Goal: Task Accomplishment & Management: Complete application form

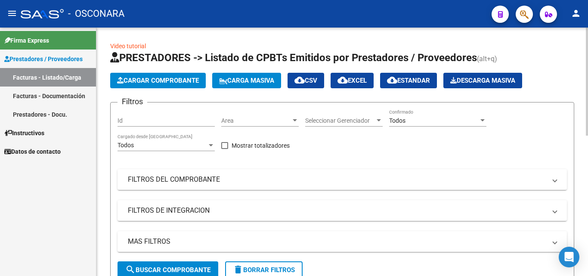
click at [157, 77] on span "Cargar Comprobante" at bounding box center [158, 81] width 82 height 8
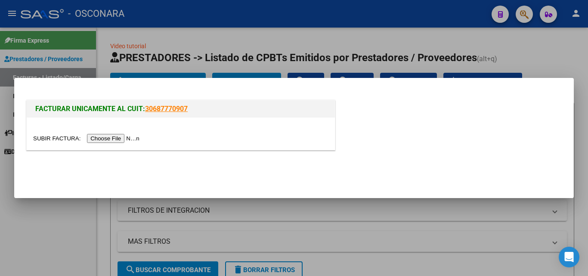
click at [111, 138] on input "file" at bounding box center [87, 138] width 109 height 9
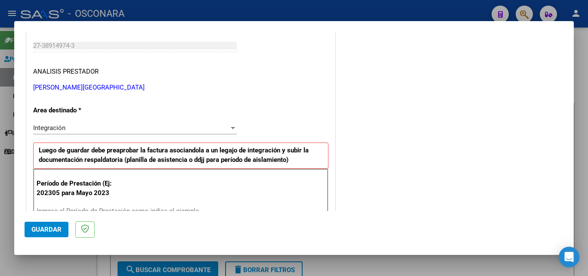
scroll to position [172, 0]
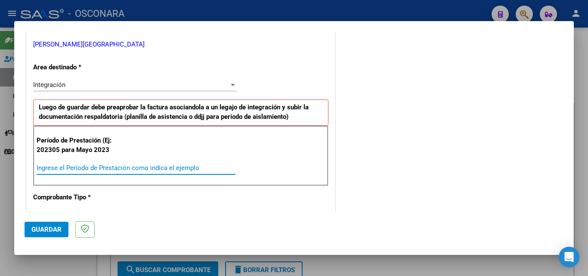
click at [153, 170] on input "Ingrese el Período de Prestación como indica el ejemplo" at bounding box center [136, 168] width 199 height 8
type input "202506"
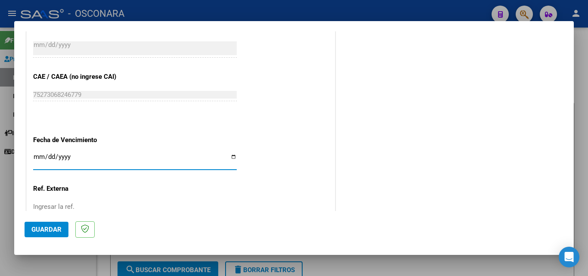
scroll to position [578, 0]
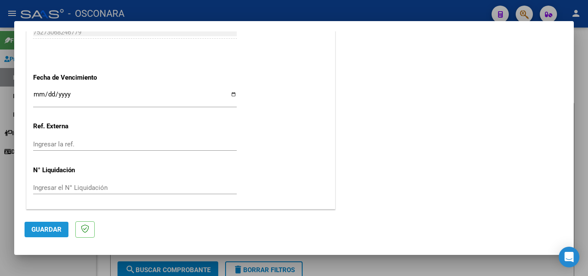
click at [44, 233] on button "Guardar" at bounding box center [47, 229] width 44 height 15
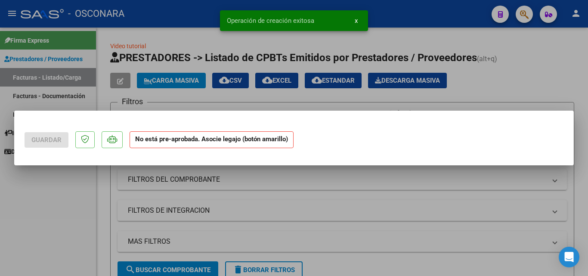
scroll to position [0, 0]
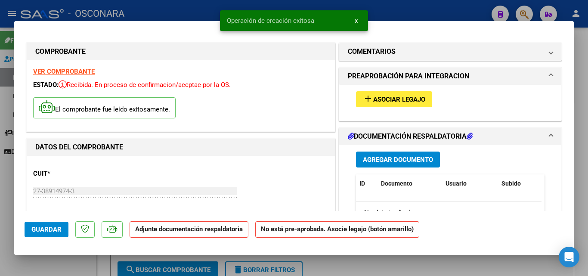
click at [406, 102] on span "Asociar Legajo" at bounding box center [399, 100] width 52 height 8
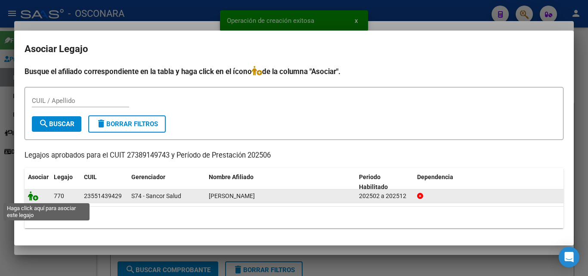
click at [34, 196] on icon at bounding box center [33, 195] width 10 height 9
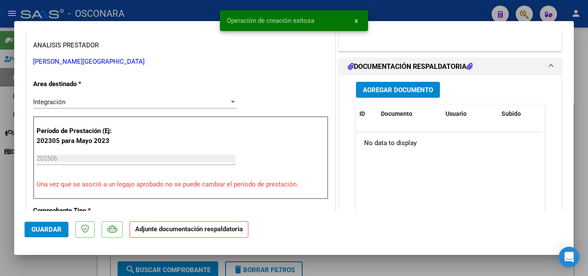
scroll to position [172, 0]
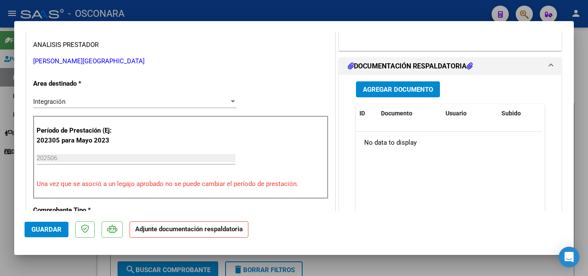
click at [394, 90] on span "Agregar Documento" at bounding box center [398, 90] width 70 height 8
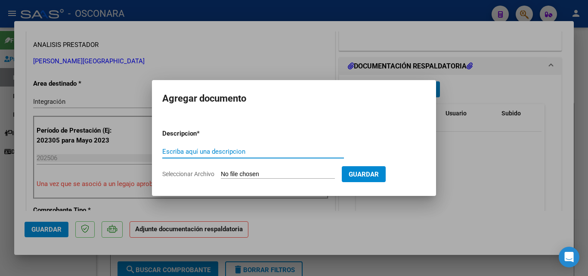
click at [257, 155] on input "Escriba aquí una descripcion" at bounding box center [253, 152] width 182 height 8
type input "PLANILLA"
click at [240, 175] on input "Seleccionar Archivo" at bounding box center [278, 174] width 114 height 8
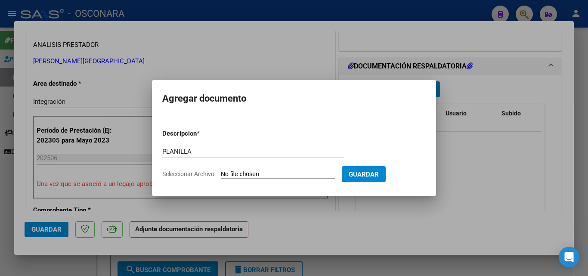
type input "C:\fakepath\PLANILLA.jpeg"
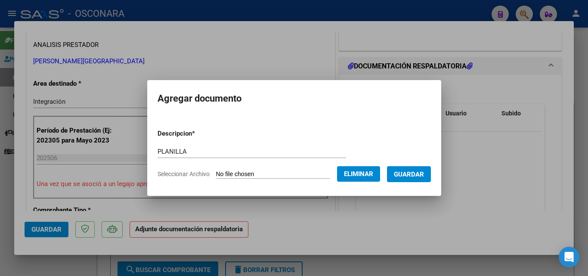
click at [424, 178] on button "Guardar" at bounding box center [409, 174] width 44 height 16
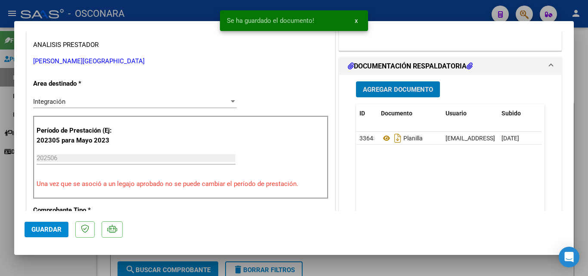
click at [43, 228] on span "Guardar" at bounding box center [46, 230] width 30 height 8
type input "$ 0,00"
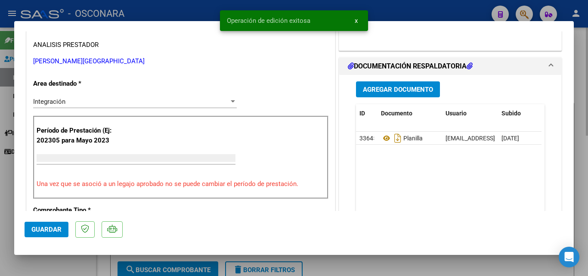
scroll to position [146, 0]
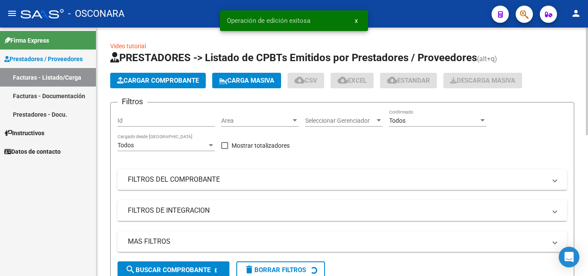
click at [163, 82] on span "Cargar Comprobante" at bounding box center [158, 81] width 82 height 8
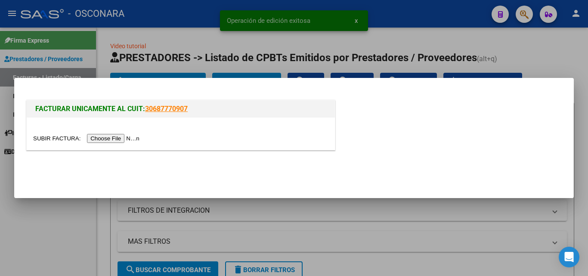
click at [129, 141] on input "file" at bounding box center [87, 138] width 109 height 9
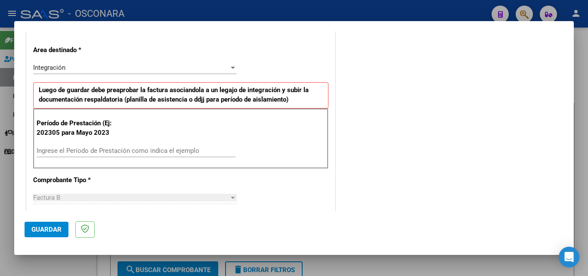
scroll to position [215, 0]
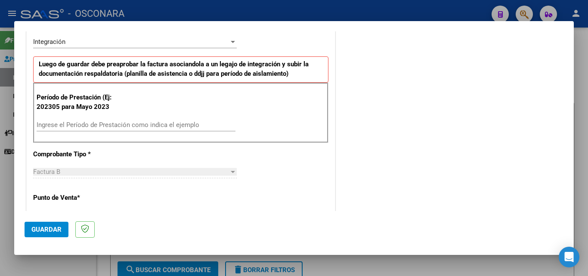
click at [136, 127] on input "Ingrese el Período de Prestación como indica el ejemplo" at bounding box center [136, 125] width 199 height 8
type input "202506"
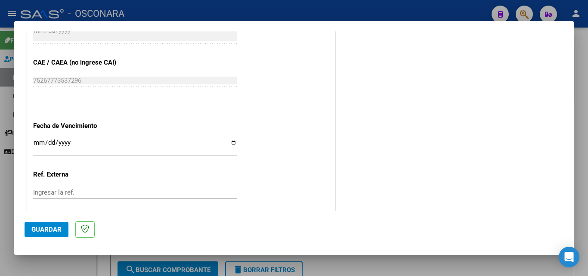
scroll to position [578, 0]
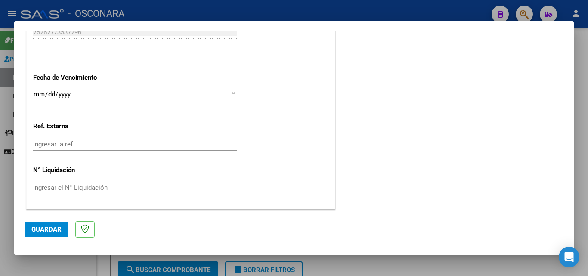
click at [46, 232] on span "Guardar" at bounding box center [46, 230] width 30 height 8
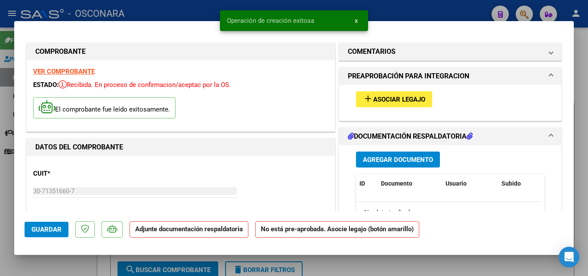
click at [397, 100] on span "Asociar Legajo" at bounding box center [399, 100] width 52 height 8
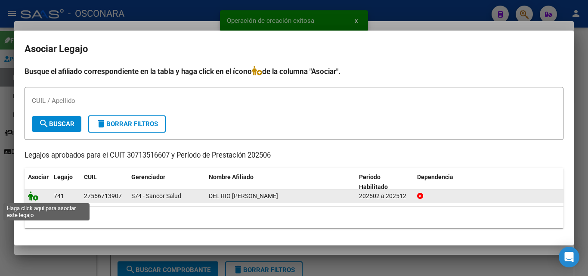
click at [35, 196] on icon at bounding box center [33, 195] width 10 height 9
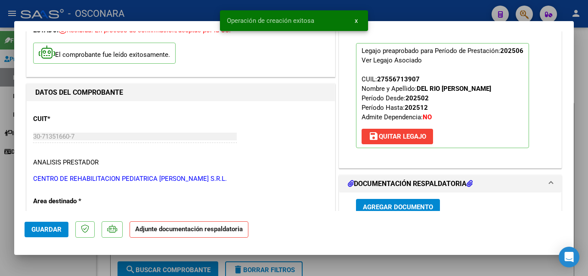
scroll to position [129, 0]
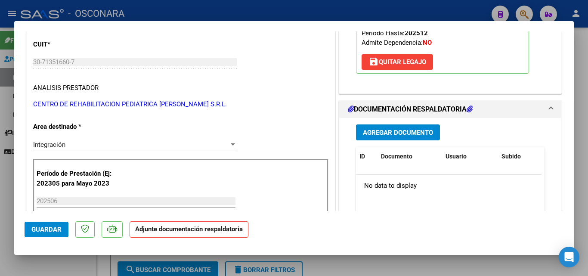
click at [407, 134] on span "Agregar Documento" at bounding box center [398, 133] width 70 height 8
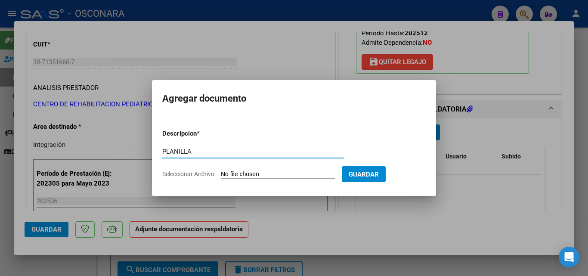
type input "PLANILLA"
click at [250, 175] on input "Seleccionar Archivo" at bounding box center [278, 174] width 114 height 8
type input "C:\fakepath\PLANILLA.pdf"
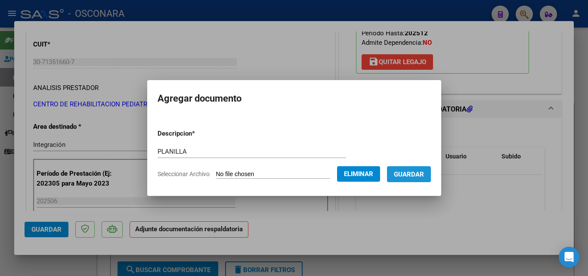
click at [410, 173] on span "Guardar" at bounding box center [409, 174] width 30 height 8
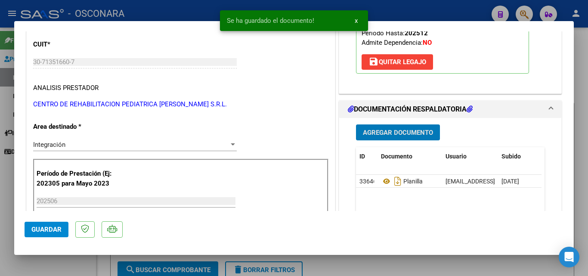
click at [381, 132] on span "Agregar Documento" at bounding box center [398, 133] width 70 height 8
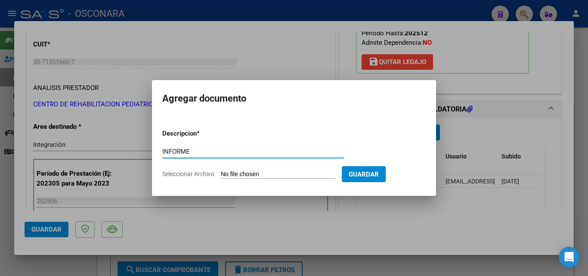
type input "INFORME"
click at [249, 181] on form "Descripcion * INFORME Escriba aquí una descripcion Seleccionar Archivo Guardar" at bounding box center [293, 153] width 263 height 63
click at [249, 176] on input "Seleccionar Archivo" at bounding box center [278, 174] width 114 height 8
type input "C:\fakepath\INFORME.pdf"
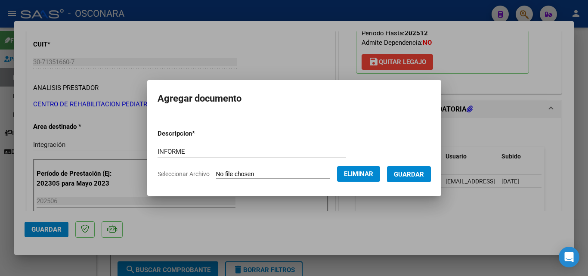
click at [414, 171] on span "Guardar" at bounding box center [409, 174] width 30 height 8
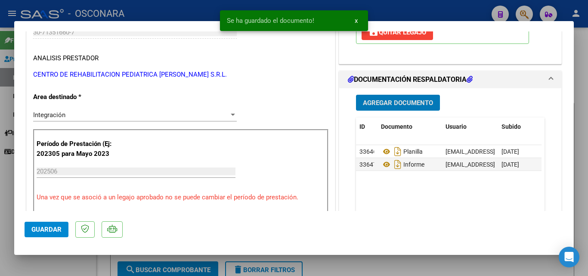
scroll to position [172, 0]
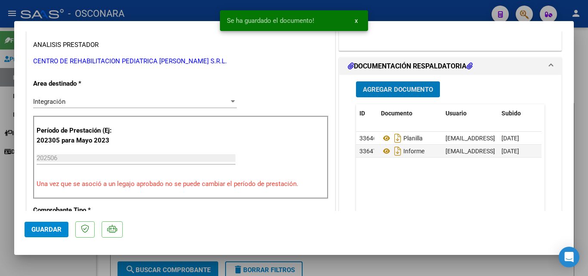
click at [43, 236] on button "Guardar" at bounding box center [47, 229] width 44 height 15
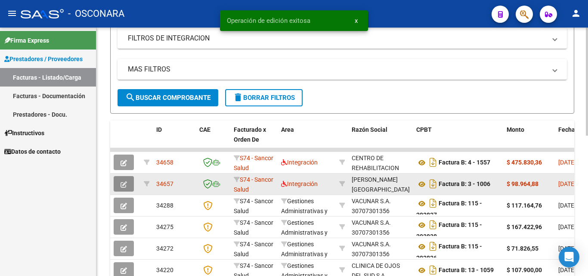
click at [126, 182] on icon "button" at bounding box center [124, 184] width 6 height 6
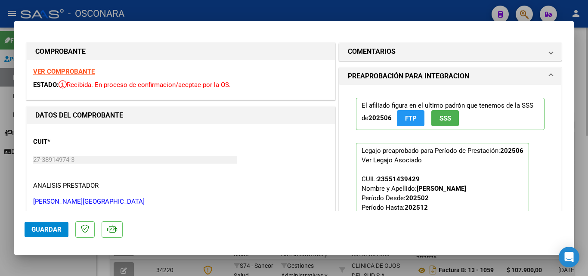
click at [265, 269] on div at bounding box center [294, 138] width 588 height 276
type input "$ 0,00"
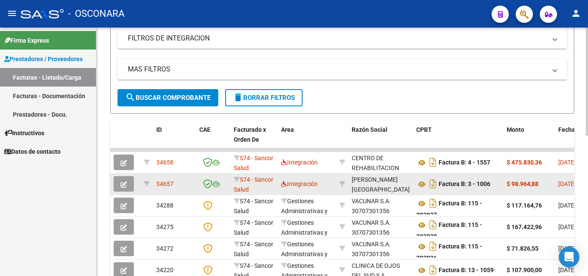
click at [123, 182] on icon "button" at bounding box center [124, 184] width 6 height 6
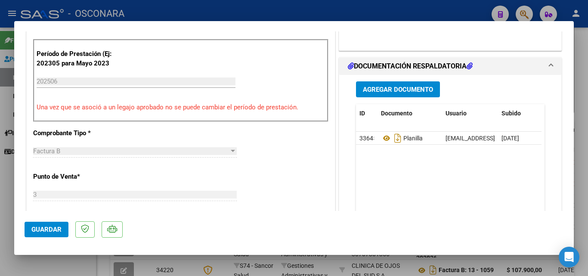
scroll to position [215, 0]
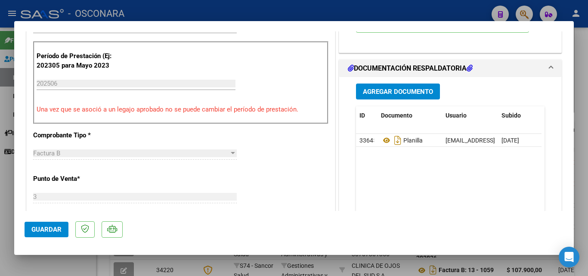
click at [396, 88] on span "Agregar Documento" at bounding box center [398, 92] width 70 height 8
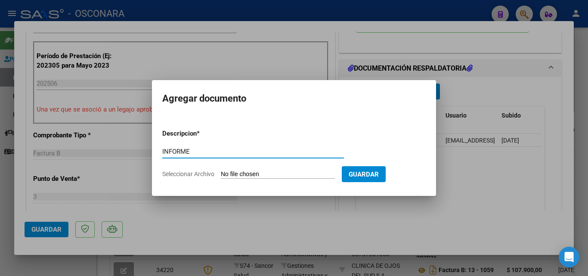
type input "INFORME"
click at [261, 174] on input "Seleccionar Archivo" at bounding box center [278, 174] width 114 height 8
type input "C:\fakepath\INFORME.pdf"
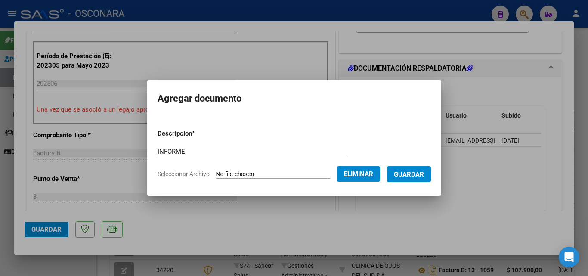
click at [417, 173] on span "Guardar" at bounding box center [409, 174] width 30 height 8
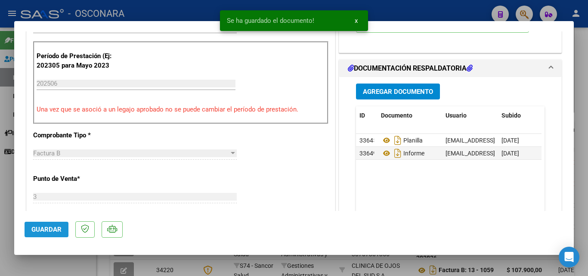
click at [53, 226] on span "Guardar" at bounding box center [46, 230] width 30 height 8
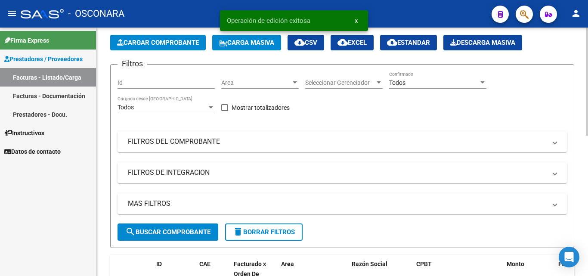
scroll to position [0, 0]
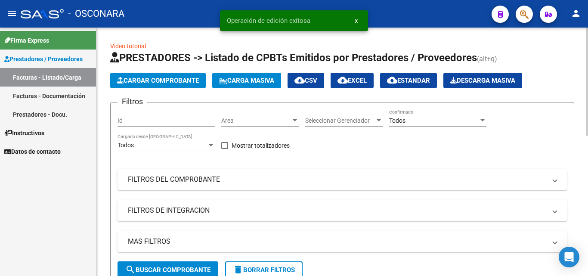
click at [154, 77] on span "Cargar Comprobante" at bounding box center [158, 81] width 82 height 8
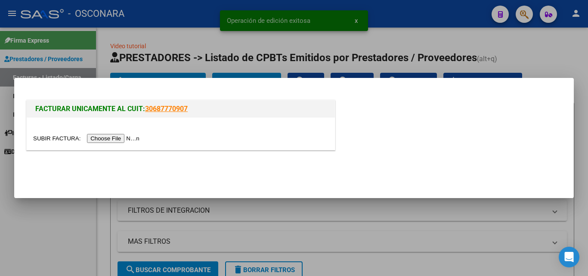
click at [120, 137] on input "file" at bounding box center [87, 138] width 109 height 9
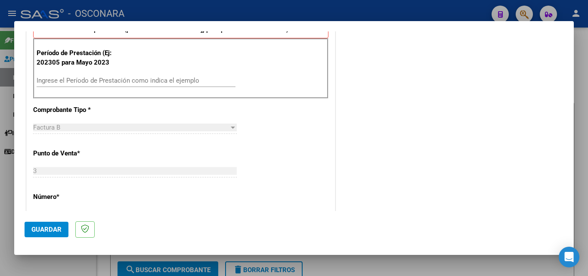
scroll to position [258, 0]
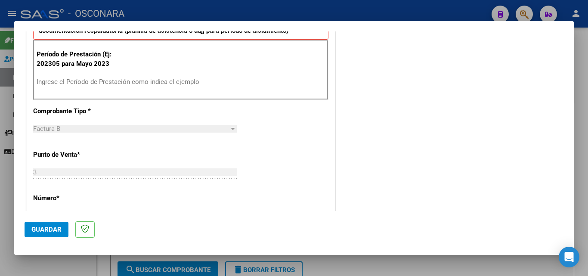
click at [83, 81] on input "Ingrese el Período de Prestación como indica el ejemplo" at bounding box center [136, 82] width 199 height 8
type input "202506"
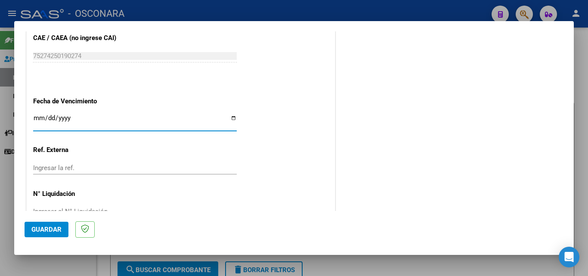
scroll to position [578, 0]
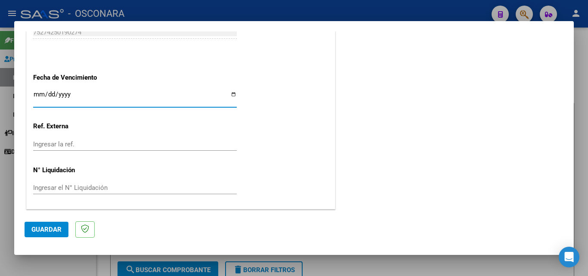
click at [56, 227] on span "Guardar" at bounding box center [46, 230] width 30 height 8
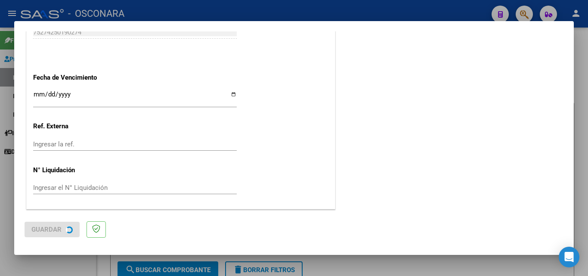
scroll to position [0, 0]
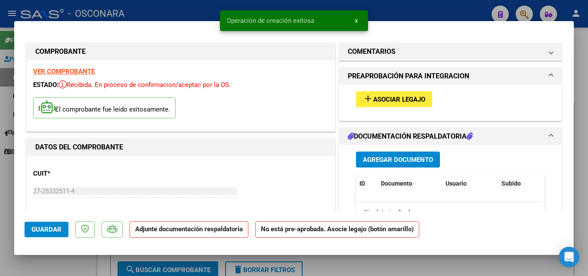
click at [384, 97] on span "Asociar Legajo" at bounding box center [399, 100] width 52 height 8
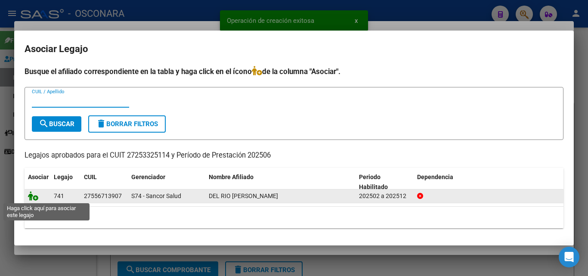
click at [36, 198] on icon at bounding box center [33, 195] width 10 height 9
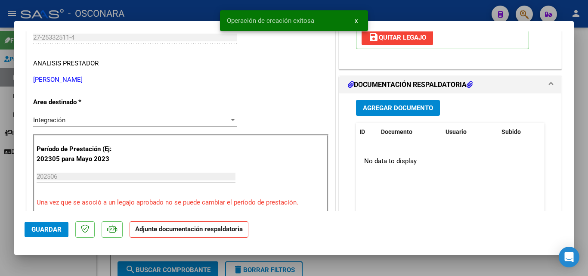
scroll to position [172, 0]
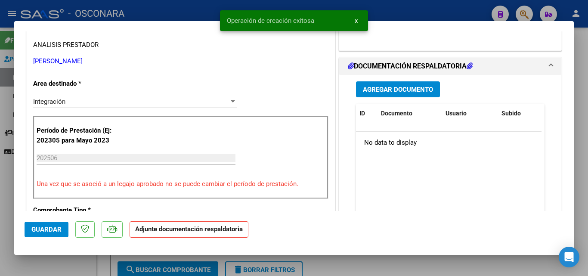
click at [399, 92] on span "Agregar Documento" at bounding box center [398, 90] width 70 height 8
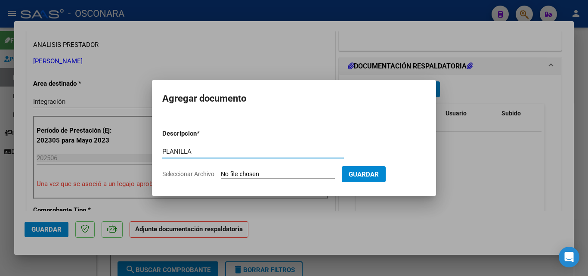
type input "PLANILLA"
click at [233, 172] on input "Seleccionar Archivo" at bounding box center [278, 174] width 114 height 8
type input "C:\fakepath\PLANILLA JUNIO.pdf"
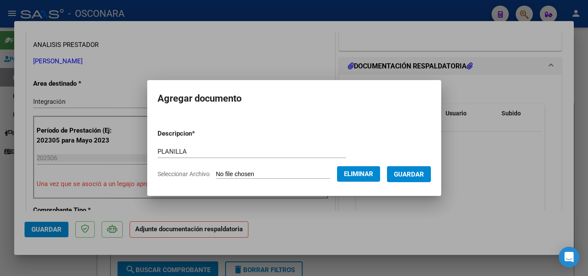
click at [421, 175] on span "Guardar" at bounding box center [409, 174] width 30 height 8
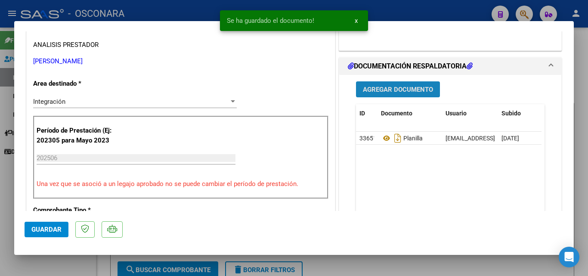
click at [405, 90] on span "Agregar Documento" at bounding box center [398, 90] width 70 height 8
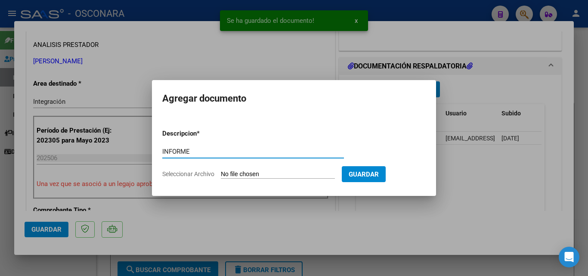
type input "INFORME"
click at [252, 177] on input "Seleccionar Archivo" at bounding box center [278, 174] width 114 height 8
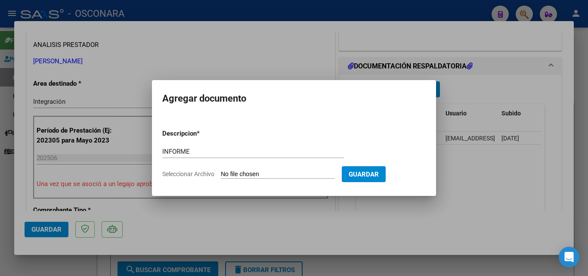
type input "C:\fakepath\INFORME.pdf"
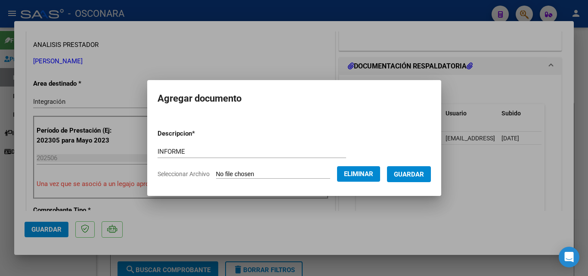
click at [412, 172] on span "Guardar" at bounding box center [409, 174] width 30 height 8
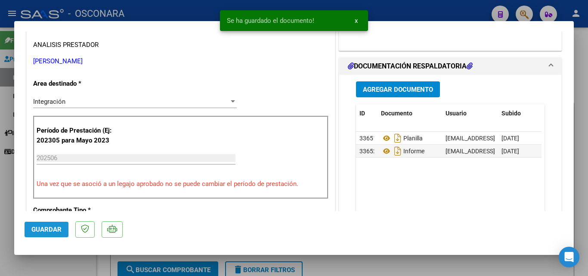
click at [47, 228] on span "Guardar" at bounding box center [46, 230] width 30 height 8
click at [41, 232] on span "Guardar" at bounding box center [46, 230] width 30 height 8
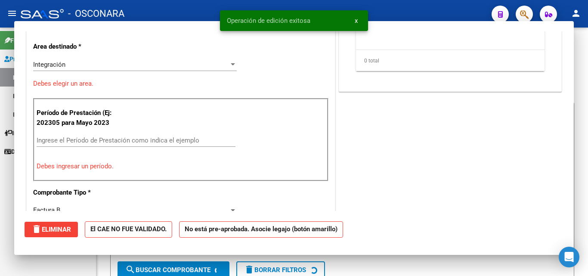
scroll to position [0, 0]
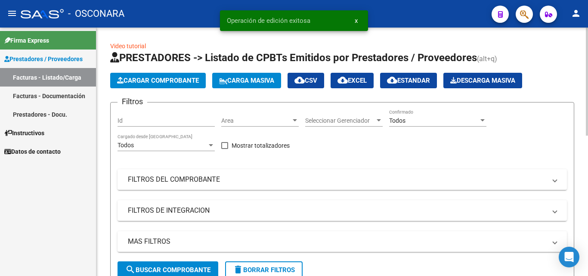
click at [179, 82] on span "Cargar Comprobante" at bounding box center [158, 81] width 82 height 8
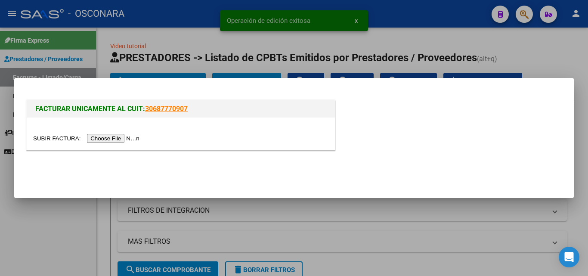
click at [140, 135] on input "file" at bounding box center [87, 138] width 109 height 9
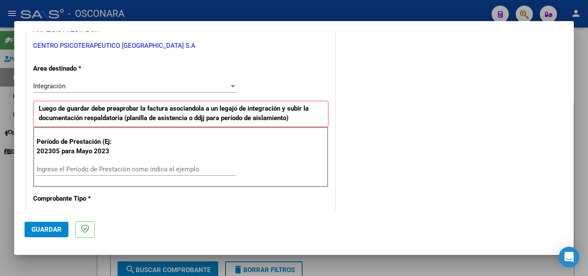
scroll to position [172, 0]
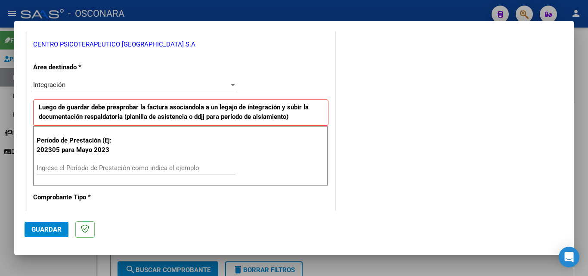
click at [128, 162] on div "Ingrese el Período de Prestación como indica el ejemplo" at bounding box center [136, 167] width 199 height 13
type input "202507"
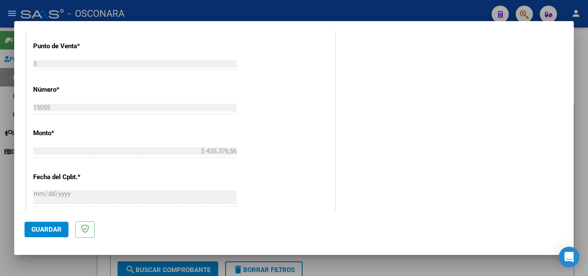
scroll to position [363, 0]
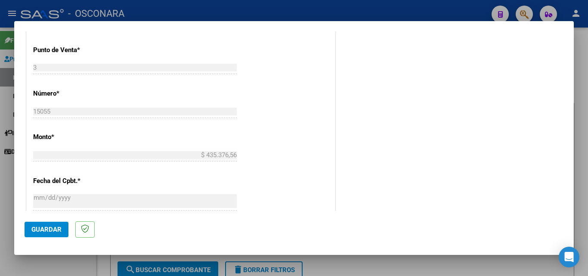
click at [42, 229] on span "Guardar" at bounding box center [46, 230] width 30 height 8
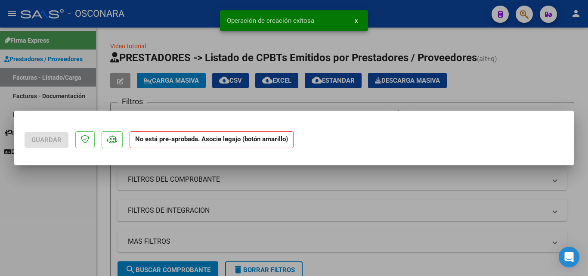
scroll to position [0, 0]
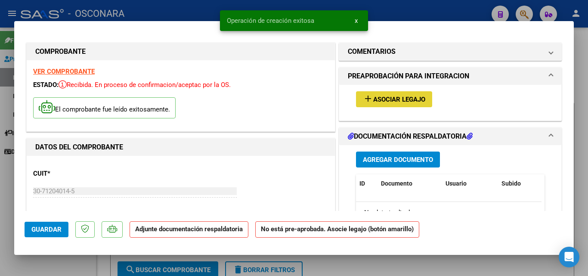
click at [406, 94] on button "add Asociar Legajo" at bounding box center [394, 99] width 76 height 16
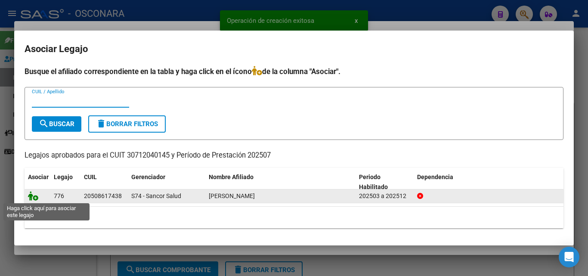
click at [36, 199] on icon at bounding box center [33, 195] width 10 height 9
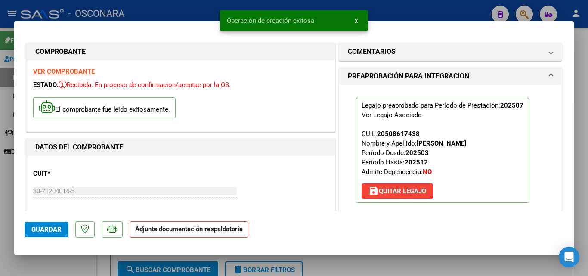
scroll to position [129, 0]
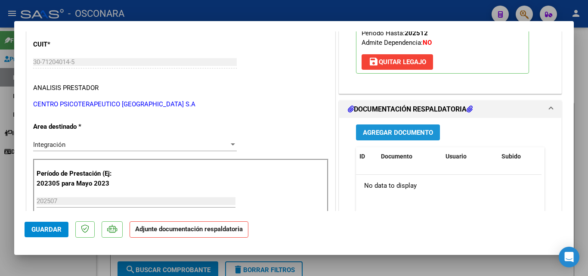
click at [407, 133] on span "Agregar Documento" at bounding box center [398, 133] width 70 height 8
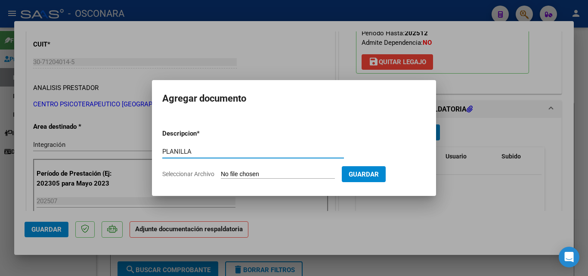
type input "PLANILLA"
click at [237, 173] on input "Seleccionar Archivo" at bounding box center [278, 174] width 114 height 8
type input "C:\fakepath\PLANILLA JULIO.pdf"
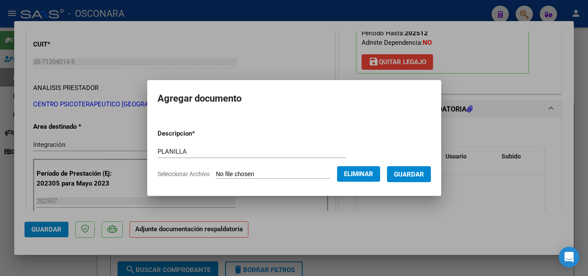
click at [411, 171] on span "Guardar" at bounding box center [409, 174] width 30 height 8
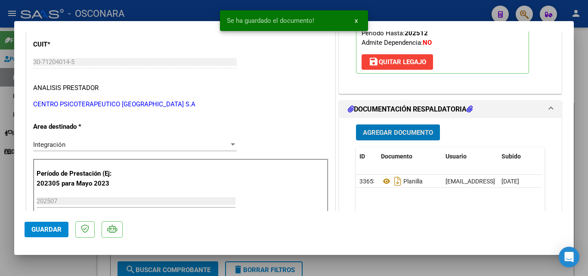
click at [60, 229] on span "Guardar" at bounding box center [46, 230] width 30 height 8
type input "$ 0,00"
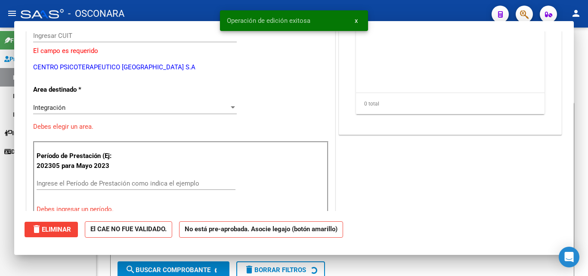
scroll to position [103, 0]
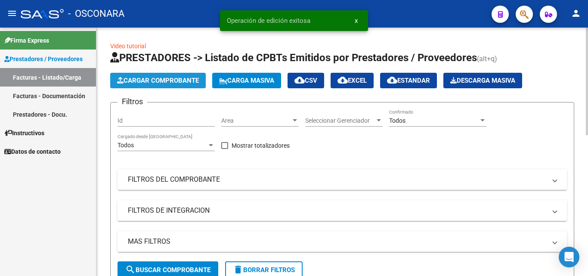
click at [127, 77] on span "Cargar Comprobante" at bounding box center [158, 81] width 82 height 8
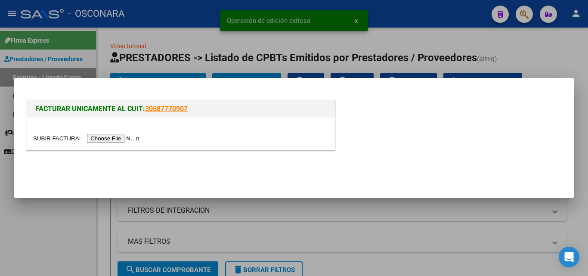
click at [105, 136] on input "file" at bounding box center [87, 138] width 109 height 9
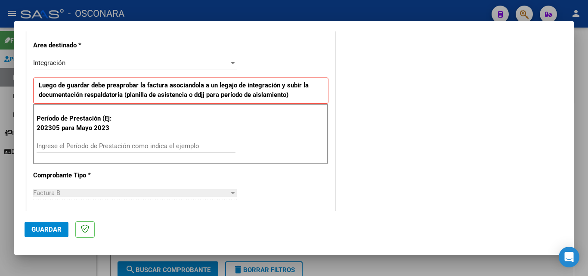
scroll to position [215, 0]
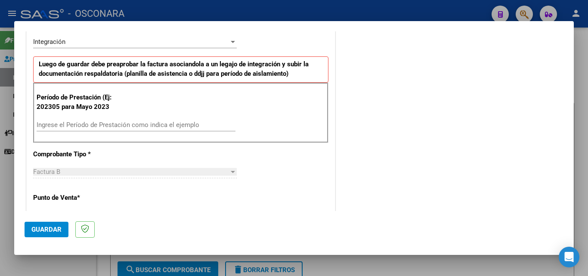
click at [134, 127] on input "Ingrese el Período de Prestación como indica el ejemplo" at bounding box center [136, 125] width 199 height 8
type input "202507"
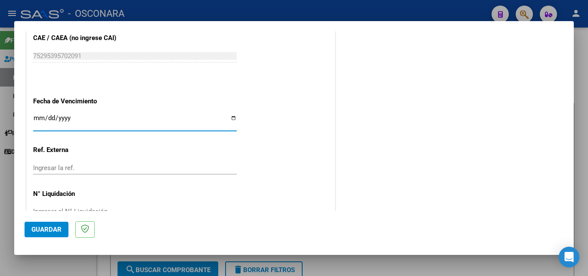
scroll to position [578, 0]
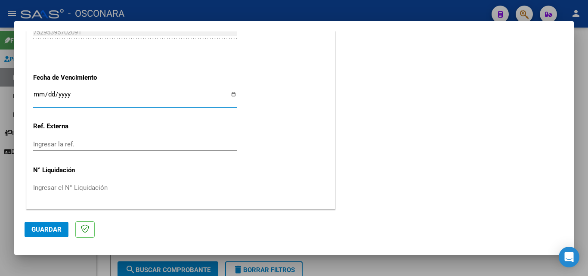
click at [45, 230] on span "Guardar" at bounding box center [46, 230] width 30 height 8
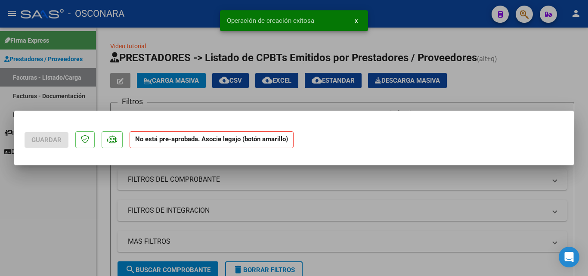
scroll to position [0, 0]
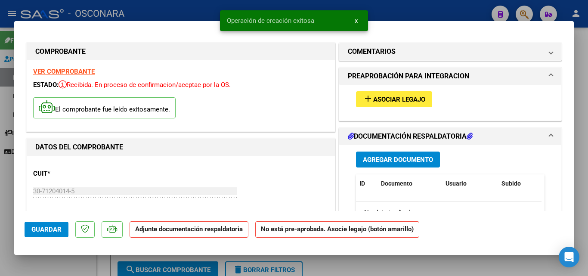
click at [411, 101] on span "Asociar Legajo" at bounding box center [399, 100] width 52 height 8
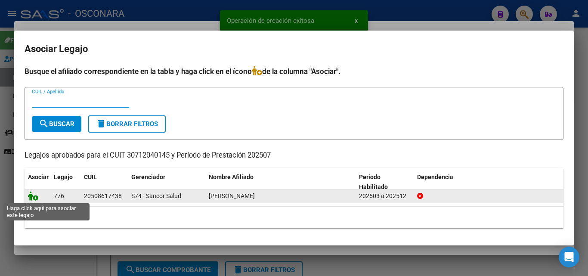
click at [32, 198] on icon at bounding box center [33, 195] width 10 height 9
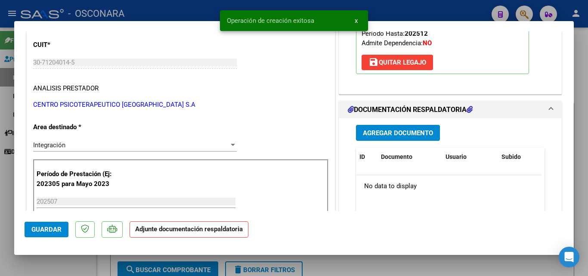
scroll to position [129, 0]
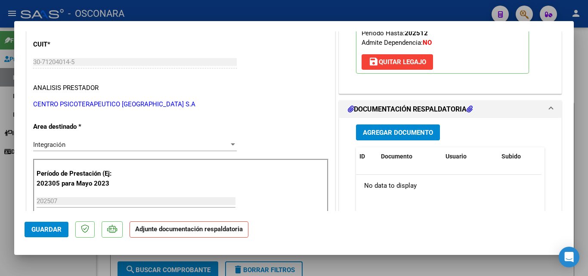
click at [402, 133] on span "Agregar Documento" at bounding box center [398, 133] width 70 height 8
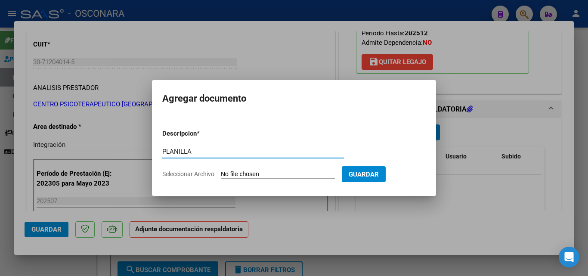
type input "PLANILLA"
click at [239, 174] on input "Seleccionar Archivo" at bounding box center [278, 174] width 114 height 8
type input "C:\fakepath\PLANILLA JULIO.pdf"
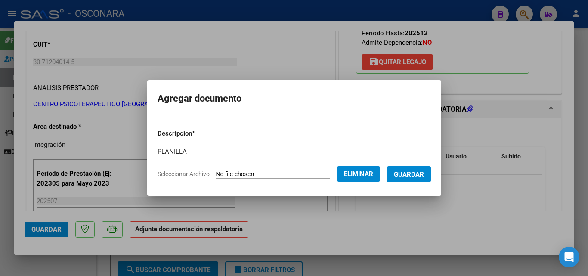
click at [418, 178] on span "Guardar" at bounding box center [409, 174] width 30 height 8
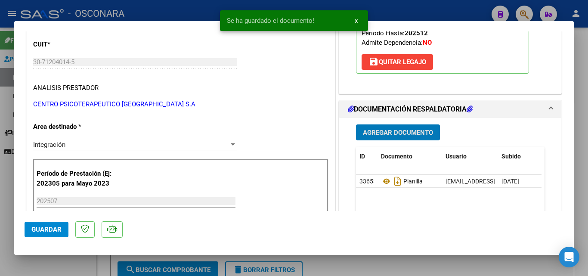
click at [43, 229] on span "Guardar" at bounding box center [46, 230] width 30 height 8
type input "$ 0,00"
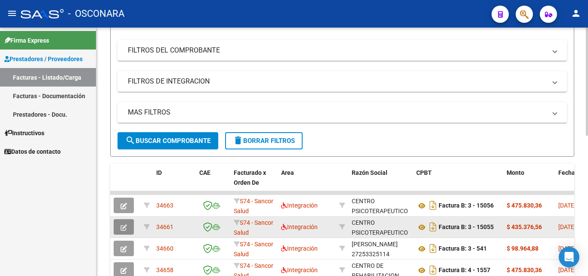
click at [128, 226] on button "button" at bounding box center [124, 226] width 20 height 15
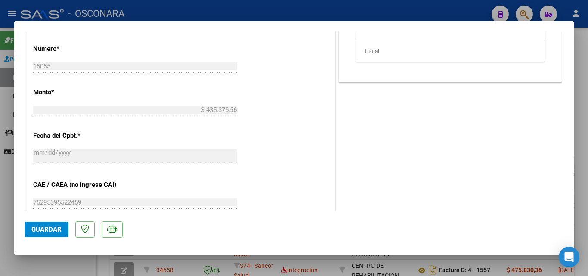
scroll to position [517, 0]
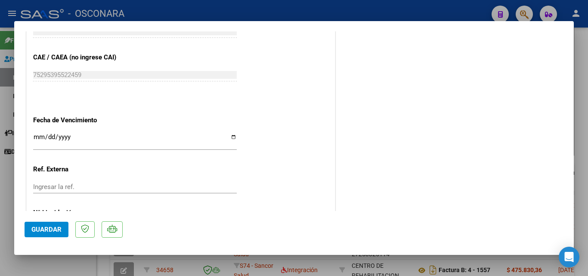
click at [58, 230] on span "Guardar" at bounding box center [46, 230] width 30 height 8
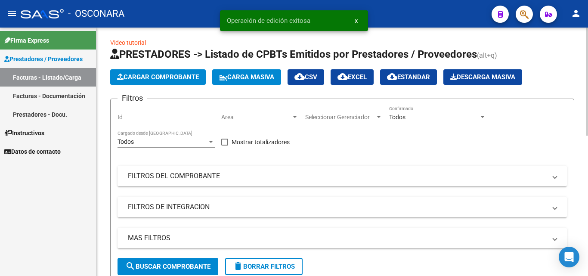
scroll to position [0, 0]
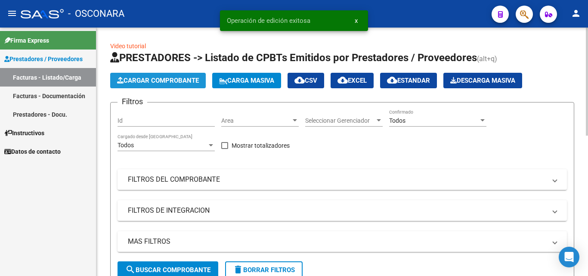
click at [157, 85] on button "Cargar Comprobante" at bounding box center [158, 80] width 96 height 15
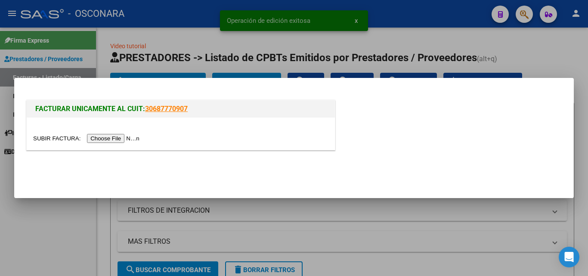
click at [103, 135] on input "file" at bounding box center [87, 138] width 109 height 9
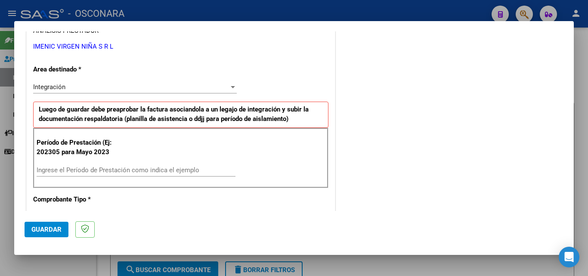
scroll to position [172, 0]
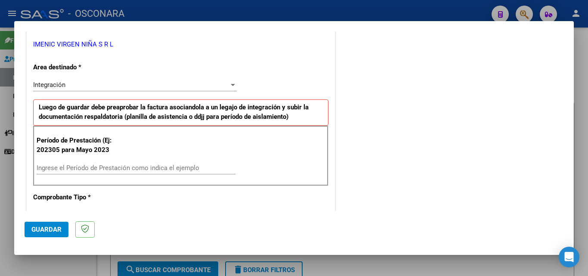
drag, startPoint x: 114, startPoint y: 170, endPoint x: 148, endPoint y: 178, distance: 34.1
click at [114, 170] on input "Ingrese el Período de Prestación como indica el ejemplo" at bounding box center [136, 168] width 199 height 8
type input "202507"
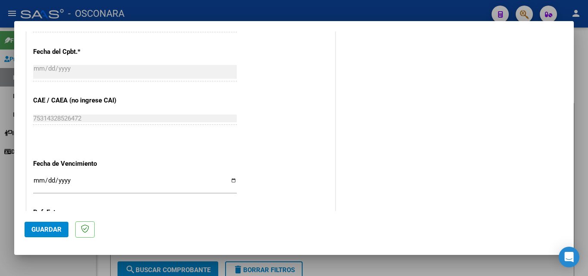
scroll to position [578, 0]
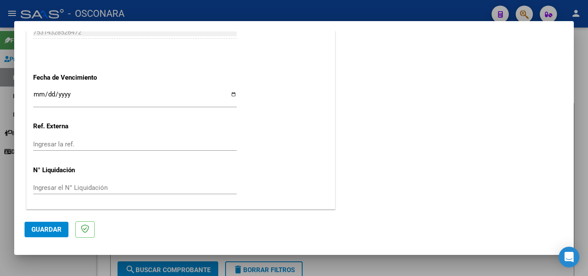
click at [42, 232] on span "Guardar" at bounding box center [46, 230] width 30 height 8
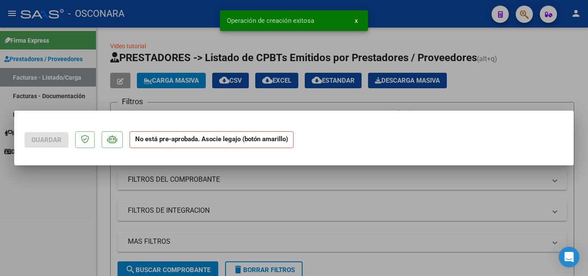
scroll to position [0, 0]
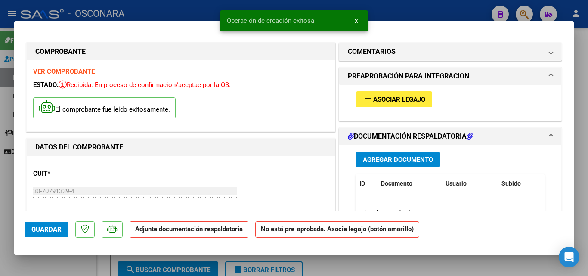
click at [409, 102] on span "Asociar Legajo" at bounding box center [399, 100] width 52 height 8
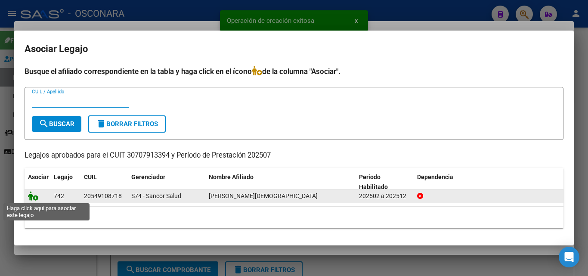
click at [35, 197] on icon at bounding box center [33, 195] width 10 height 9
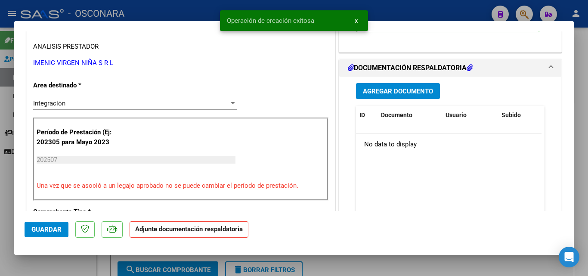
scroll to position [172, 0]
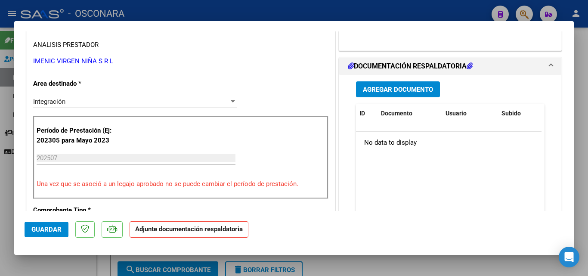
click at [409, 93] on span "Agregar Documento" at bounding box center [398, 90] width 70 height 8
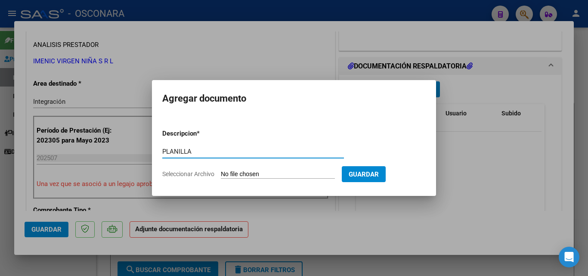
type input "PLANILLA"
click at [245, 173] on input "Seleccionar Archivo" at bounding box center [278, 174] width 114 height 8
type input "C:\fakepath\PLANILLA JULIO.pdf"
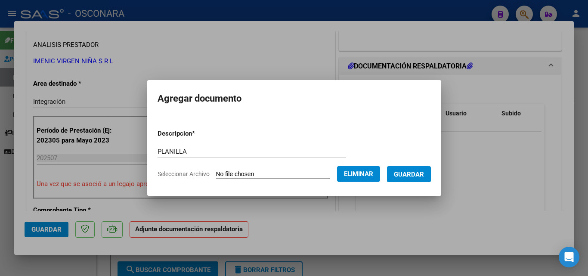
click at [415, 175] on span "Guardar" at bounding box center [409, 174] width 30 height 8
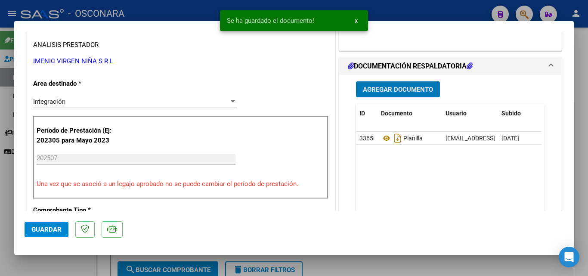
click at [48, 232] on span "Guardar" at bounding box center [46, 230] width 30 height 8
type input "$ 0,00"
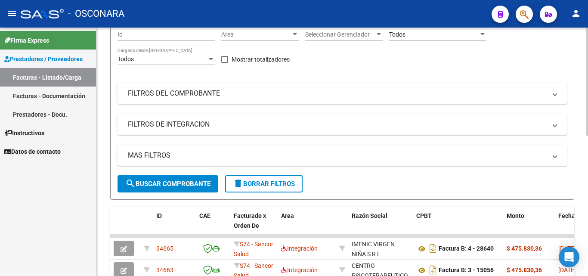
scroll to position [0, 0]
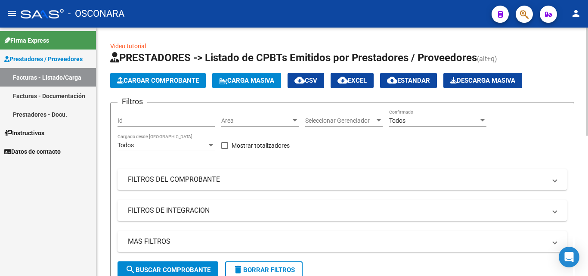
click at [153, 79] on span "Cargar Comprobante" at bounding box center [158, 81] width 82 height 8
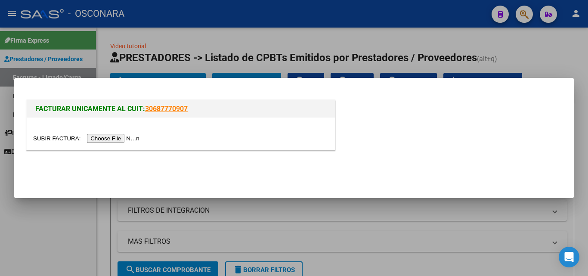
click at [111, 134] on input "file" at bounding box center [87, 138] width 109 height 9
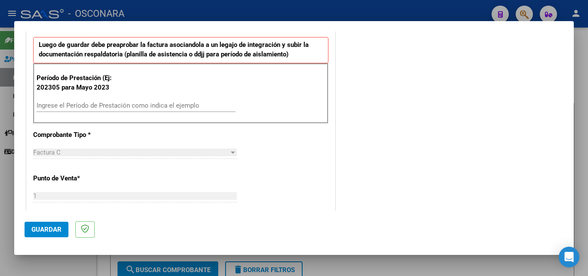
scroll to position [215, 0]
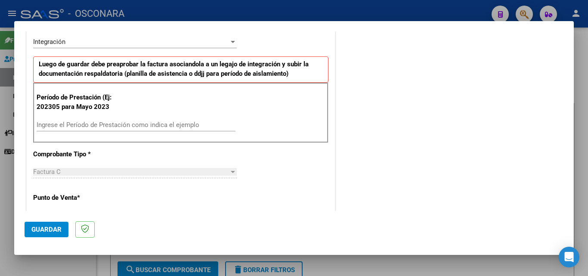
drag, startPoint x: 134, startPoint y: 121, endPoint x: 150, endPoint y: 123, distance: 16.1
click at [135, 121] on input "Ingrese el Período de Prestación como indica el ejemplo" at bounding box center [136, 125] width 199 height 8
type input "202507"
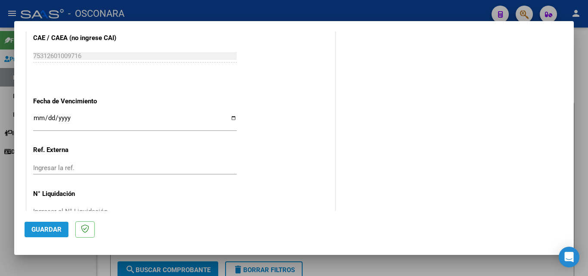
click at [36, 232] on span "Guardar" at bounding box center [46, 230] width 30 height 8
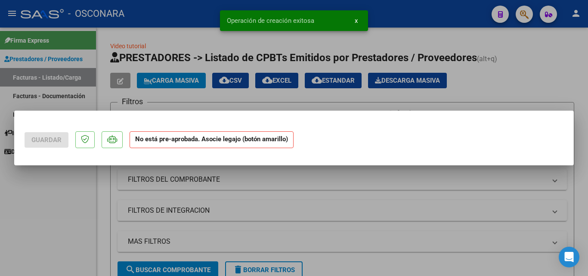
scroll to position [0, 0]
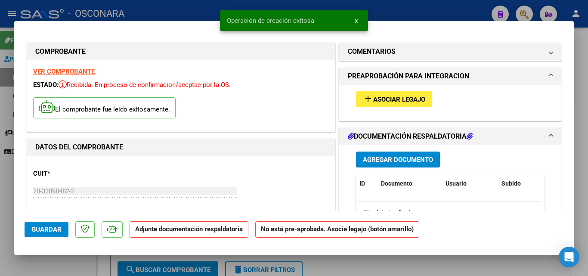
click at [408, 95] on span "add Asociar Legajo" at bounding box center [394, 99] width 62 height 8
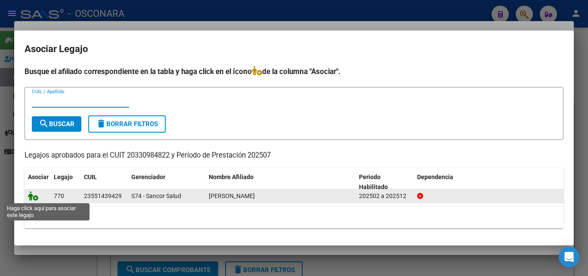
click at [34, 198] on icon at bounding box center [33, 195] width 10 height 9
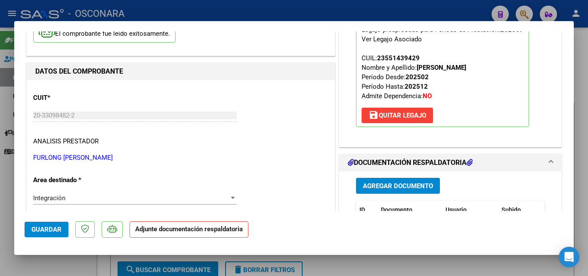
scroll to position [172, 0]
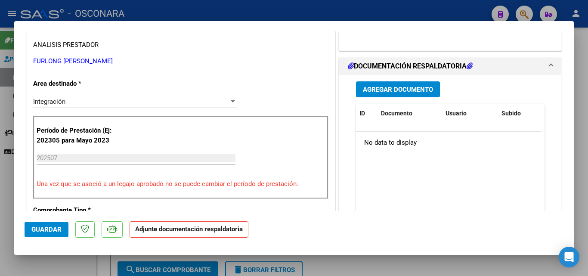
click at [418, 91] on span "Agregar Documento" at bounding box center [398, 90] width 70 height 8
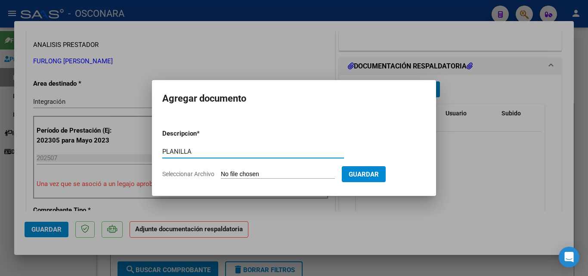
type input "PLANILLA"
click at [228, 174] on input "Seleccionar Archivo" at bounding box center [278, 174] width 114 height 8
type input "C:\fakepath\PLANILLA JULIO.pdf"
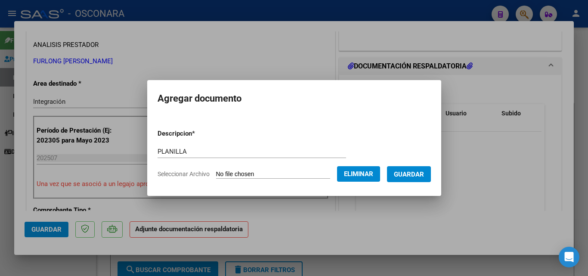
click at [413, 170] on span "Guardar" at bounding box center [409, 174] width 30 height 8
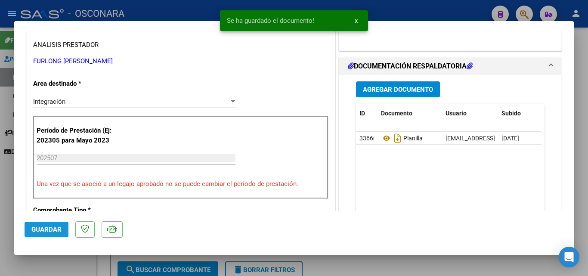
click at [53, 233] on button "Guardar" at bounding box center [47, 229] width 44 height 15
type input "$ 0,00"
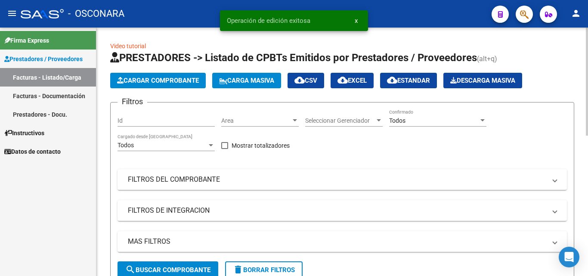
click at [179, 82] on span "Cargar Comprobante" at bounding box center [158, 81] width 82 height 8
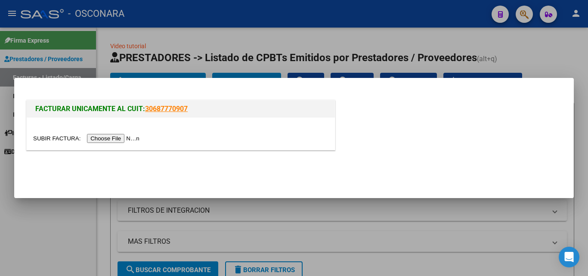
click at [130, 141] on input "file" at bounding box center [87, 138] width 109 height 9
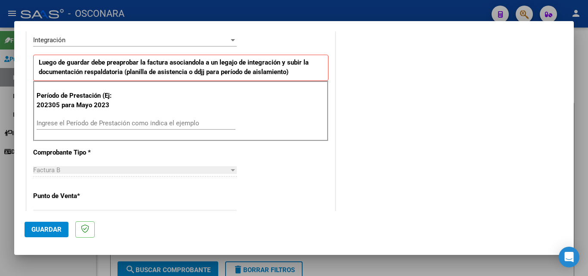
scroll to position [258, 0]
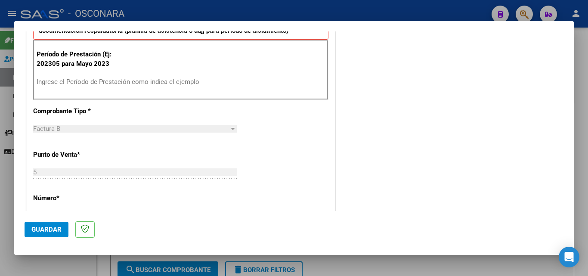
click at [104, 79] on input "Ingrese el Período de Prestación como indica el ejemplo" at bounding box center [136, 82] width 199 height 8
type input "202507"
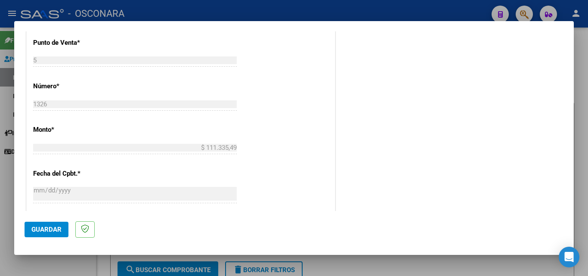
scroll to position [363, 0]
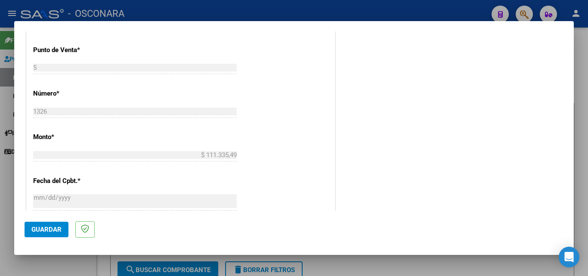
click at [38, 231] on span "Guardar" at bounding box center [46, 230] width 30 height 8
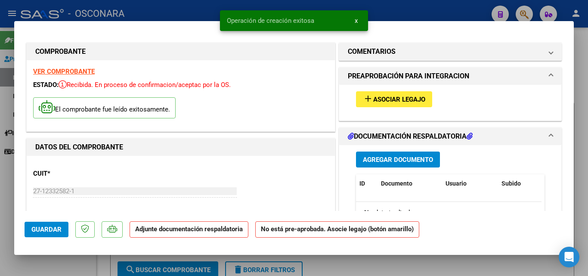
click at [402, 101] on span "Asociar Legajo" at bounding box center [399, 100] width 52 height 8
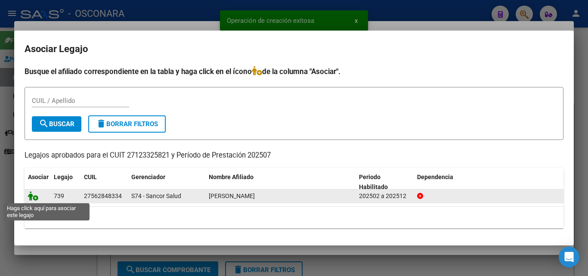
click at [33, 193] on icon at bounding box center [33, 195] width 10 height 9
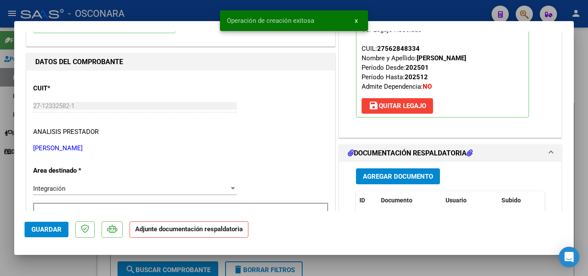
scroll to position [86, 0]
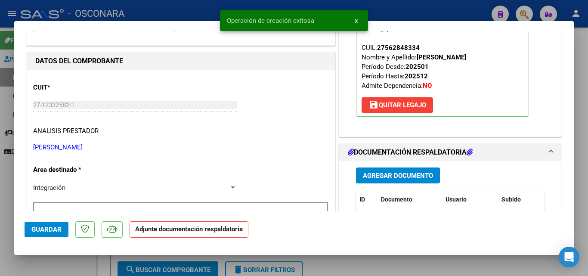
click at [415, 174] on span "Agregar Documento" at bounding box center [398, 176] width 70 height 8
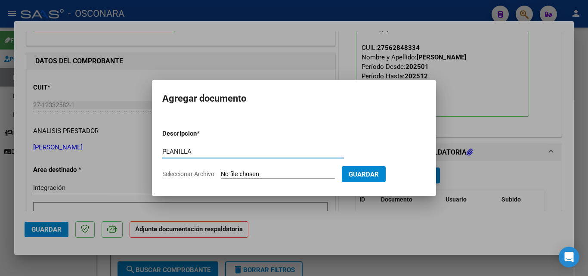
type input "PLANILLA"
click at [264, 173] on input "Seleccionar Archivo" at bounding box center [278, 174] width 114 height 8
type input "C:\fakepath\PLANILLA JULIO.pdf"
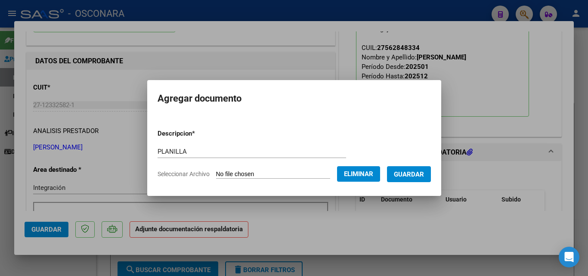
click at [418, 176] on span "Guardar" at bounding box center [409, 174] width 30 height 8
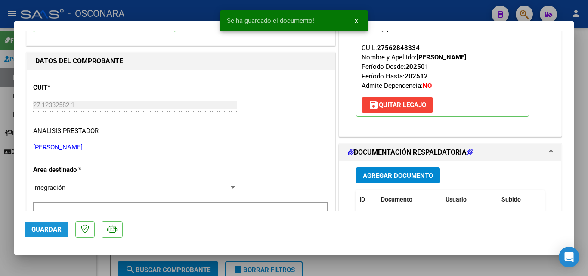
click at [37, 234] on button "Guardar" at bounding box center [47, 229] width 44 height 15
type input "$ 0,00"
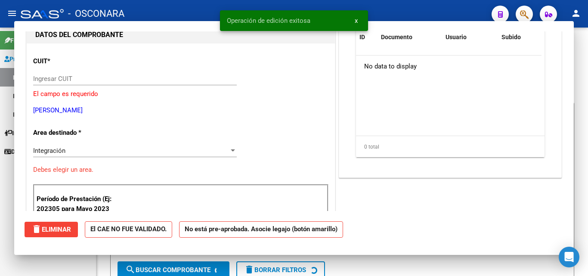
scroll to position [91, 0]
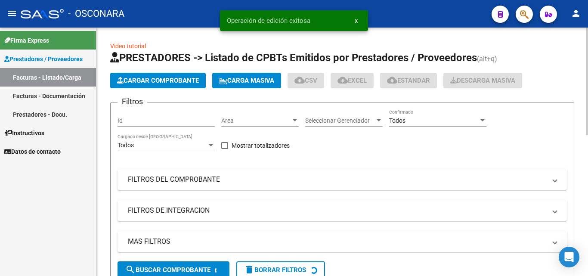
click at [158, 76] on button "Cargar Comprobante" at bounding box center [158, 80] width 96 height 15
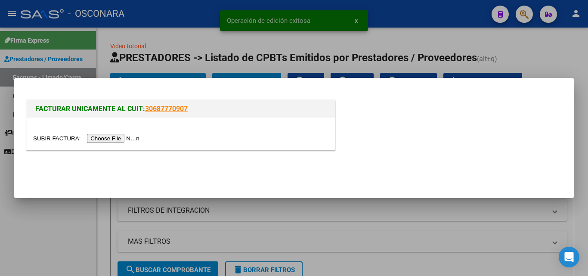
click at [121, 140] on input "file" at bounding box center [87, 138] width 109 height 9
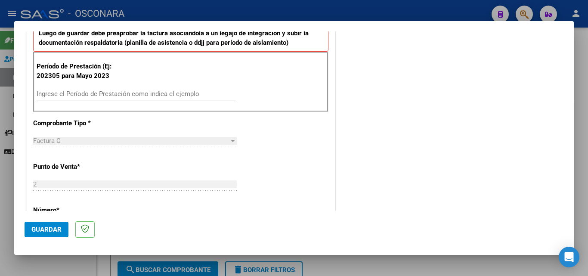
scroll to position [258, 0]
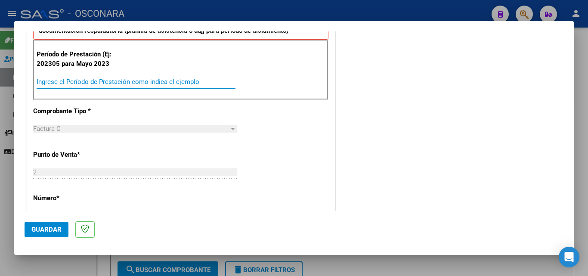
click at [102, 85] on input "Ingrese el Período de Prestación como indica el ejemplo" at bounding box center [136, 82] width 199 height 8
type input "202507"
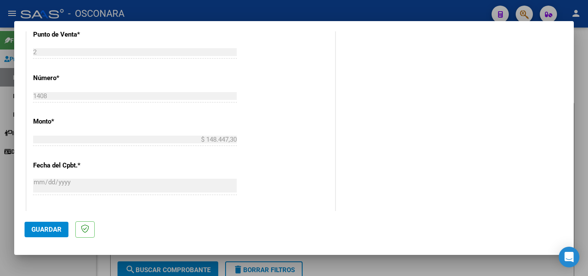
scroll to position [382, 0]
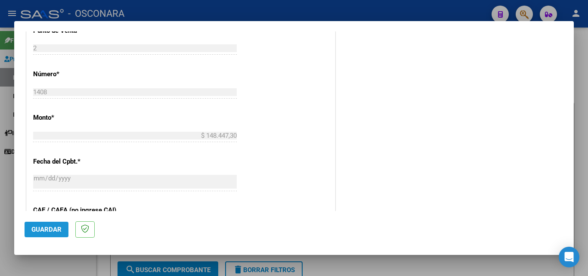
click at [44, 227] on span "Guardar" at bounding box center [46, 230] width 30 height 8
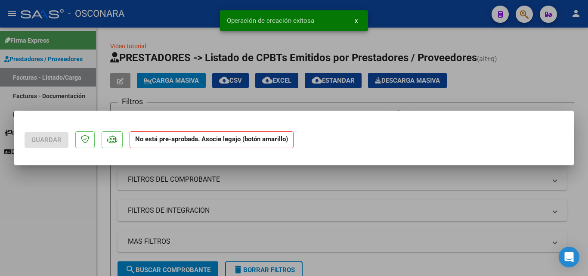
scroll to position [0, 0]
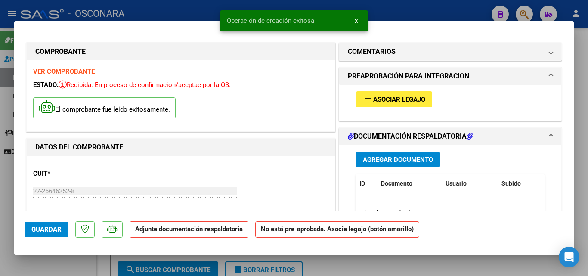
click at [390, 99] on span "Asociar Legajo" at bounding box center [399, 100] width 52 height 8
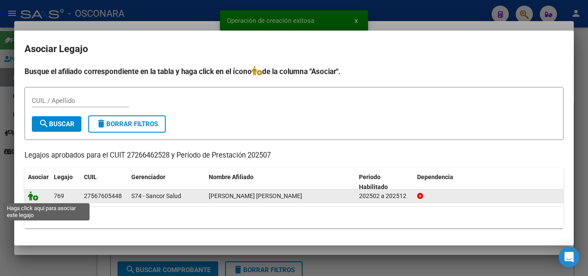
click at [32, 199] on icon at bounding box center [33, 195] width 10 height 9
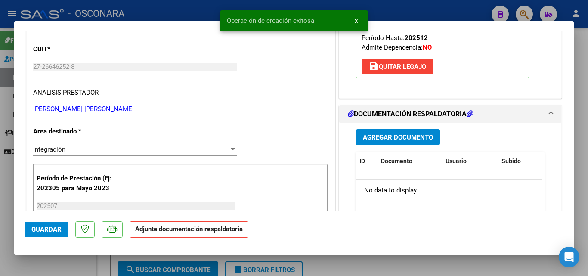
scroll to position [129, 0]
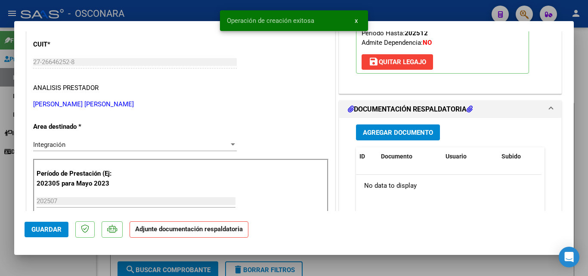
click at [402, 127] on button "Agregar Documento" at bounding box center [398, 132] width 84 height 16
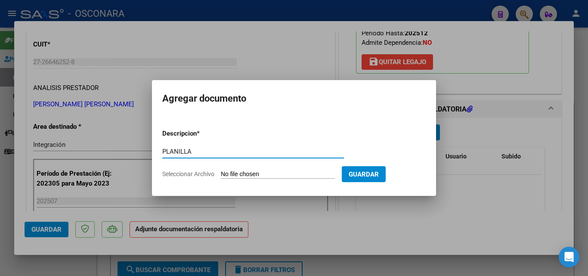
type input "PLANILLA"
click at [244, 177] on input "Seleccionar Archivo" at bounding box center [278, 174] width 114 height 8
type input "C:\fakepath\PLANILLA JULIO.pdf"
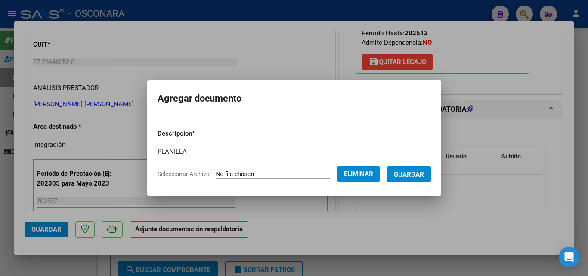
click at [415, 173] on span "Guardar" at bounding box center [409, 174] width 30 height 8
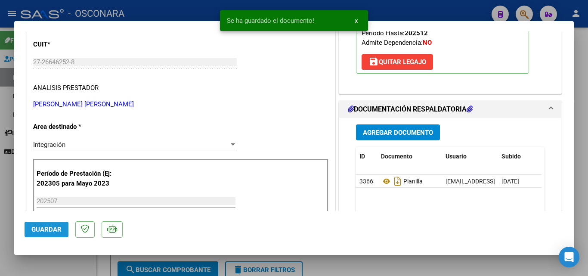
click at [48, 230] on span "Guardar" at bounding box center [46, 230] width 30 height 8
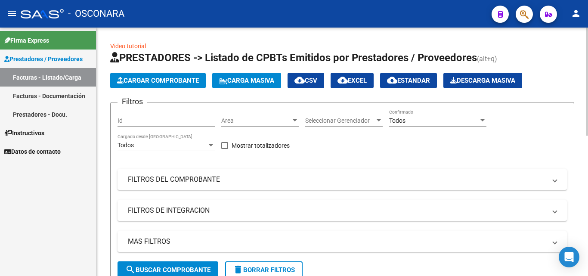
click at [147, 83] on span "Cargar Comprobante" at bounding box center [158, 81] width 82 height 8
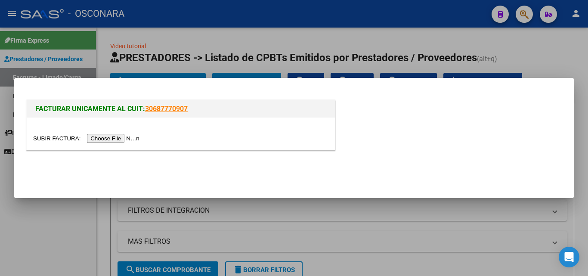
click at [127, 135] on input "file" at bounding box center [87, 138] width 109 height 9
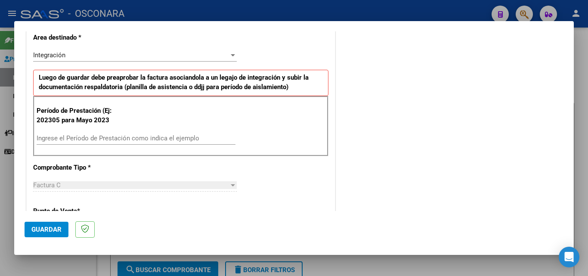
scroll to position [215, 0]
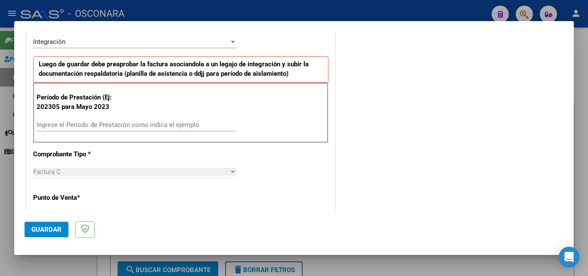
click at [108, 127] on input "Ingrese el Período de Prestación como indica el ejemplo" at bounding box center [136, 125] width 199 height 8
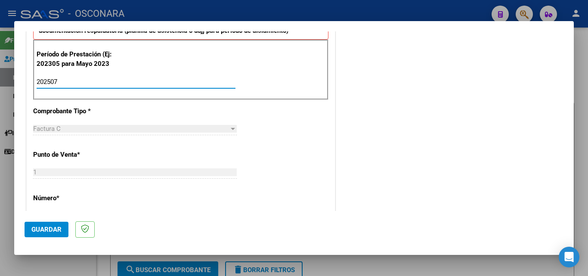
type input "202507"
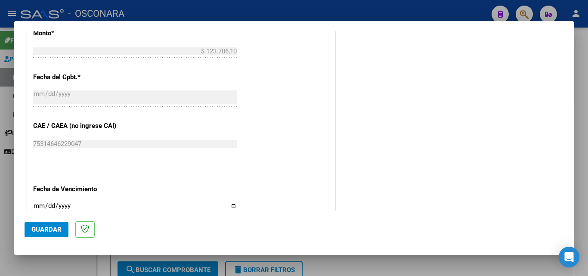
scroll to position [406, 0]
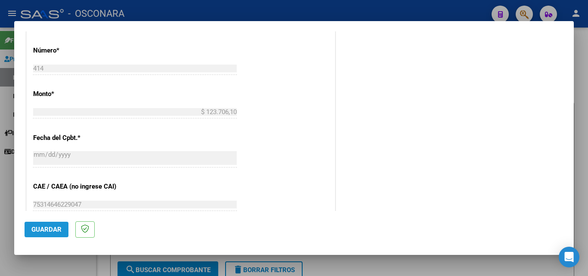
click at [46, 234] on button "Guardar" at bounding box center [47, 229] width 44 height 15
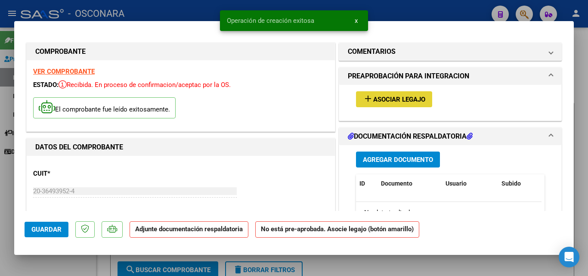
click at [397, 100] on span "Asociar Legajo" at bounding box center [399, 100] width 52 height 8
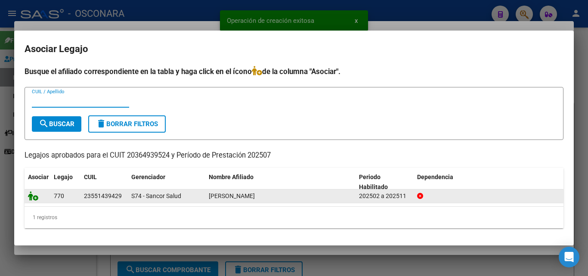
click at [34, 192] on icon at bounding box center [33, 195] width 10 height 9
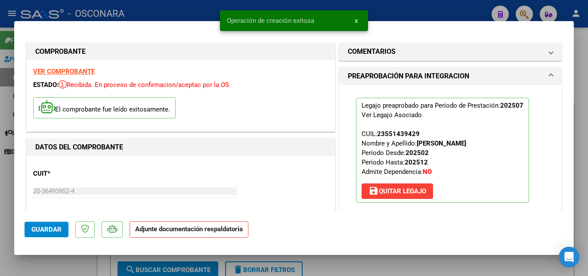
scroll to position [86, 0]
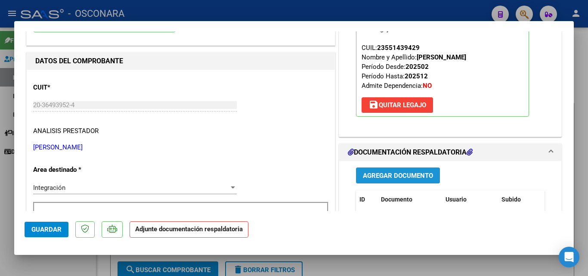
click at [414, 176] on span "Agregar Documento" at bounding box center [398, 176] width 70 height 8
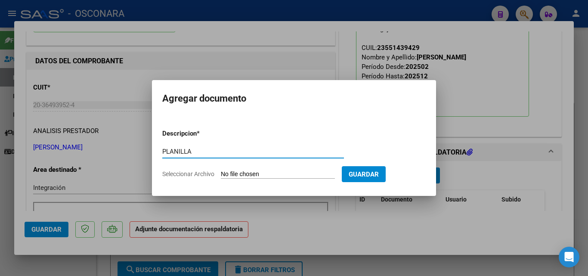
type input "PLANILLA"
click at [257, 170] on input "Seleccionar Archivo" at bounding box center [278, 174] width 114 height 8
type input "C:\fakepath\PLANILLA JULIO.pdf"
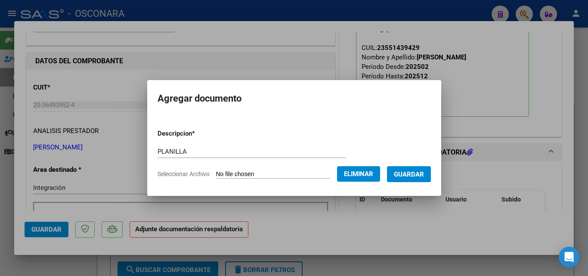
click at [418, 179] on button "Guardar" at bounding box center [409, 174] width 44 height 16
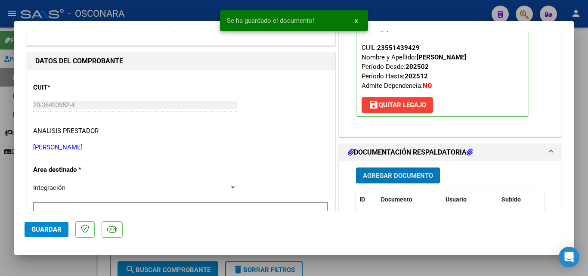
click at [38, 233] on span "Guardar" at bounding box center [46, 230] width 30 height 8
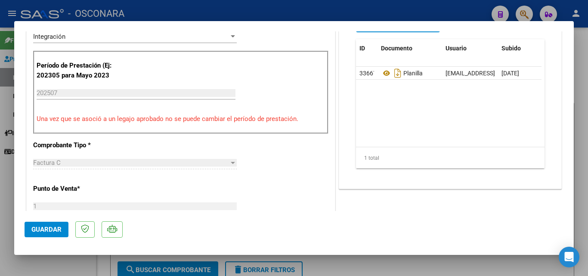
scroll to position [258, 0]
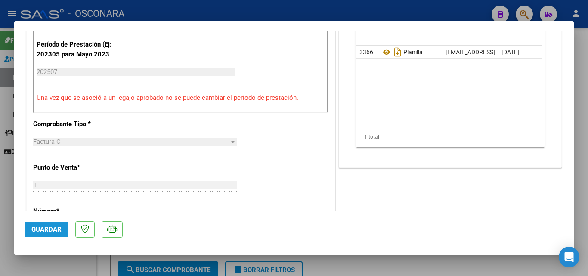
click at [46, 230] on span "Guardar" at bounding box center [46, 230] width 30 height 8
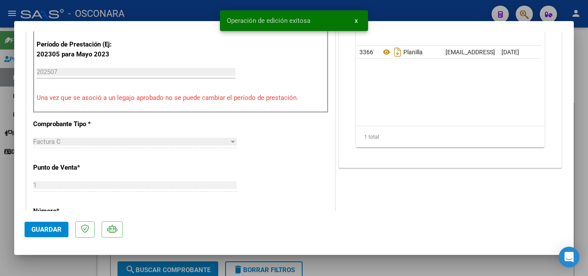
type input "$ 0,00"
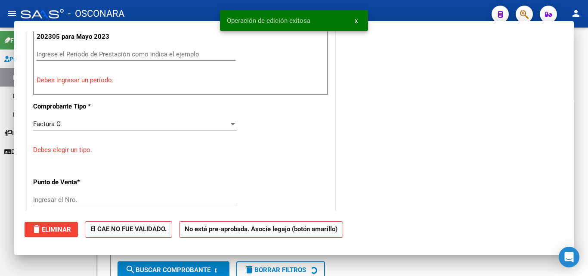
scroll to position [241, 0]
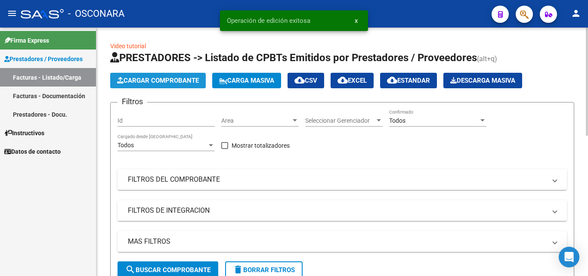
click at [182, 84] on button "Cargar Comprobante" at bounding box center [158, 80] width 96 height 15
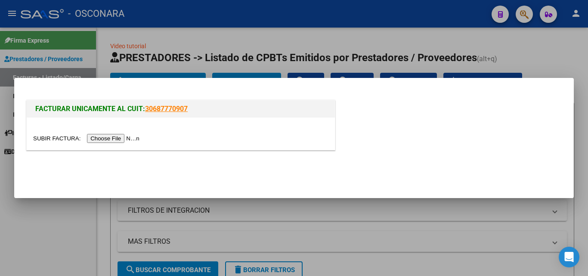
click at [118, 139] on input "file" at bounding box center [87, 138] width 109 height 9
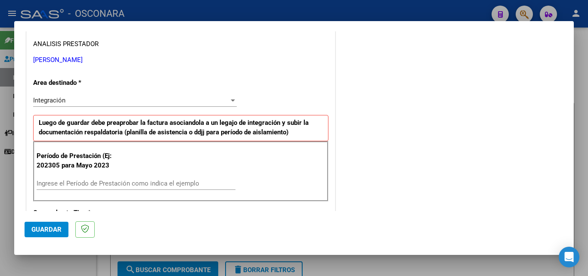
scroll to position [172, 0]
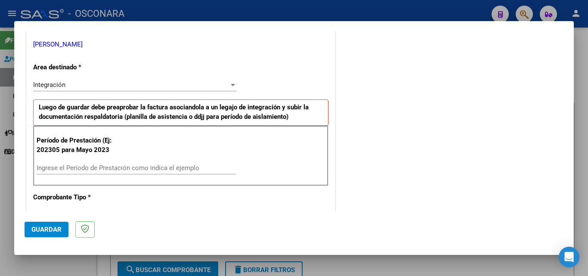
click at [183, 165] on input "Ingrese el Período de Prestación como indica el ejemplo" at bounding box center [136, 168] width 199 height 8
type input "202507"
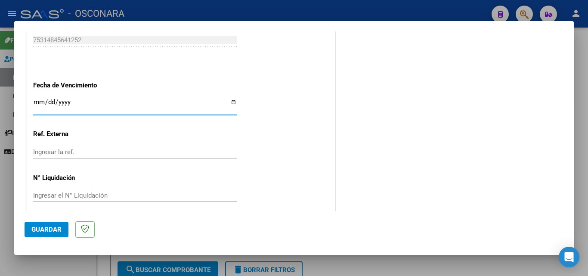
scroll to position [578, 0]
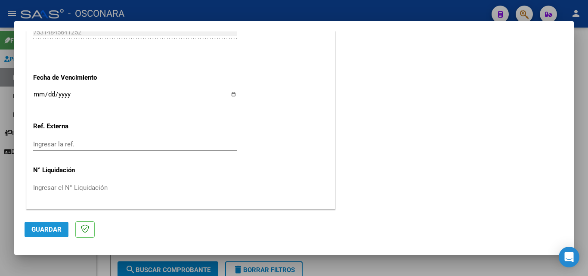
click at [38, 233] on span "Guardar" at bounding box center [46, 230] width 30 height 8
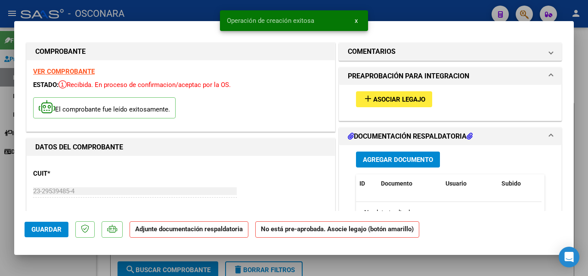
click at [390, 91] on div "add Asociar Legajo" at bounding box center [450, 99] width 201 height 29
click at [380, 99] on span "Asociar Legajo" at bounding box center [399, 100] width 52 height 8
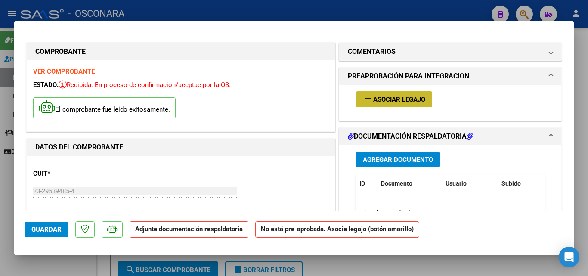
click at [399, 100] on span "Asociar Legajo" at bounding box center [399, 100] width 52 height 8
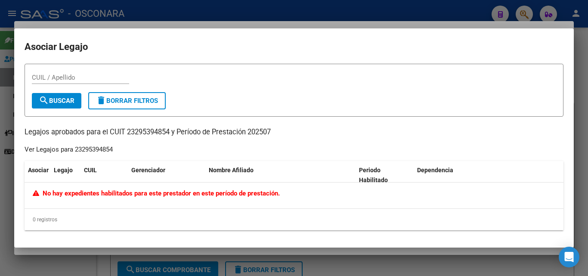
click at [96, 150] on div "Ver Legajos para 23295394854" at bounding box center [69, 150] width 88 height 10
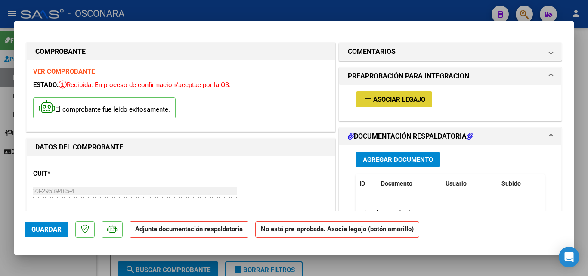
click at [397, 157] on span "Agregar Documento" at bounding box center [398, 160] width 70 height 8
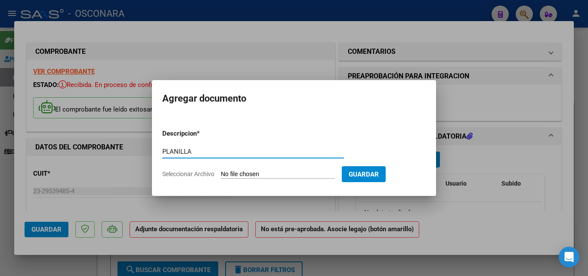
type input "PLANILLA"
click at [247, 170] on input "Seleccionar Archivo" at bounding box center [278, 174] width 114 height 8
type input "C:\fakepath\PLANILLA JULIO.pdf"
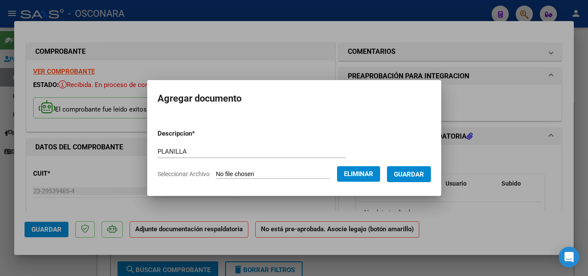
click at [431, 175] on button "Guardar" at bounding box center [409, 174] width 44 height 16
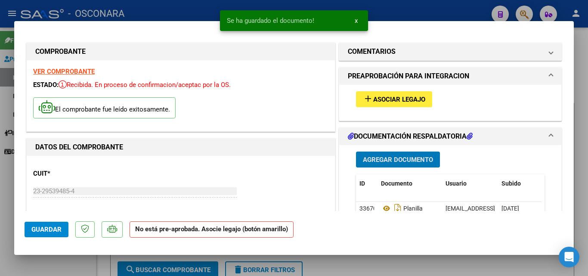
click at [47, 232] on span "Guardar" at bounding box center [46, 230] width 30 height 8
type input "$ 0,00"
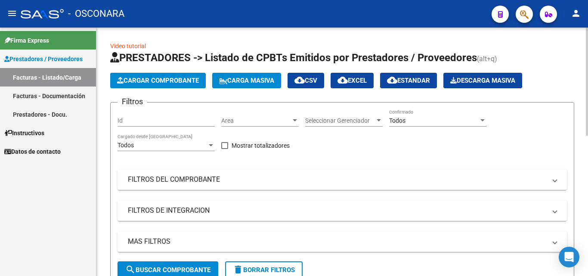
click at [155, 78] on span "Cargar Comprobante" at bounding box center [158, 81] width 82 height 8
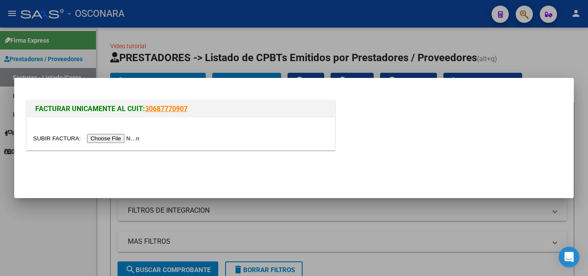
click at [133, 138] on input "file" at bounding box center [87, 138] width 109 height 9
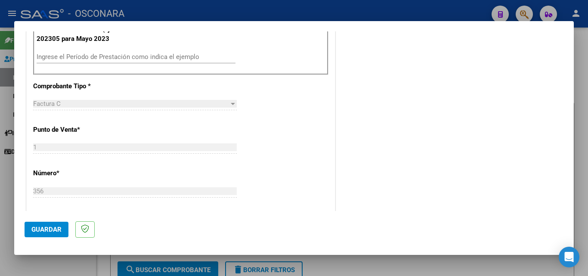
scroll to position [215, 0]
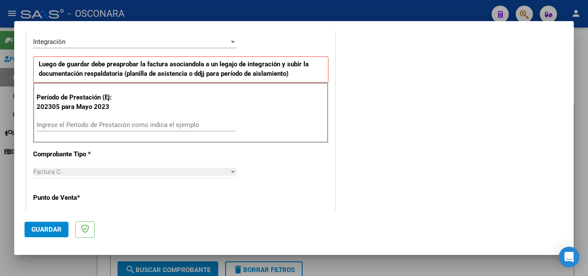
click at [146, 126] on input "Ingrese el Período de Prestación como indica el ejemplo" at bounding box center [136, 125] width 199 height 8
type input "202507"
click at [52, 236] on button "Guardar" at bounding box center [47, 229] width 44 height 15
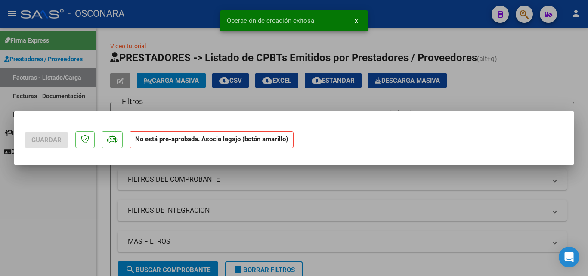
scroll to position [0, 0]
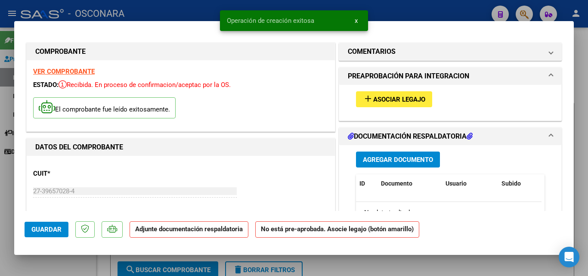
click at [403, 96] on span "Asociar Legajo" at bounding box center [399, 100] width 52 height 8
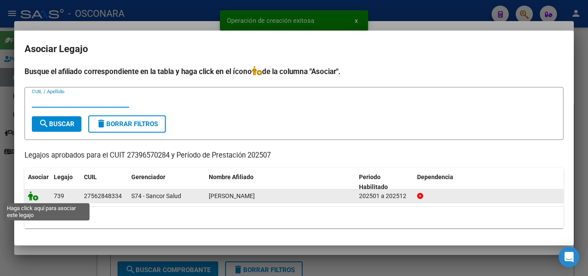
click at [35, 198] on icon at bounding box center [33, 195] width 10 height 9
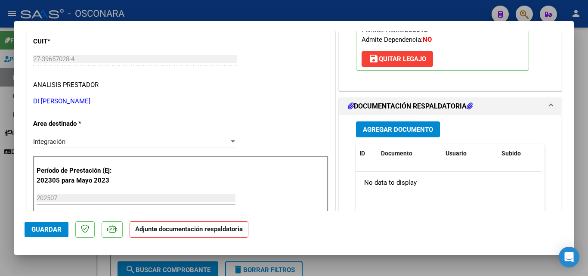
scroll to position [129, 0]
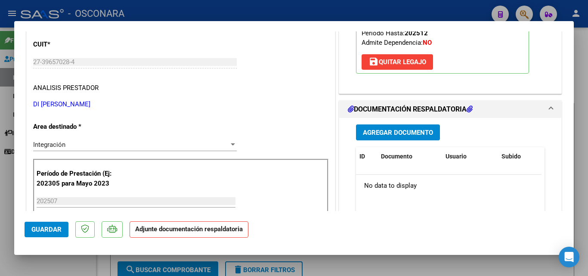
click at [403, 137] on button "Agregar Documento" at bounding box center [398, 132] width 84 height 16
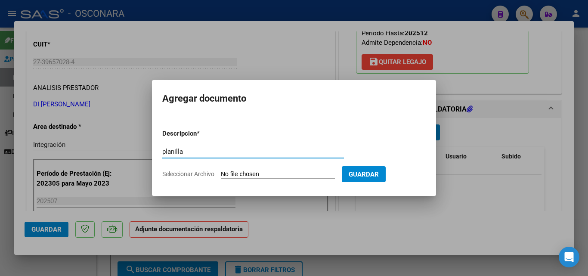
type input "planilla"
click at [246, 177] on input "Seleccionar Archivo" at bounding box center [278, 174] width 114 height 8
type input "C:\fakepath\PLANILLA JULIO.pdf"
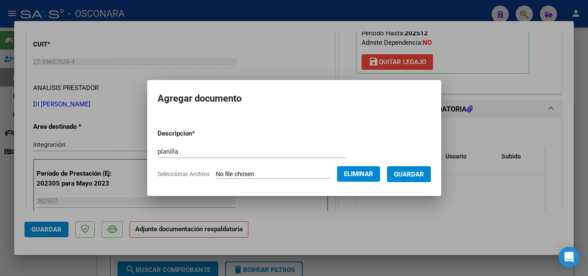
click at [413, 177] on span "Guardar" at bounding box center [409, 174] width 30 height 8
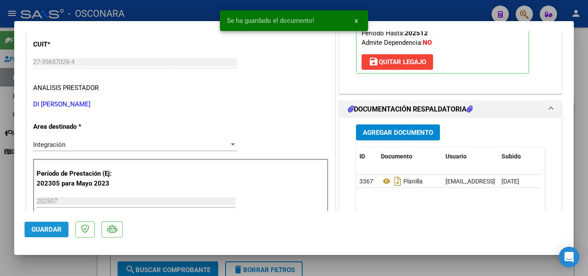
click at [56, 236] on button "Guardar" at bounding box center [47, 229] width 44 height 15
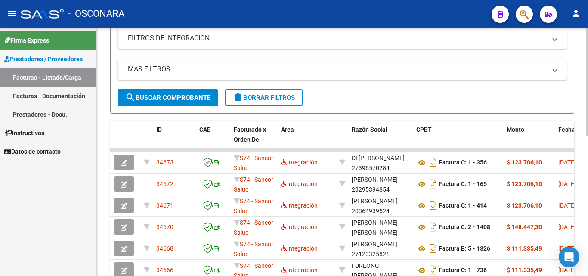
scroll to position [0, 0]
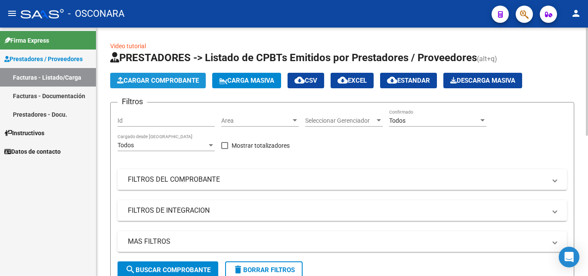
click at [160, 87] on button "Cargar Comprobante" at bounding box center [158, 80] width 96 height 15
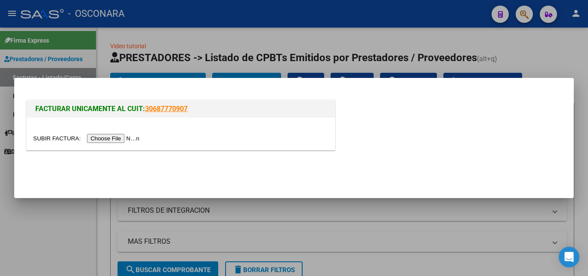
click at [127, 136] on input "file" at bounding box center [87, 138] width 109 height 9
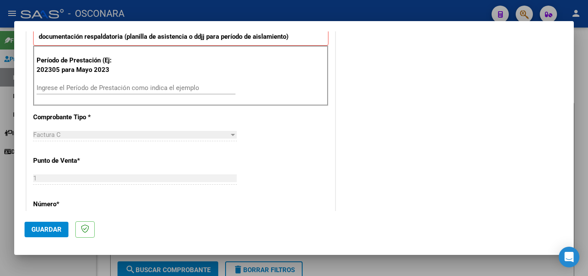
scroll to position [258, 0]
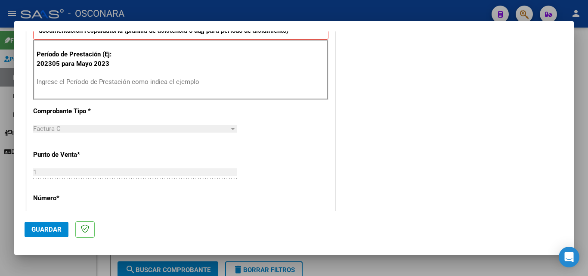
click at [117, 82] on input "Ingrese el Período de Prestación como indica el ejemplo" at bounding box center [136, 82] width 199 height 8
type input "202507"
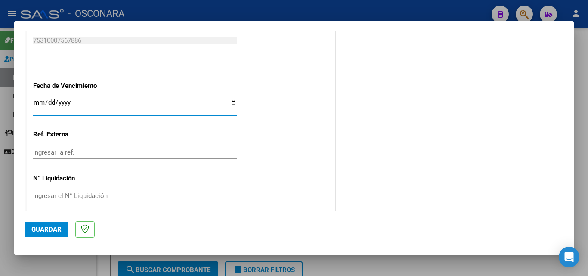
scroll to position [578, 0]
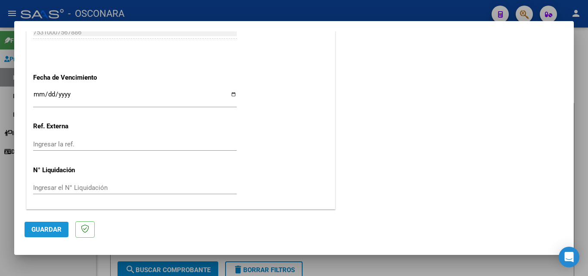
click at [43, 230] on span "Guardar" at bounding box center [46, 230] width 30 height 8
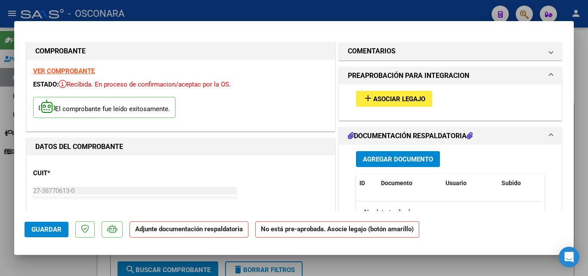
scroll to position [0, 0]
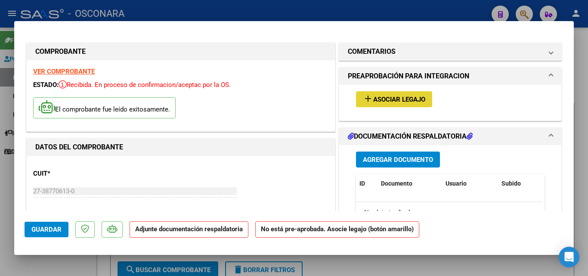
click at [418, 98] on span "Asociar Legajo" at bounding box center [399, 100] width 52 height 8
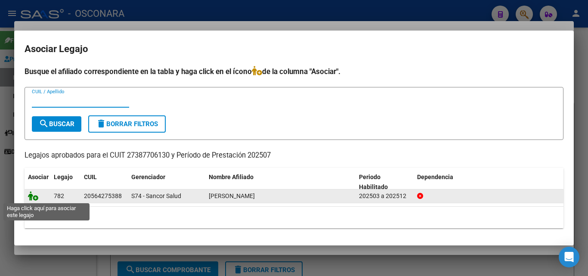
click at [34, 198] on icon at bounding box center [33, 195] width 10 height 9
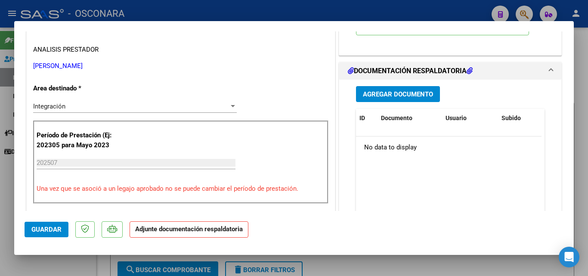
scroll to position [129, 0]
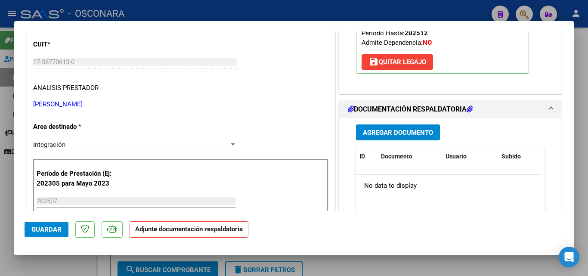
click at [392, 130] on span "Agregar Documento" at bounding box center [398, 133] width 70 height 8
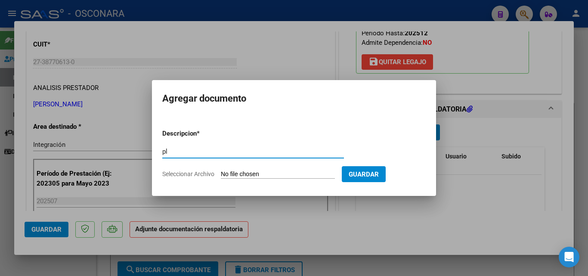
type input "p"
type input "PLANILLA"
click at [265, 171] on input "Seleccionar Archivo" at bounding box center [278, 174] width 114 height 8
type input "C:\fakepath\PLANILLA JULIO.pdf"
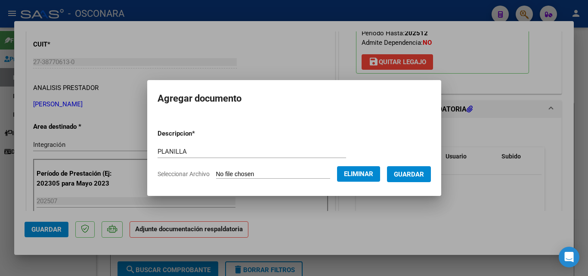
click at [414, 170] on span "Guardar" at bounding box center [409, 174] width 30 height 8
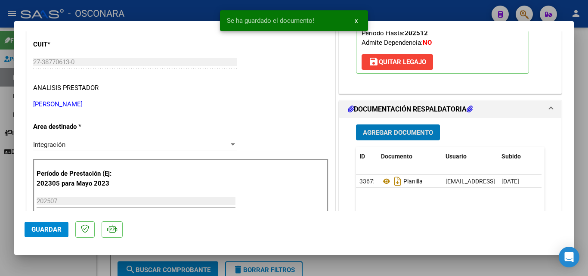
click at [44, 226] on span "Guardar" at bounding box center [46, 230] width 30 height 8
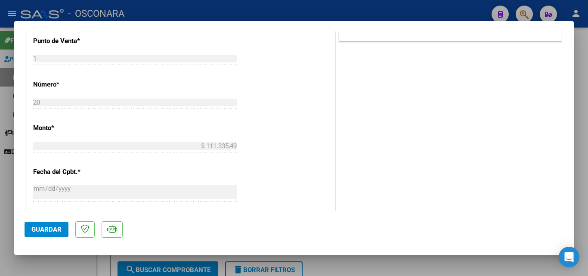
scroll to position [387, 0]
click at [57, 226] on span "Guardar" at bounding box center [46, 230] width 30 height 8
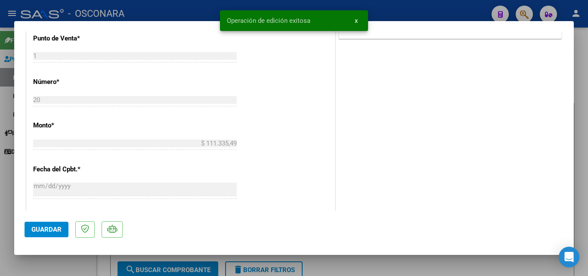
type input "$ 0,00"
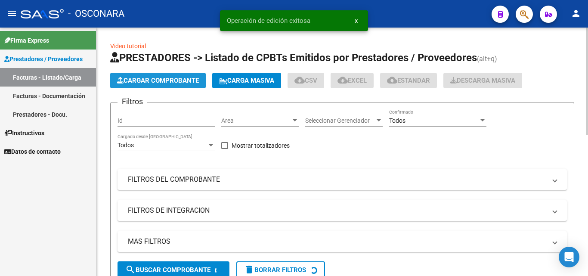
click at [144, 76] on button "Cargar Comprobante" at bounding box center [158, 80] width 96 height 15
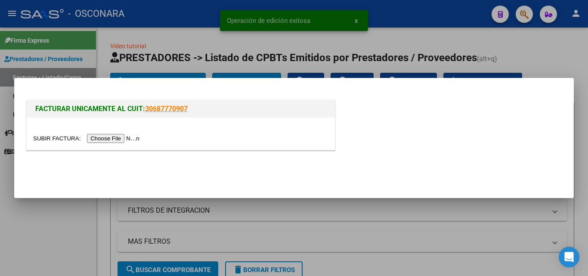
click at [125, 142] on input "file" at bounding box center [87, 138] width 109 height 9
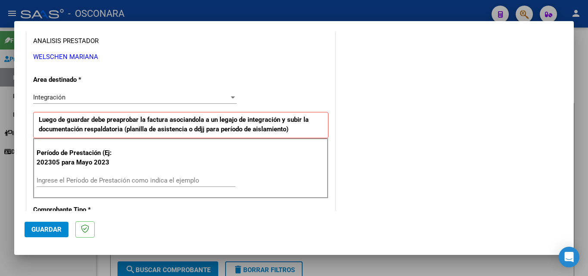
scroll to position [172, 0]
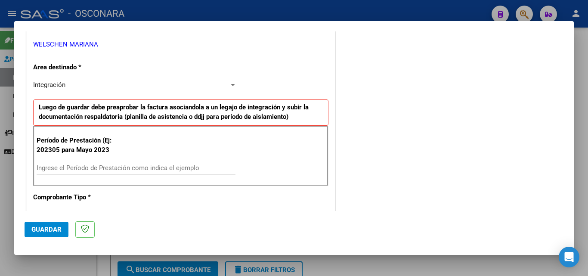
click at [114, 167] on input "Ingrese el Período de Prestación como indica el ejemplo" at bounding box center [136, 168] width 199 height 8
type input "202507"
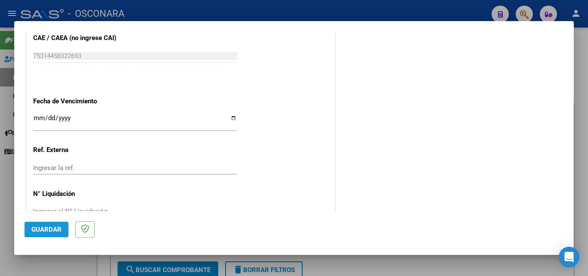
click at [39, 230] on span "Guardar" at bounding box center [46, 230] width 30 height 8
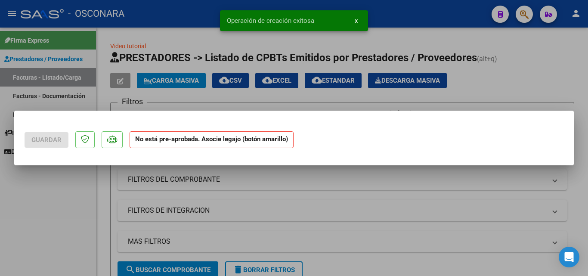
scroll to position [0, 0]
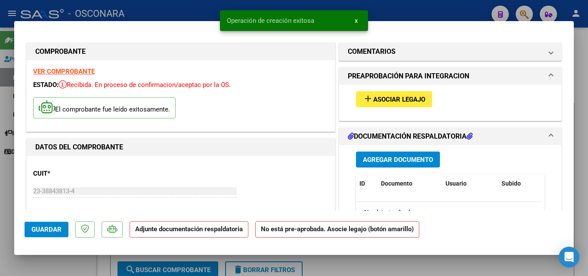
click at [417, 99] on span "Asociar Legajo" at bounding box center [399, 100] width 52 height 8
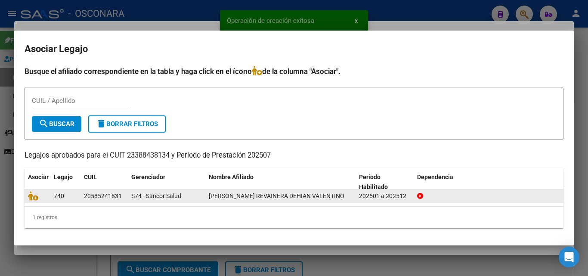
click at [33, 201] on div at bounding box center [37, 196] width 19 height 10
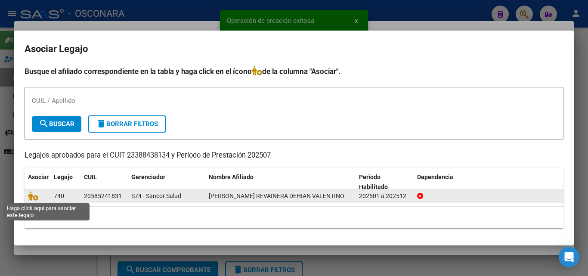
click at [38, 197] on span at bounding box center [34, 196] width 13 height 7
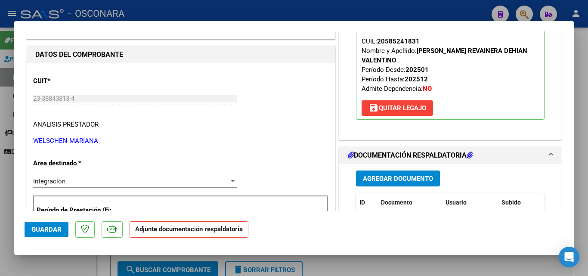
scroll to position [172, 0]
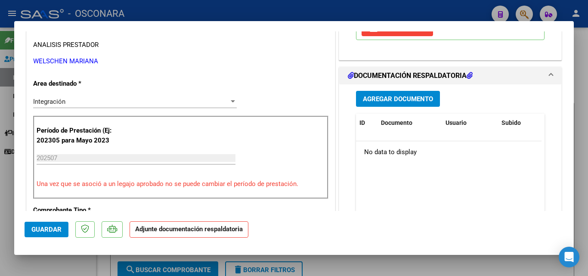
click at [407, 102] on span "Agregar Documento" at bounding box center [398, 99] width 70 height 8
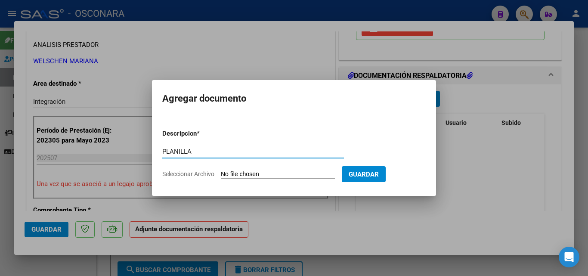
type input "PLANILLA"
click at [251, 173] on input "Seleccionar Archivo" at bounding box center [278, 174] width 114 height 8
type input "C:\fakepath\PLANILLA JULIO.pdf"
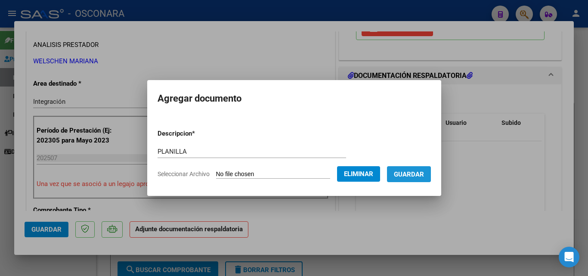
click at [424, 170] on span "Guardar" at bounding box center [409, 174] width 30 height 8
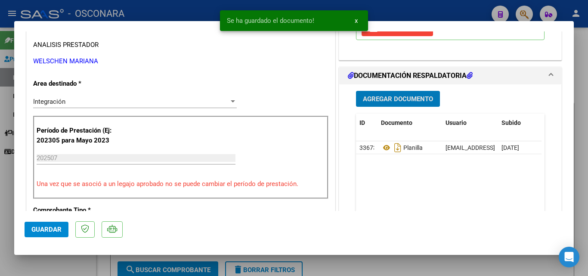
click at [49, 238] on mat-dialog-actions "Guardar" at bounding box center [294, 228] width 539 height 34
click at [49, 235] on button "Guardar" at bounding box center [47, 229] width 44 height 15
type input "$ 0,00"
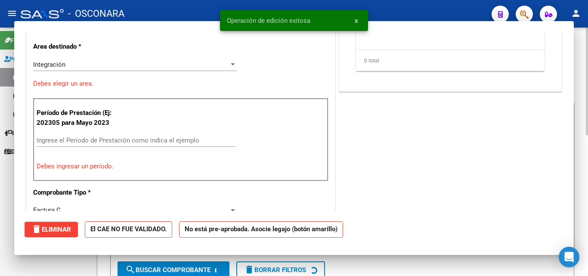
scroll to position [146, 0]
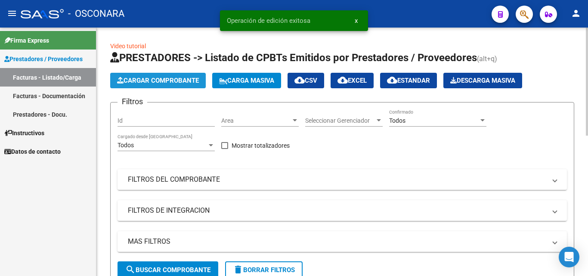
click at [161, 78] on span "Cargar Comprobante" at bounding box center [158, 81] width 82 height 8
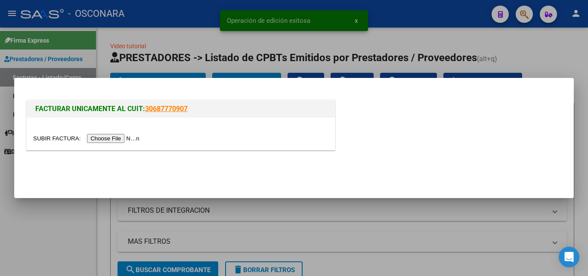
click at [129, 135] on input "file" at bounding box center [87, 138] width 109 height 9
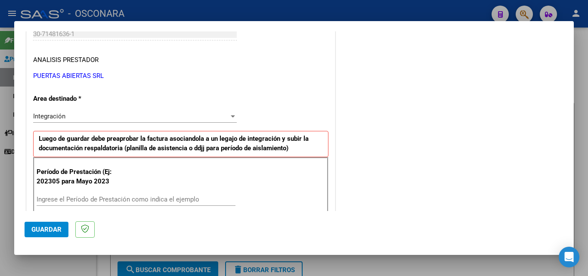
scroll to position [172, 0]
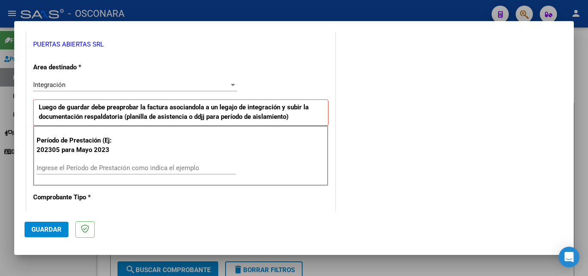
click at [104, 168] on input "Ingrese el Período de Prestación como indica el ejemplo" at bounding box center [136, 168] width 199 height 8
type input "202507"
click at [49, 232] on span "Guardar" at bounding box center [46, 230] width 30 height 8
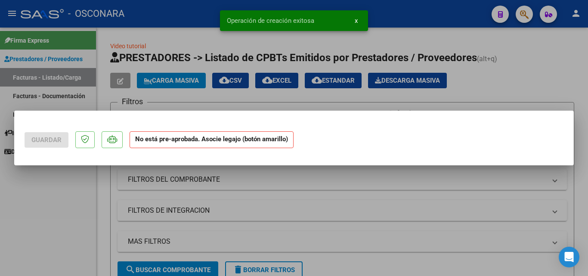
scroll to position [0, 0]
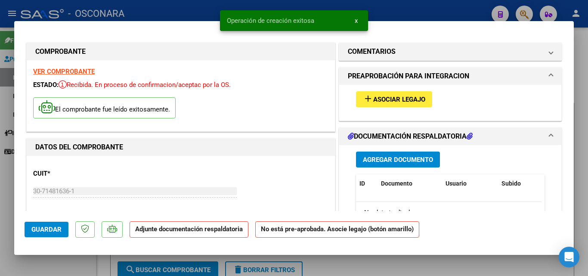
click at [403, 96] on span "Asociar Legajo" at bounding box center [399, 100] width 52 height 8
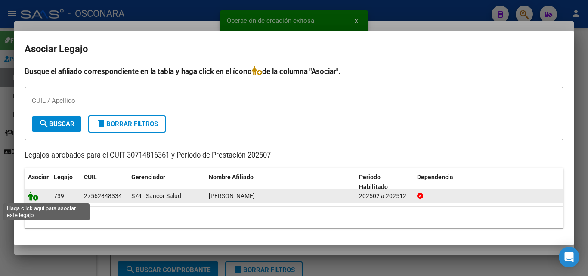
click at [30, 199] on icon at bounding box center [33, 195] width 10 height 9
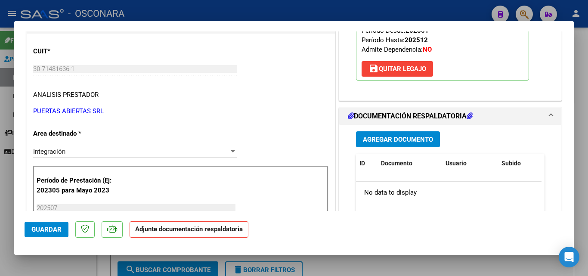
scroll to position [129, 0]
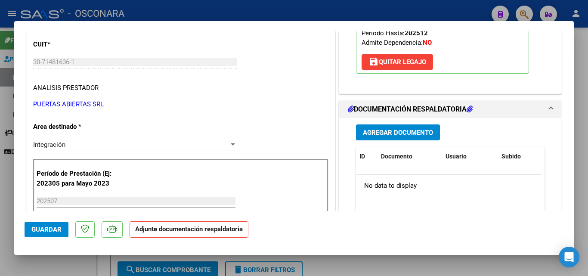
click at [393, 139] on button "Agregar Documento" at bounding box center [398, 132] width 84 height 16
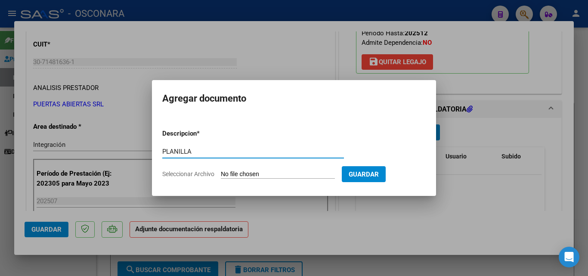
type input "PLANILLA"
click at [265, 177] on input "Seleccionar Archivo" at bounding box center [278, 174] width 114 height 8
type input "C:\fakepath\PLANILLA JULIO.pdf"
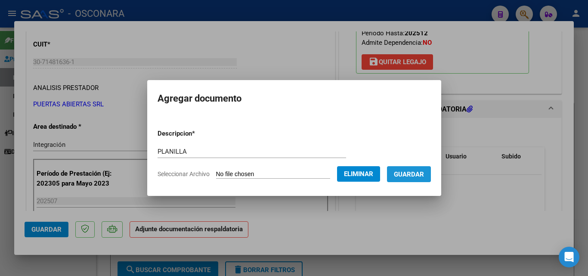
click at [430, 169] on button "Guardar" at bounding box center [409, 174] width 44 height 16
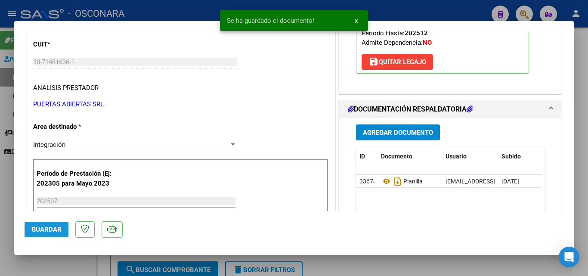
click at [43, 235] on button "Guardar" at bounding box center [47, 229] width 44 height 15
type input "$ 0,00"
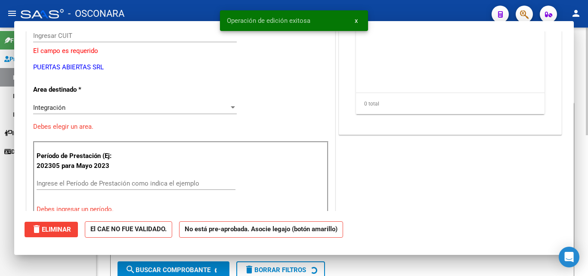
scroll to position [103, 0]
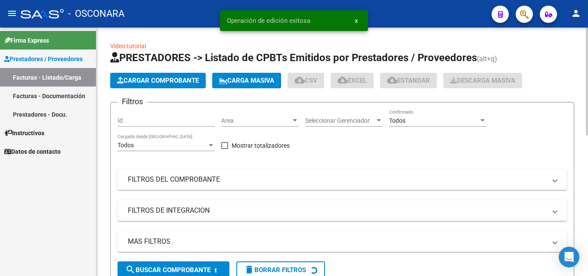
click at [149, 82] on span "Cargar Comprobante" at bounding box center [158, 81] width 82 height 8
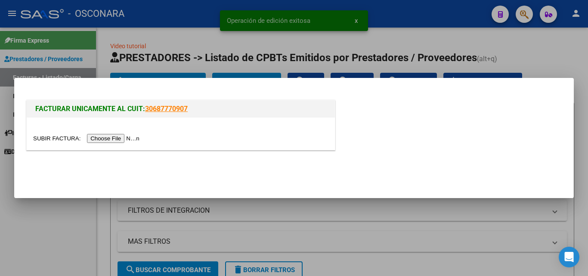
click at [137, 136] on input "file" at bounding box center [87, 138] width 109 height 9
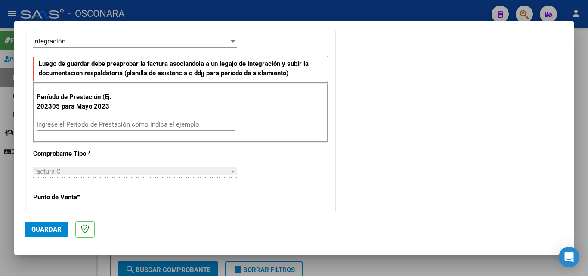
scroll to position [215, 0]
click at [137, 121] on input "Ingrese el Período de Prestación como indica el ejemplo" at bounding box center [136, 125] width 199 height 8
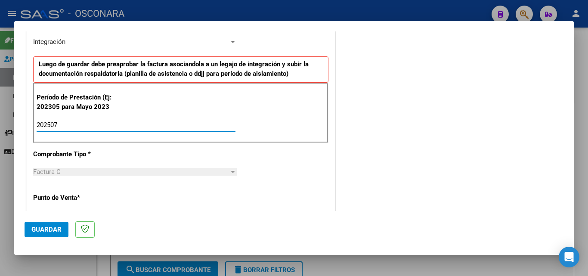
type input "202507"
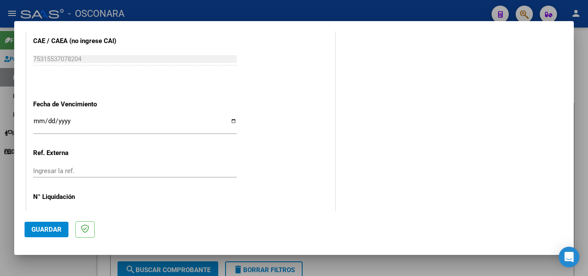
scroll to position [578, 0]
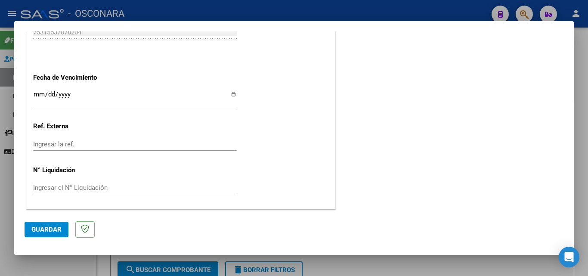
click at [26, 230] on button "Guardar" at bounding box center [47, 229] width 44 height 15
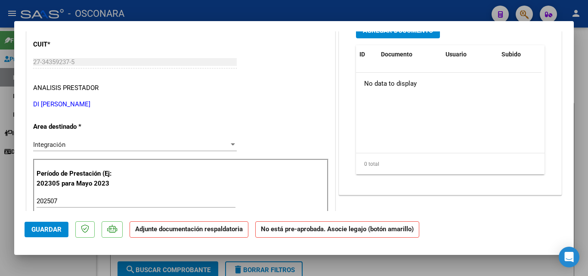
scroll to position [0, 0]
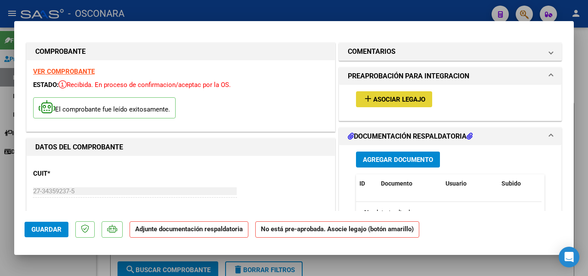
click at [410, 100] on span "Asociar Legajo" at bounding box center [399, 100] width 52 height 8
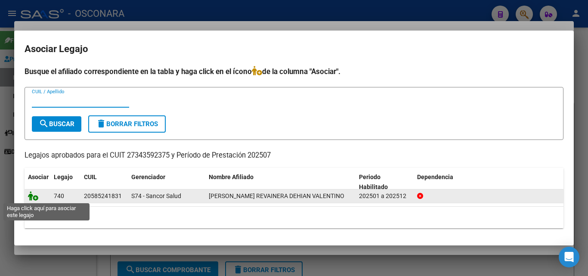
click at [33, 196] on icon at bounding box center [33, 195] width 10 height 9
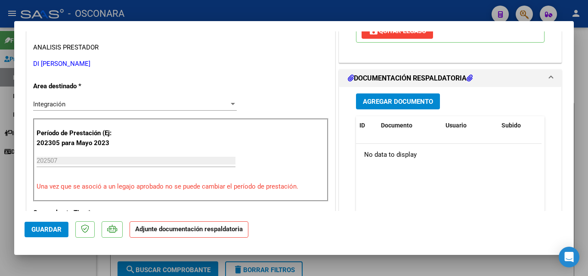
scroll to position [172, 0]
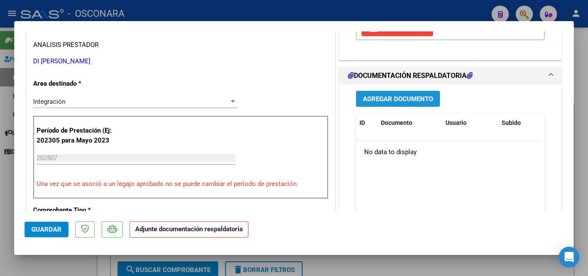
click at [401, 105] on button "Agregar Documento" at bounding box center [398, 99] width 84 height 16
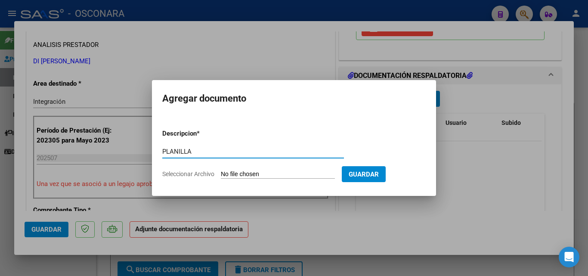
type input "PLANILLA"
click at [235, 167] on form "Descripcion * PLANILLA Escriba aquí una descripcion Seleccionar Archivo Guardar" at bounding box center [293, 153] width 263 height 63
click at [233, 174] on input "Seleccionar Archivo" at bounding box center [278, 174] width 114 height 8
type input "C:\fakepath\Planilla Julio.pdf"
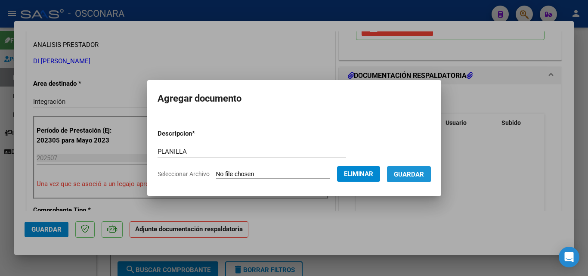
click at [421, 172] on span "Guardar" at bounding box center [409, 174] width 30 height 8
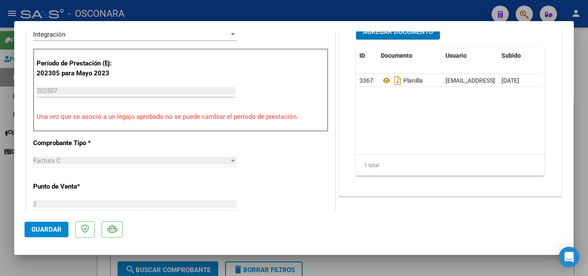
scroll to position [301, 0]
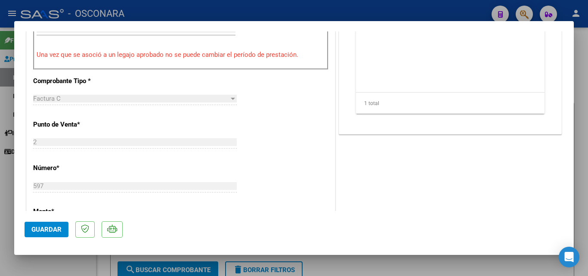
click at [44, 231] on span "Guardar" at bounding box center [46, 230] width 30 height 8
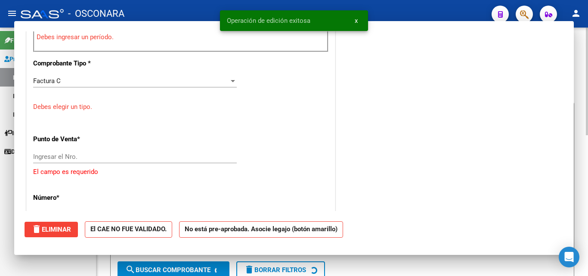
scroll to position [0, 0]
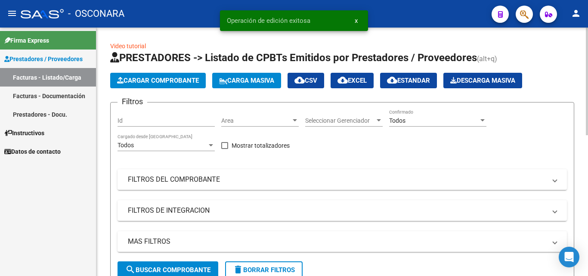
click at [152, 72] on app-list-header "PRESTADORES -> Listado de CPBTs Emitidos por Prestadores / Proveedores (alt+q) …" at bounding box center [342, 168] width 464 height 235
click at [146, 77] on span "Cargar Comprobante" at bounding box center [158, 81] width 82 height 8
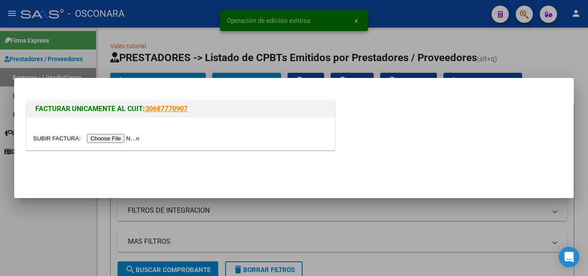
click at [130, 135] on input "file" at bounding box center [87, 138] width 109 height 9
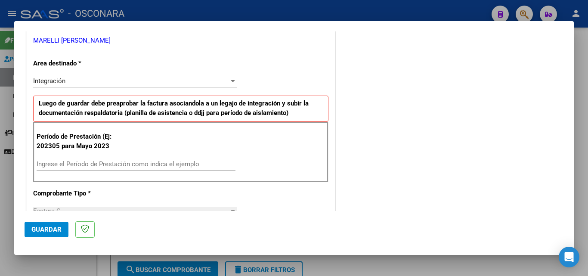
scroll to position [172, 0]
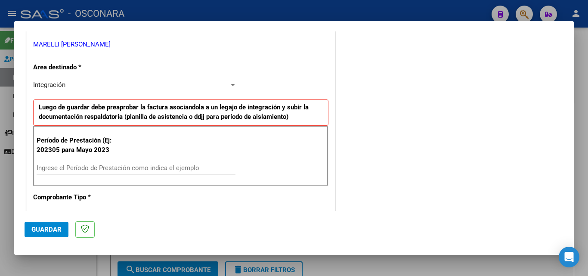
click at [113, 166] on input "Ingrese el Período de Prestación como indica el ejemplo" at bounding box center [136, 168] width 199 height 8
type input "202507"
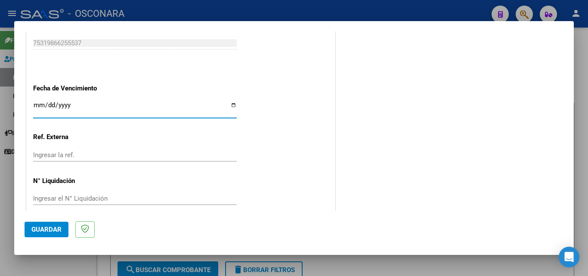
scroll to position [578, 0]
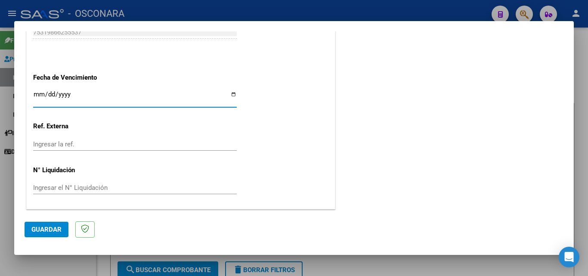
click at [53, 229] on span "Guardar" at bounding box center [46, 230] width 30 height 8
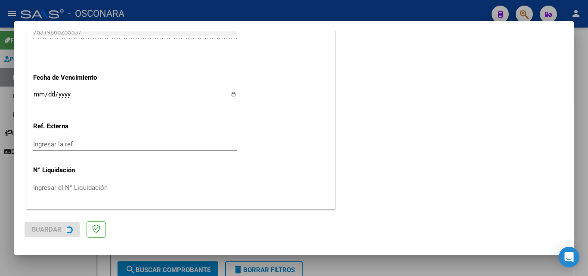
scroll to position [0, 0]
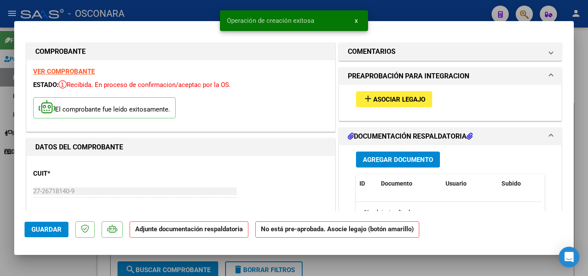
click at [394, 99] on span "Asociar Legajo" at bounding box center [399, 100] width 52 height 8
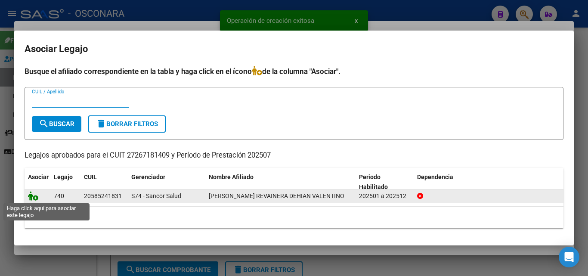
click at [31, 197] on icon at bounding box center [33, 195] width 10 height 9
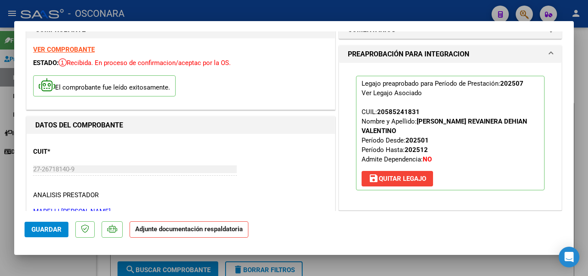
scroll to position [129, 0]
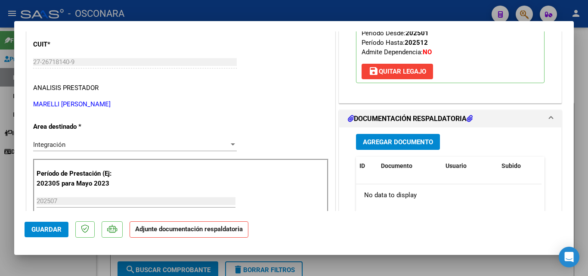
click at [409, 144] on span "Agregar Documento" at bounding box center [398, 142] width 70 height 8
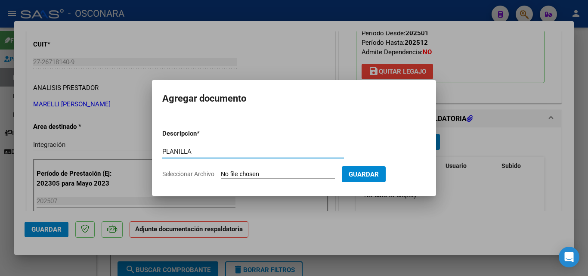
type input "PLANILLA"
click at [379, 173] on span "Guardar" at bounding box center [364, 174] width 30 height 8
click at [281, 171] on input "Seleccionar Archivo" at bounding box center [278, 174] width 114 height 8
type input "C:\fakepath\PLANILLA JULIO.pdf"
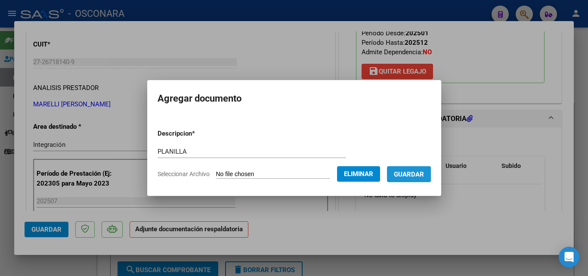
click at [410, 174] on span "Guardar" at bounding box center [409, 174] width 30 height 8
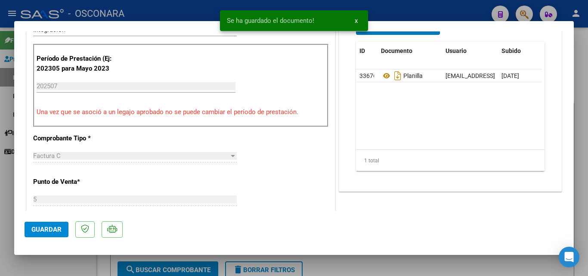
scroll to position [258, 0]
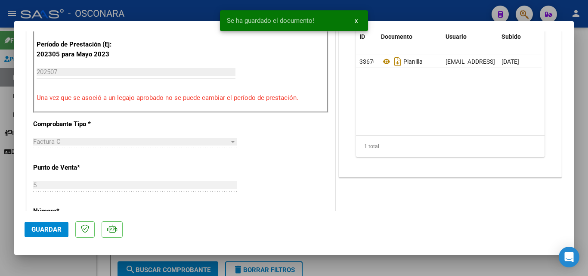
click at [40, 226] on span "Guardar" at bounding box center [46, 230] width 30 height 8
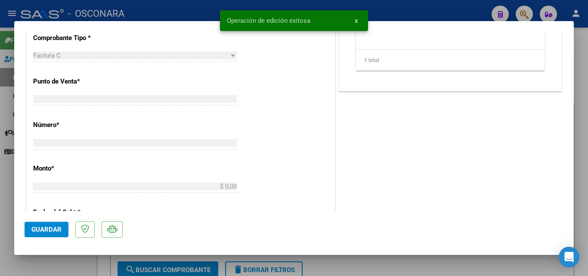
scroll to position [0, 0]
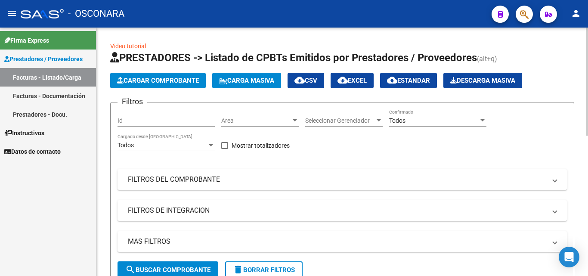
click at [171, 80] on span "Cargar Comprobante" at bounding box center [158, 81] width 82 height 8
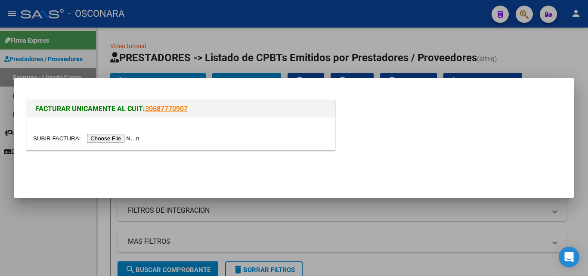
click at [135, 138] on input "file" at bounding box center [87, 138] width 109 height 9
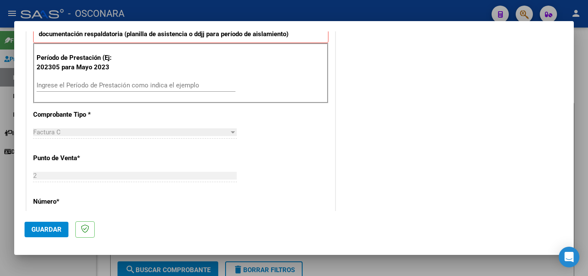
scroll to position [258, 0]
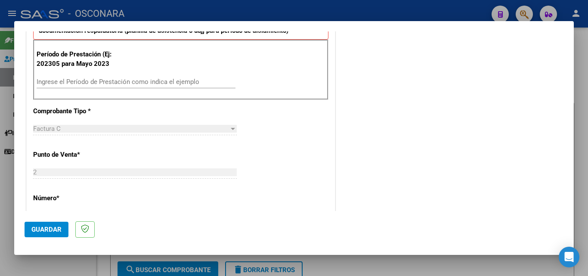
click at [146, 84] on input "Ingrese el Período de Prestación como indica el ejemplo" at bounding box center [136, 82] width 199 height 8
type input "202507"
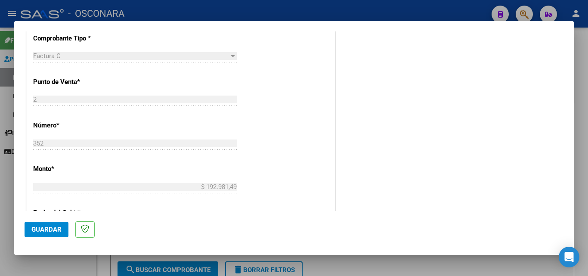
scroll to position [320, 0]
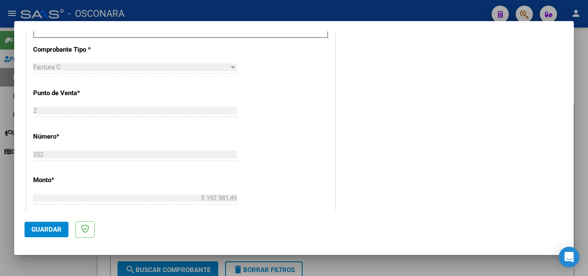
click at [46, 226] on span "Guardar" at bounding box center [46, 230] width 30 height 8
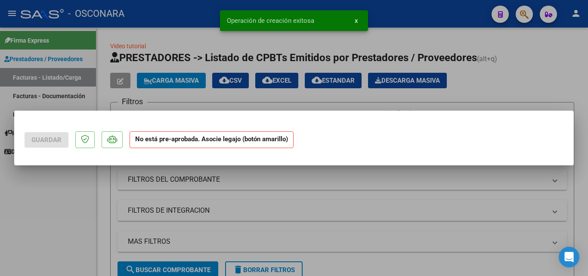
scroll to position [0, 0]
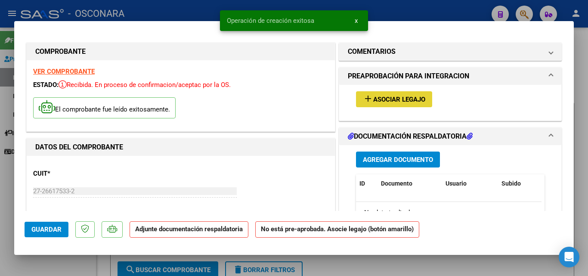
click at [381, 102] on span "Asociar Legajo" at bounding box center [399, 100] width 52 height 8
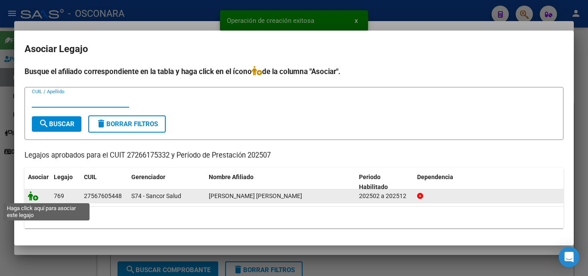
click at [35, 196] on icon at bounding box center [33, 195] width 10 height 9
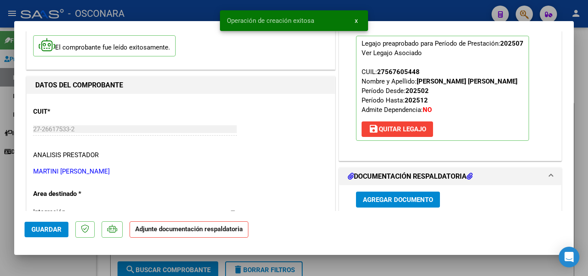
scroll to position [129, 0]
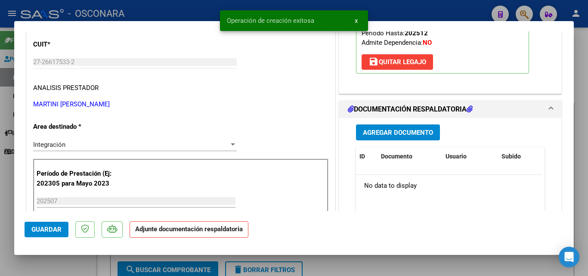
click at [388, 135] on span "Agregar Documento" at bounding box center [398, 133] width 70 height 8
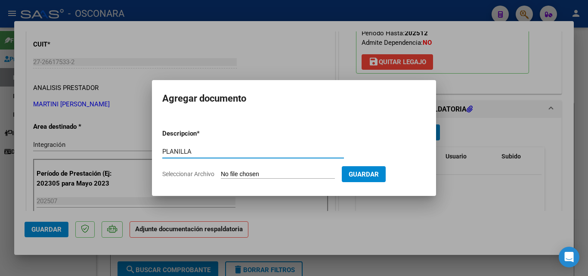
type input "PLANILLA"
click at [276, 175] on input "Seleccionar Archivo" at bounding box center [278, 174] width 114 height 8
type input "C:\fakepath\PLANILLA JULIO.pdf"
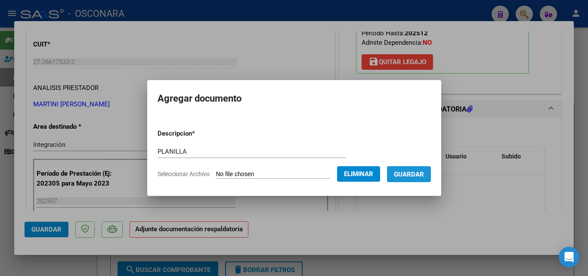
click at [421, 175] on span "Guardar" at bounding box center [409, 174] width 30 height 8
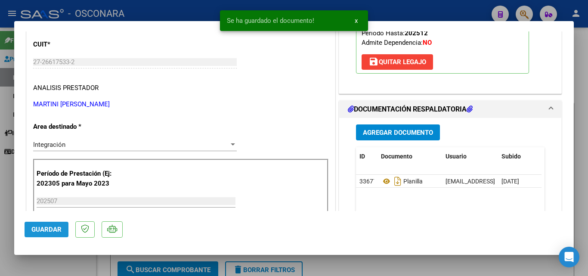
click at [48, 234] on button "Guardar" at bounding box center [47, 229] width 44 height 15
type input "$ 0,00"
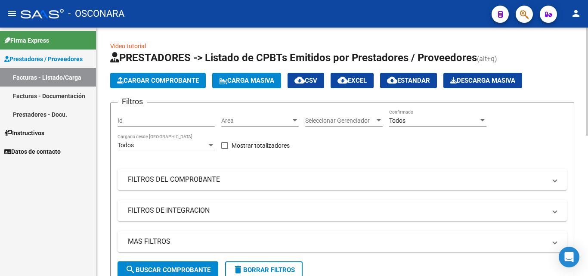
click at [178, 83] on span "Cargar Comprobante" at bounding box center [158, 81] width 82 height 8
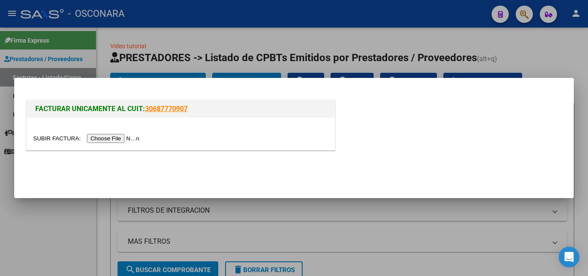
click at [129, 141] on input "file" at bounding box center [87, 138] width 109 height 9
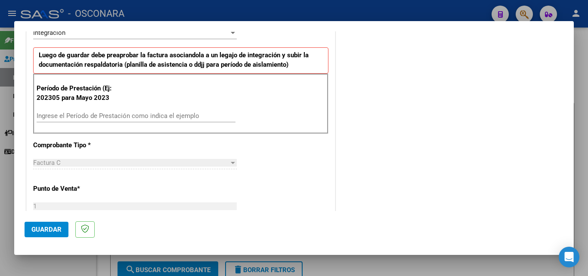
scroll to position [215, 0]
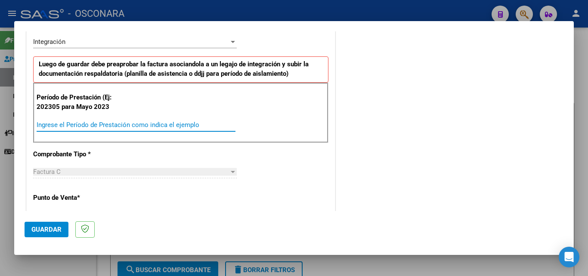
click at [97, 123] on input "Ingrese el Período de Prestación como indica el ejemplo" at bounding box center [136, 125] width 199 height 8
type input "202507"
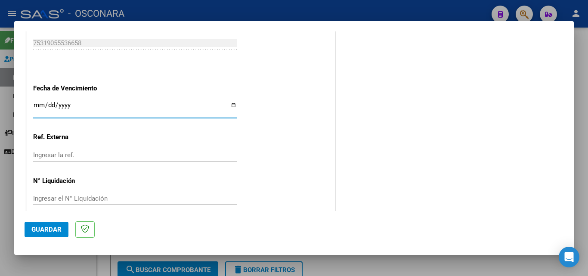
scroll to position [578, 0]
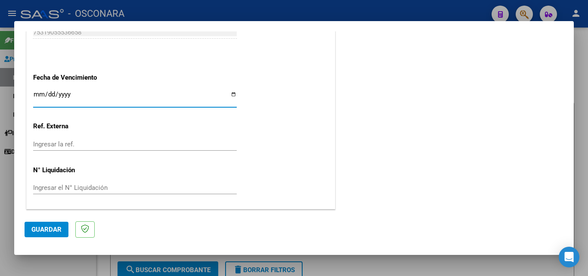
click at [60, 226] on span "Guardar" at bounding box center [46, 230] width 30 height 8
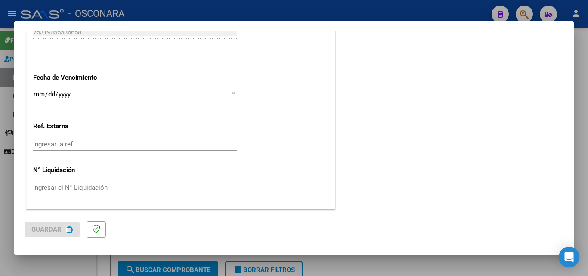
scroll to position [0, 0]
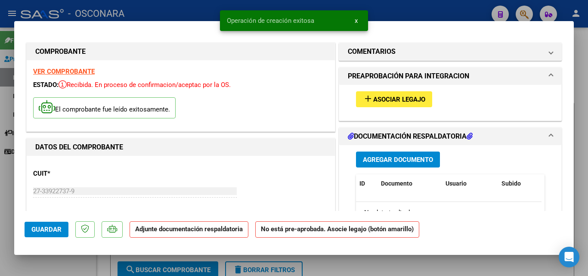
click at [395, 93] on button "add Asociar Legajo" at bounding box center [394, 99] width 76 height 16
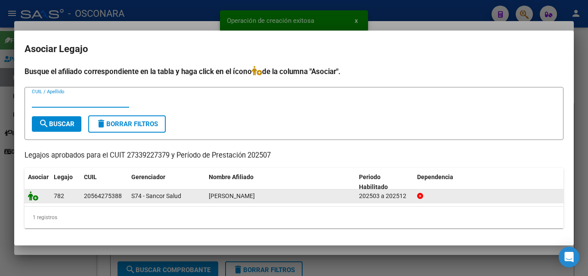
click at [37, 198] on icon at bounding box center [33, 195] width 10 height 9
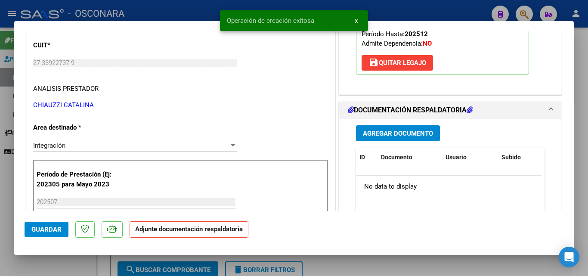
scroll to position [129, 0]
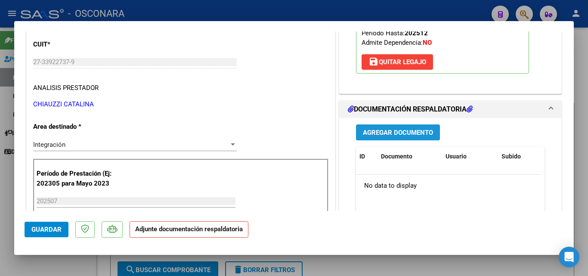
click at [399, 136] on span "Agregar Documento" at bounding box center [398, 133] width 70 height 8
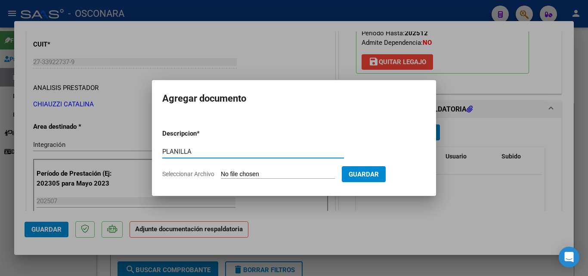
type input "PLANILLA"
click at [233, 170] on form "Descripcion * PLANILLA Escriba aquí una descripcion Seleccionar Archivo Guardar" at bounding box center [293, 153] width 263 height 63
click at [250, 175] on input "Seleccionar Archivo" at bounding box center [278, 174] width 114 height 8
type input "C:\fakepath\PLANILLA JULIO.pdf"
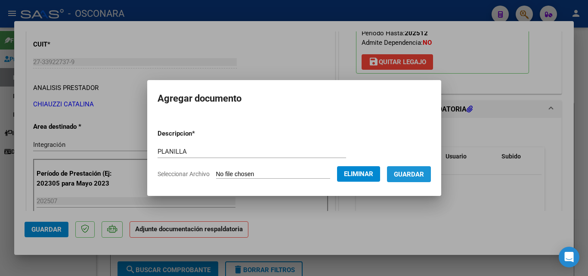
click at [410, 177] on span "Guardar" at bounding box center [409, 174] width 30 height 8
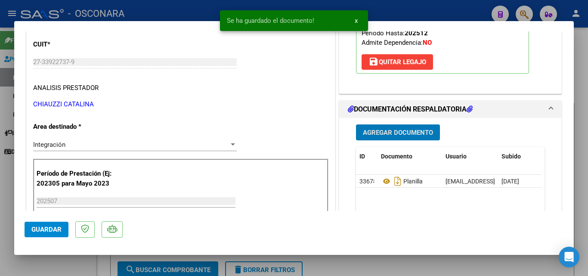
click at [53, 234] on button "Guardar" at bounding box center [47, 229] width 44 height 15
type input "$ 0,00"
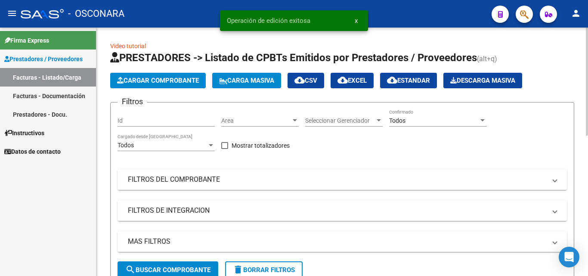
click at [148, 80] on span "Cargar Comprobante" at bounding box center [158, 81] width 82 height 8
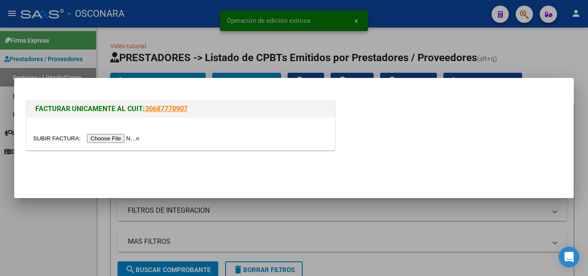
click at [114, 126] on div at bounding box center [181, 134] width 308 height 32
click at [108, 138] on input "file" at bounding box center [87, 138] width 109 height 9
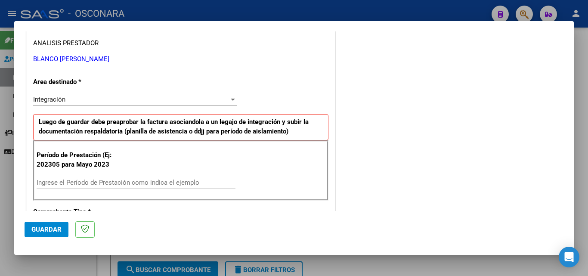
scroll to position [172, 0]
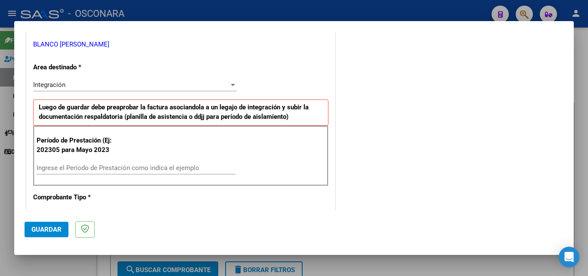
click at [176, 170] on input "Ingrese el Período de Prestación como indica el ejemplo" at bounding box center [136, 168] width 199 height 8
type input "202507"
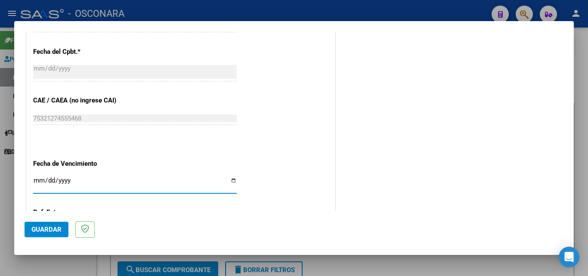
scroll to position [406, 0]
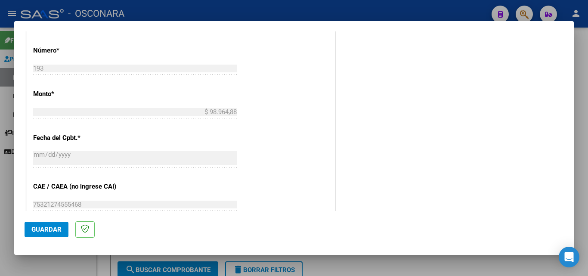
click at [46, 231] on span "Guardar" at bounding box center [46, 230] width 30 height 8
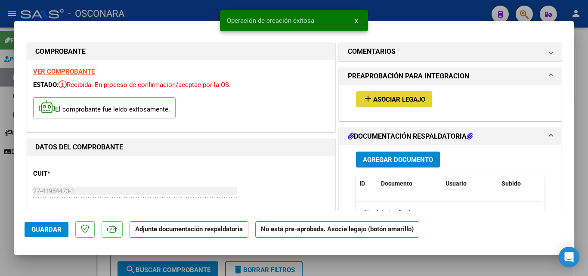
click at [406, 103] on span "Asociar Legajo" at bounding box center [399, 100] width 52 height 8
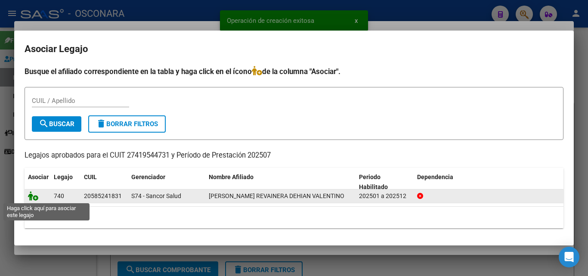
click at [34, 197] on icon at bounding box center [33, 195] width 10 height 9
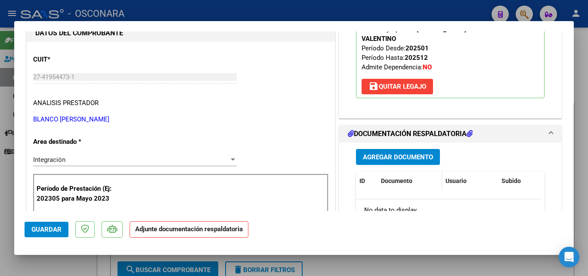
scroll to position [129, 0]
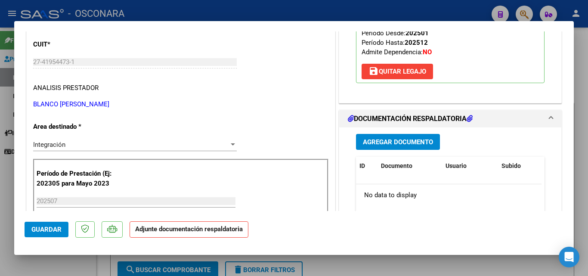
click at [413, 144] on span "Agregar Documento" at bounding box center [398, 142] width 70 height 8
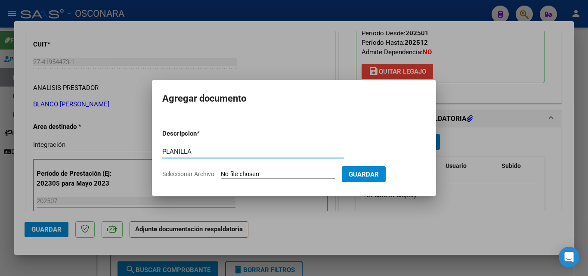
type input "PLANILLA"
click at [291, 175] on input "Seleccionar Archivo" at bounding box center [278, 174] width 114 height 8
type input "C:\fakepath\PLANILLA JULIO.pdf"
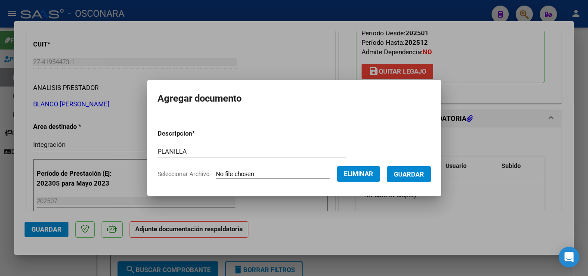
click at [424, 177] on span "Guardar" at bounding box center [409, 174] width 30 height 8
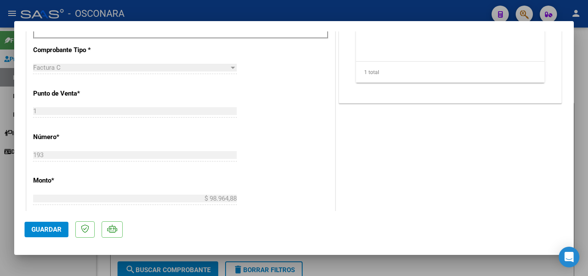
scroll to position [344, 0]
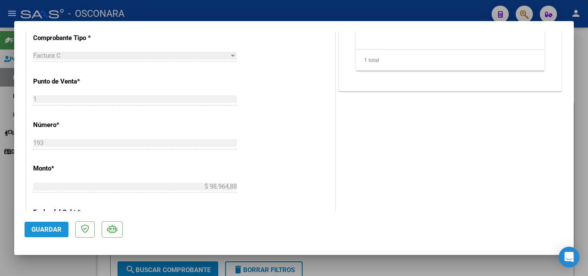
click at [45, 227] on span "Guardar" at bounding box center [46, 230] width 30 height 8
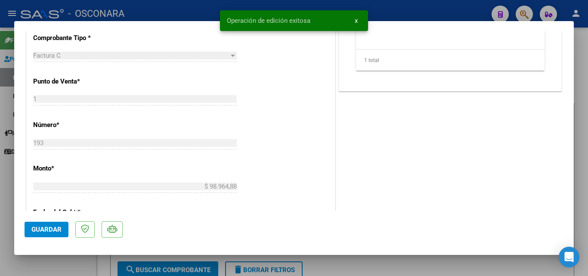
type input "$ 0,00"
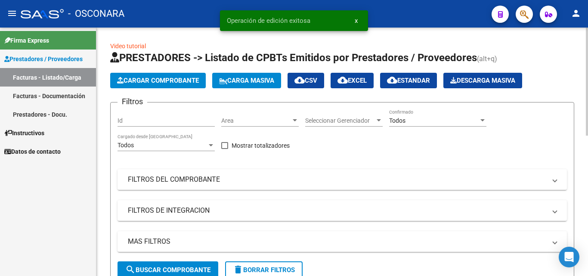
click at [159, 81] on span "Cargar Comprobante" at bounding box center [158, 81] width 82 height 8
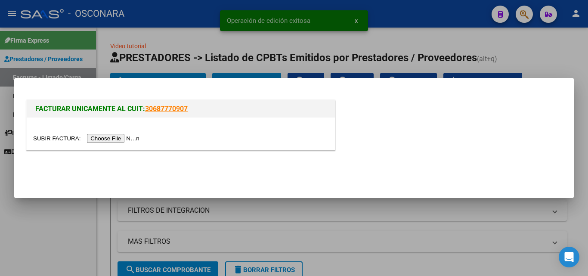
click at [109, 140] on input "file" at bounding box center [87, 138] width 109 height 9
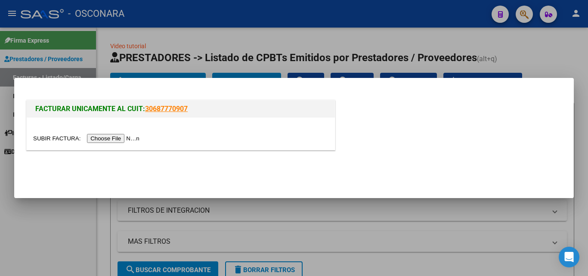
click at [374, 210] on div at bounding box center [294, 138] width 588 height 276
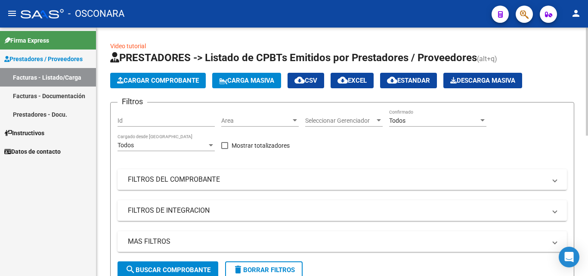
click at [161, 84] on span "Cargar Comprobante" at bounding box center [158, 81] width 82 height 8
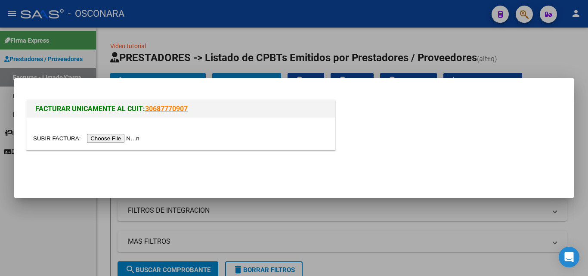
click at [114, 136] on input "file" at bounding box center [87, 138] width 109 height 9
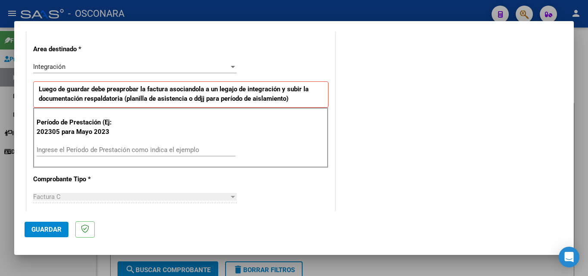
scroll to position [215, 0]
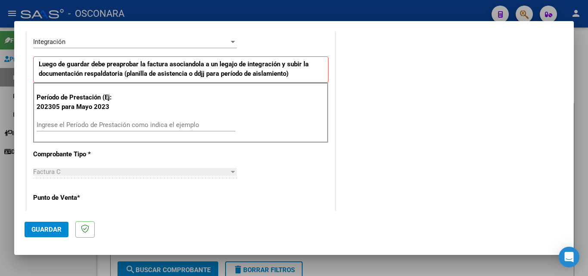
click at [128, 126] on input "Ingrese el Período de Prestación como indica el ejemplo" at bounding box center [136, 125] width 199 height 8
type input "202507"
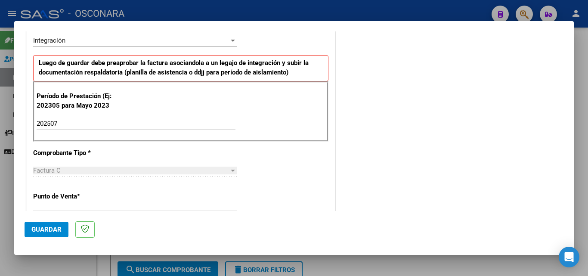
scroll to position [191, 0]
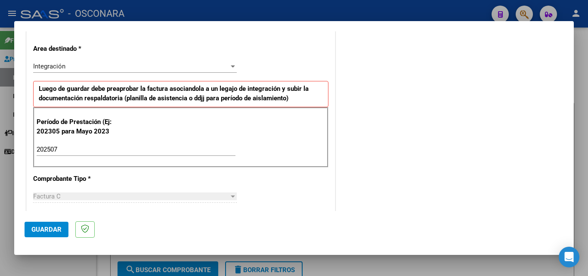
click at [40, 226] on span "Guardar" at bounding box center [46, 230] width 30 height 8
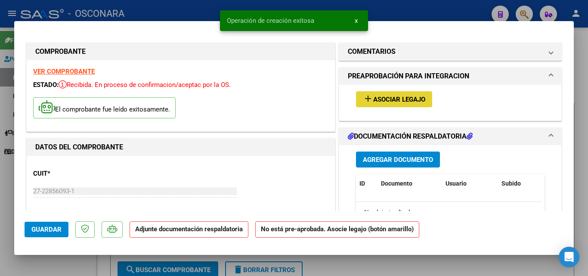
click at [412, 101] on span "Asociar Legajo" at bounding box center [399, 100] width 52 height 8
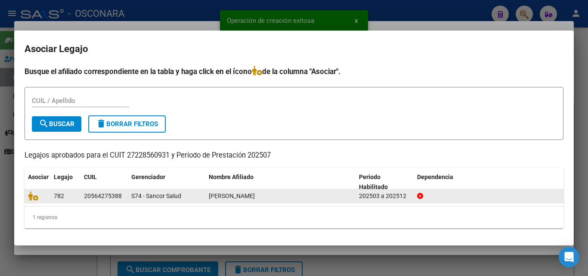
click at [26, 195] on datatable-body-cell at bounding box center [38, 195] width 26 height 13
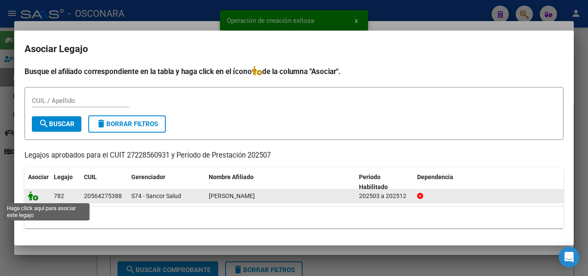
click at [33, 199] on icon at bounding box center [33, 195] width 10 height 9
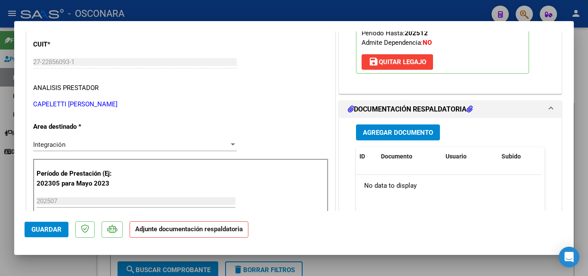
scroll to position [172, 0]
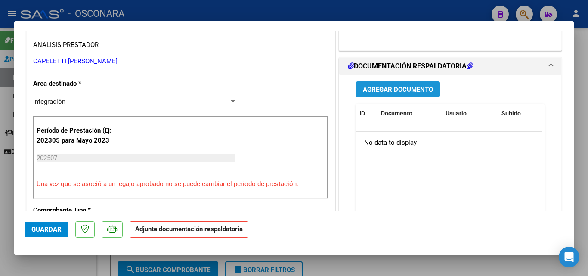
click at [399, 93] on button "Agregar Documento" at bounding box center [398, 89] width 84 height 16
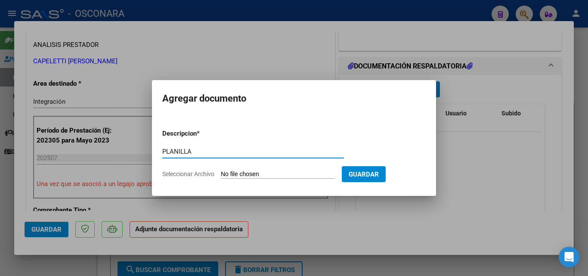
type input "PLANILLA"
click at [263, 177] on input "Seleccionar Archivo" at bounding box center [278, 174] width 114 height 8
type input "C:\fakepath\PLANILLA JULIO.pdf"
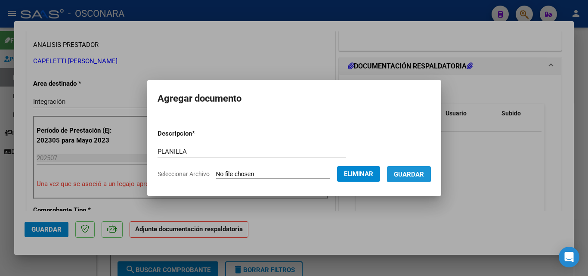
click at [421, 179] on button "Guardar" at bounding box center [409, 174] width 44 height 16
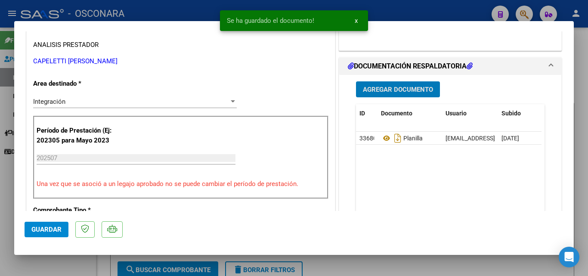
click at [46, 234] on button "Guardar" at bounding box center [47, 229] width 44 height 15
type input "$ 0,00"
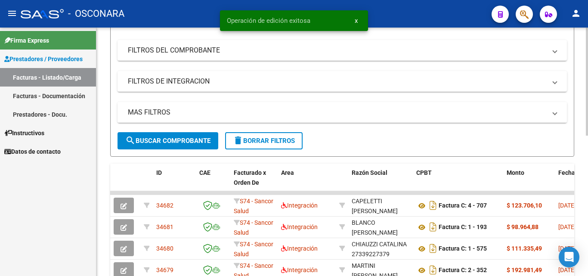
scroll to position [0, 0]
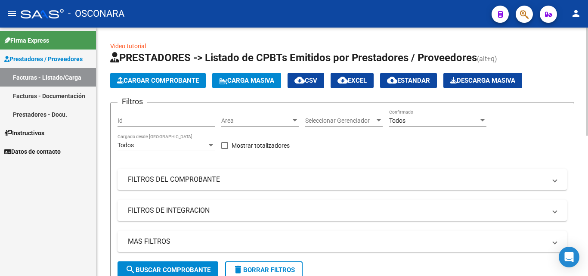
click at [175, 79] on span "Cargar Comprobante" at bounding box center [158, 81] width 82 height 8
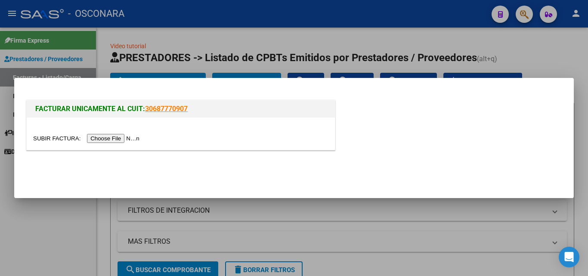
click at [111, 137] on input "file" at bounding box center [87, 138] width 109 height 9
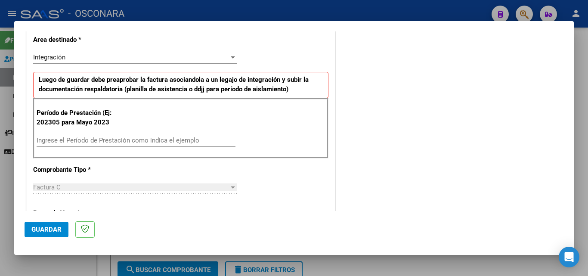
scroll to position [215, 0]
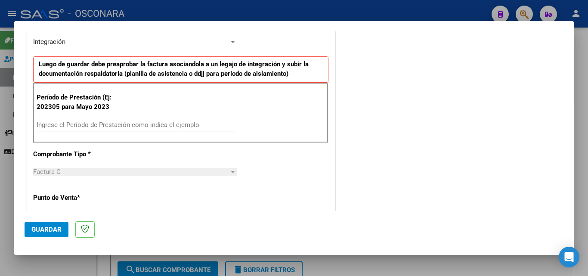
click at [133, 121] on input "Ingrese el Período de Prestación como indica el ejemplo" at bounding box center [136, 125] width 199 height 8
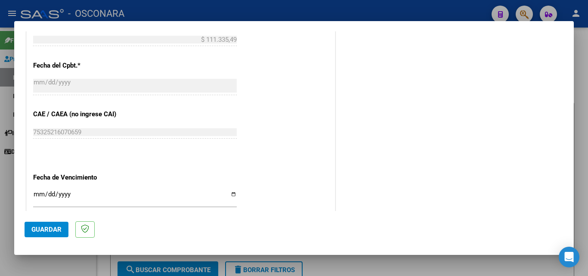
scroll to position [578, 0]
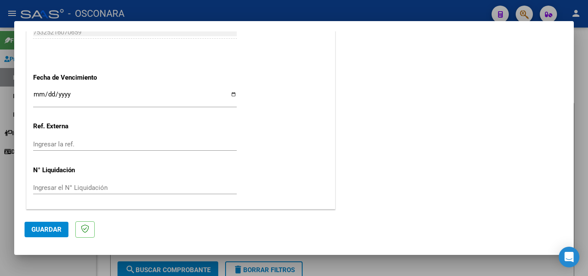
type input "202507"
click at [49, 231] on span "Guardar" at bounding box center [46, 230] width 30 height 8
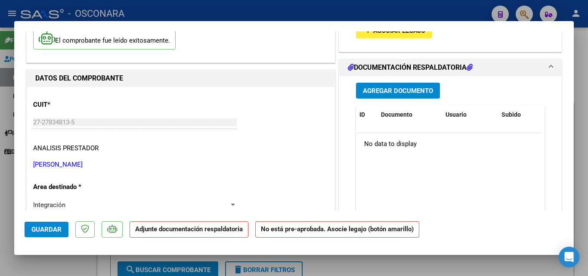
scroll to position [0, 0]
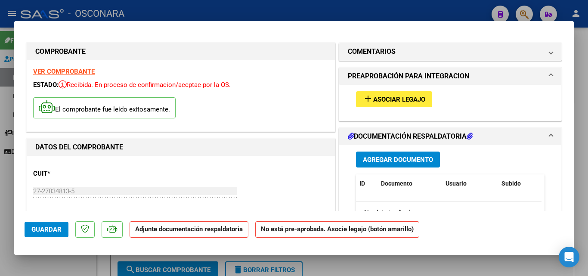
click at [405, 101] on span "Asociar Legajo" at bounding box center [399, 100] width 52 height 8
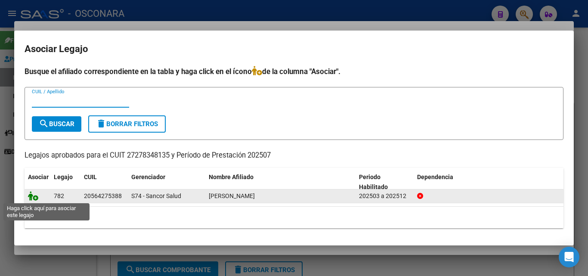
click at [28, 198] on icon at bounding box center [33, 195] width 10 height 9
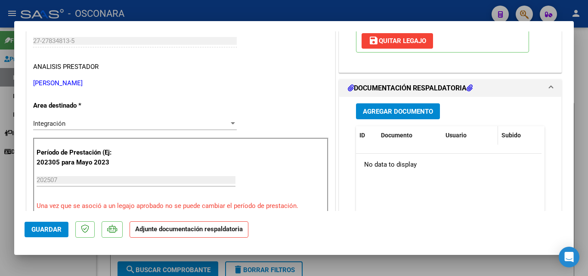
scroll to position [172, 0]
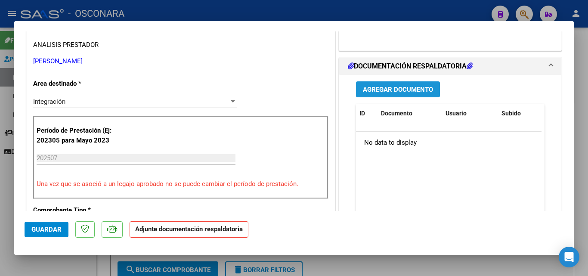
click at [414, 94] on button "Agregar Documento" at bounding box center [398, 89] width 84 height 16
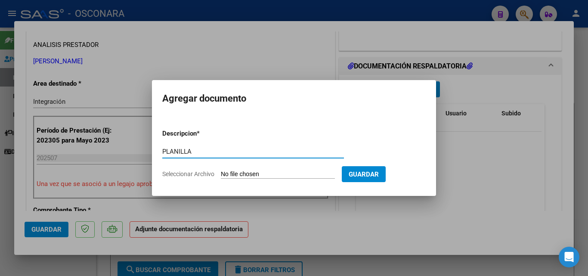
type input "PLANILLA"
click at [265, 172] on input "Seleccionar Archivo" at bounding box center [278, 174] width 114 height 8
type input "C:\fakepath\psm.asistencia [PERSON_NAME].pdf"
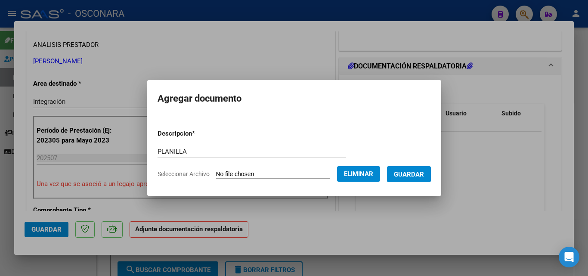
click at [424, 177] on span "Guardar" at bounding box center [409, 174] width 30 height 8
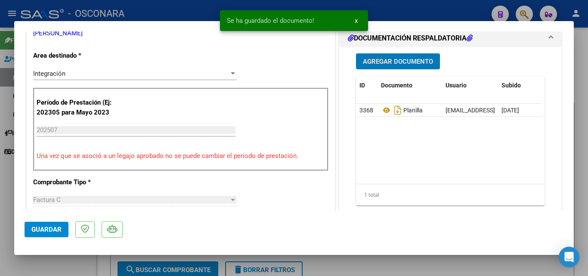
scroll to position [215, 0]
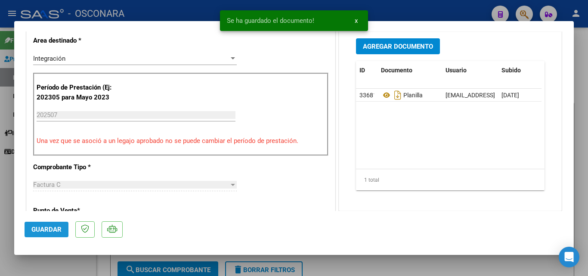
click at [47, 222] on button "Guardar" at bounding box center [47, 229] width 44 height 15
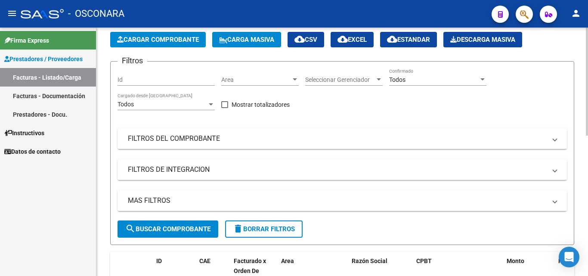
scroll to position [0, 0]
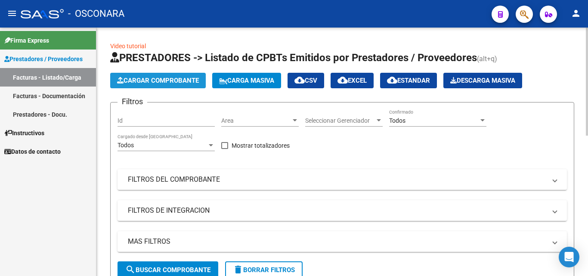
click at [176, 86] on button "Cargar Comprobante" at bounding box center [158, 80] width 96 height 15
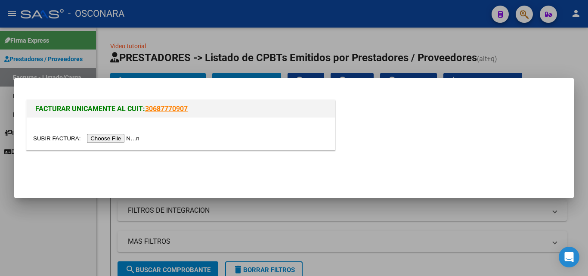
click at [100, 137] on input "file" at bounding box center [87, 138] width 109 height 9
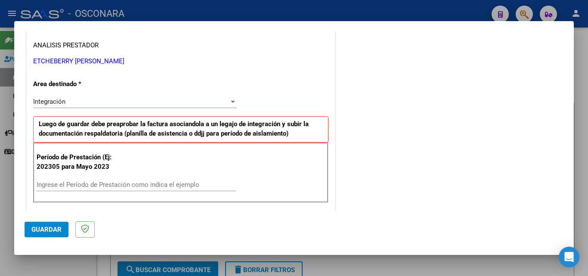
scroll to position [215, 0]
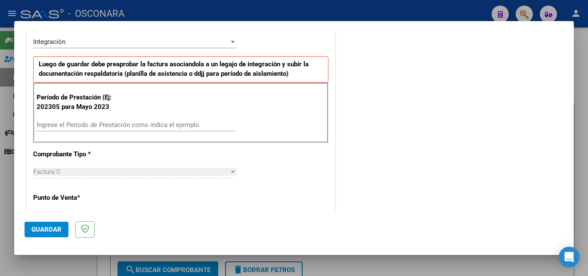
click at [132, 129] on div "Ingrese el Período de Prestación como indica el ejemplo" at bounding box center [136, 124] width 199 height 13
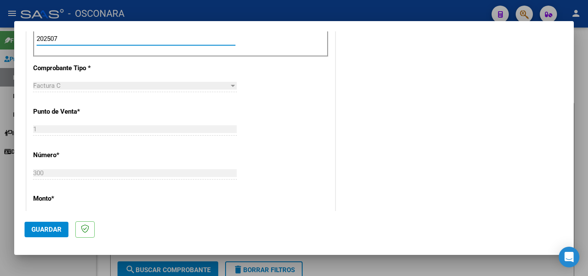
type input "202507"
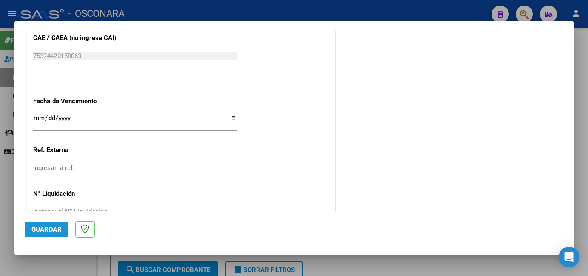
click at [30, 231] on button "Guardar" at bounding box center [47, 229] width 44 height 15
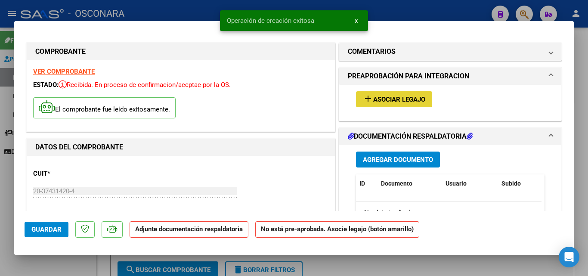
click at [403, 101] on span "Asociar Legajo" at bounding box center [399, 100] width 52 height 8
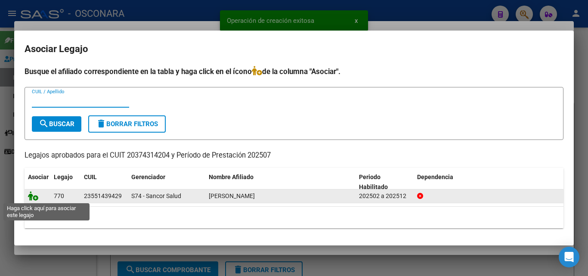
click at [33, 196] on icon at bounding box center [33, 195] width 10 height 9
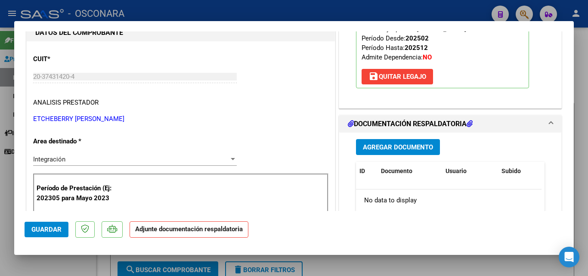
scroll to position [129, 0]
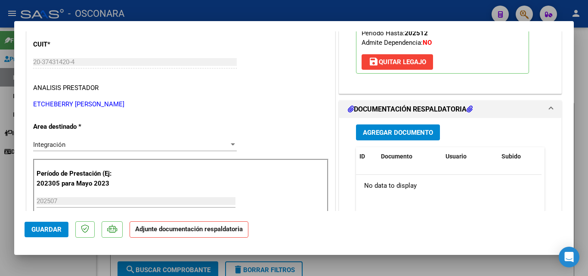
click at [414, 127] on button "Agregar Documento" at bounding box center [398, 132] width 84 height 16
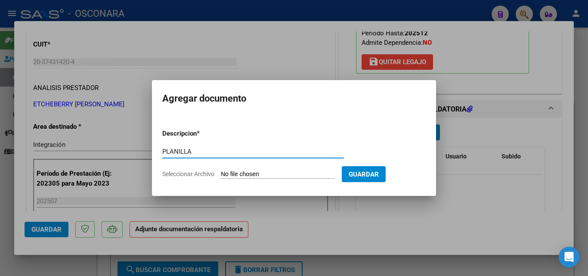
type input "PLANILLA"
click at [266, 171] on input "Seleccionar Archivo" at bounding box center [278, 174] width 114 height 8
type input "C:\fakepath\PLANILLA JULIO.jpeg"
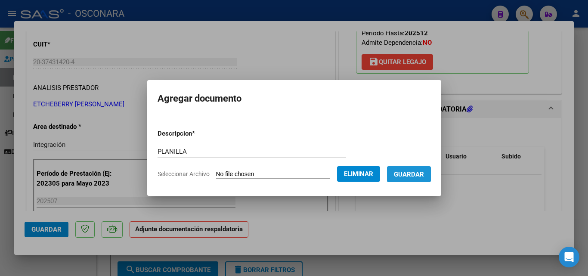
click at [424, 178] on span "Guardar" at bounding box center [409, 174] width 30 height 8
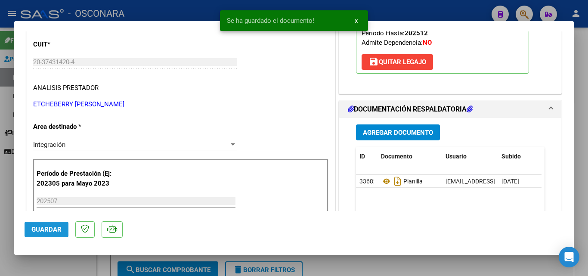
click at [43, 233] on button "Guardar" at bounding box center [47, 229] width 44 height 15
type input "$ 0,00"
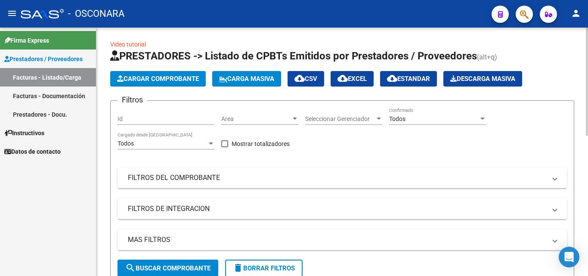
scroll to position [0, 0]
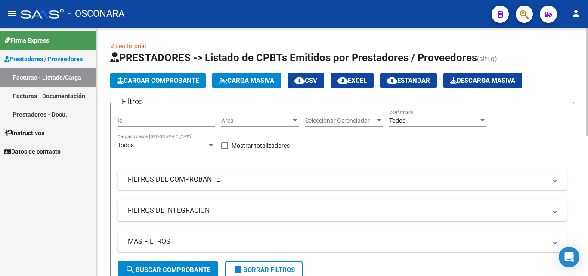
click at [143, 77] on span "Cargar Comprobante" at bounding box center [158, 81] width 82 height 8
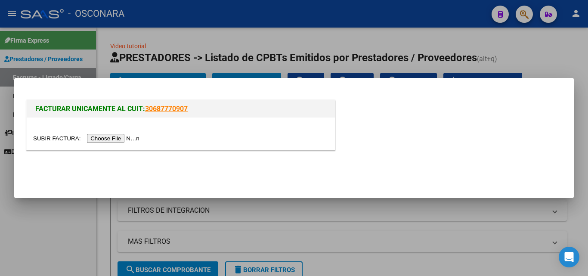
click at [123, 133] on div at bounding box center [180, 138] width 295 height 10
click at [125, 138] on input "file" at bounding box center [87, 138] width 109 height 9
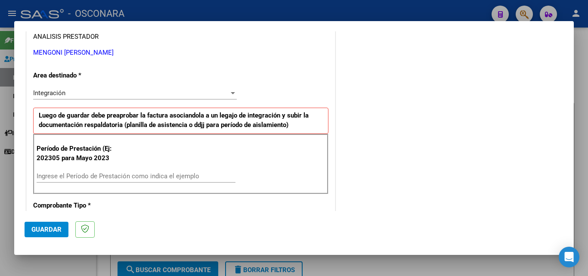
scroll to position [215, 0]
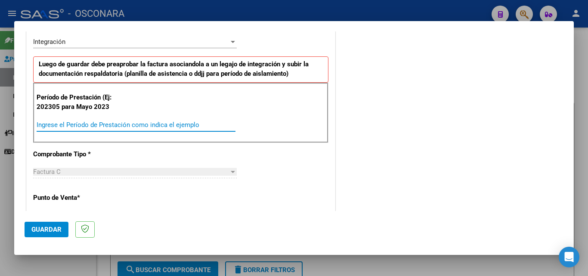
click at [111, 127] on input "Ingrese el Período de Prestación como indica el ejemplo" at bounding box center [136, 125] width 199 height 8
type input "202507"
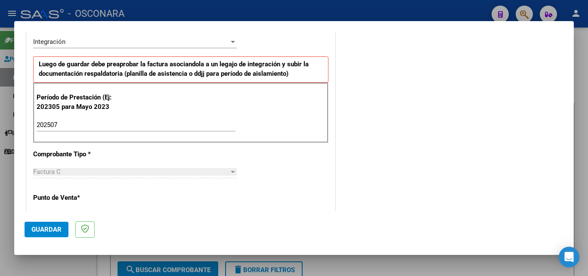
scroll to position [554, 0]
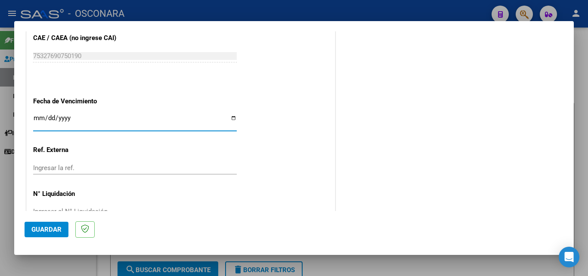
click at [46, 225] on button "Guardar" at bounding box center [47, 229] width 44 height 15
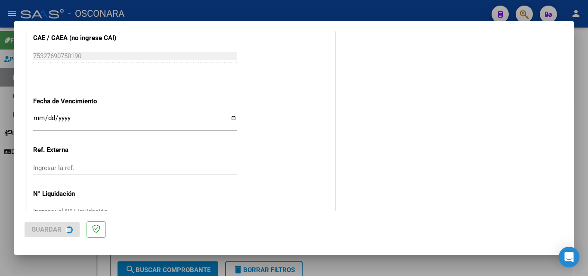
scroll to position [0, 0]
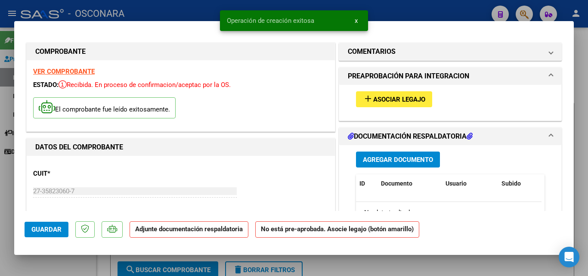
click at [402, 92] on button "add Asociar Legajo" at bounding box center [394, 99] width 76 height 16
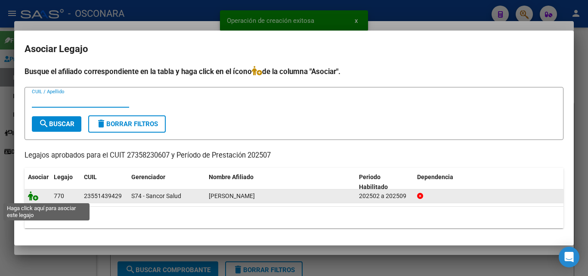
click at [32, 197] on icon at bounding box center [33, 195] width 10 height 9
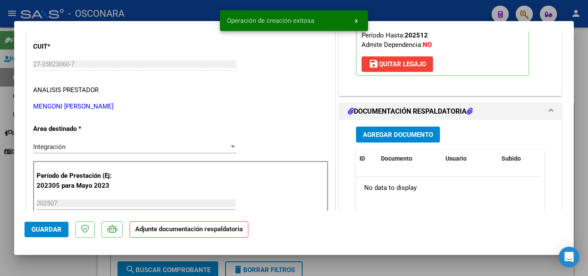
scroll to position [129, 0]
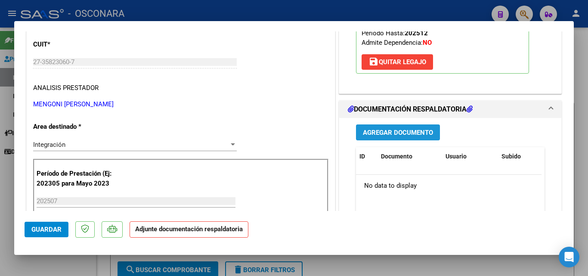
click at [379, 132] on span "Agregar Documento" at bounding box center [398, 133] width 70 height 8
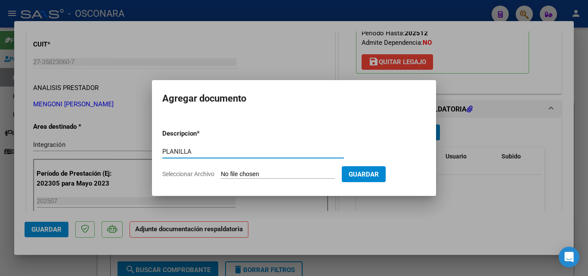
type input "PLANILLA"
click at [277, 170] on form "Descripcion * PLANILLA Escriba aquí una descripcion Seleccionar Archivo Guardar" at bounding box center [293, 153] width 263 height 63
click at [273, 175] on input "Seleccionar Archivo" at bounding box center [278, 174] width 114 height 8
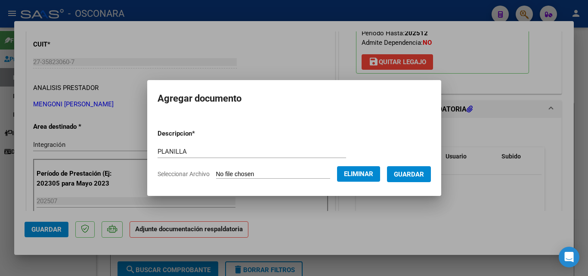
click at [411, 174] on span "Guardar" at bounding box center [409, 174] width 30 height 8
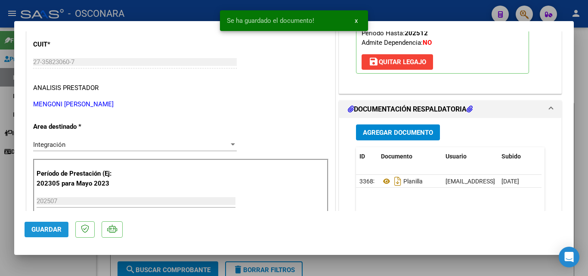
click at [43, 228] on span "Guardar" at bounding box center [46, 230] width 30 height 8
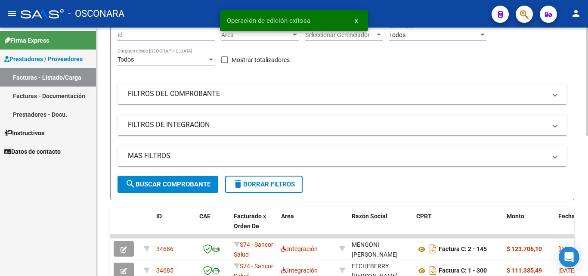
scroll to position [0, 0]
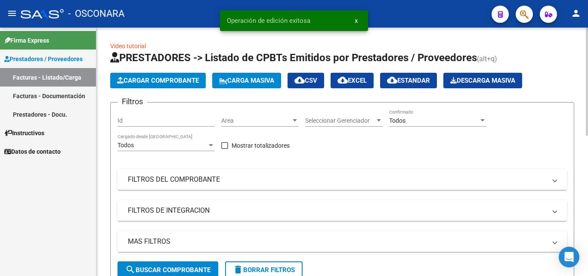
click at [162, 78] on span "Cargar Comprobante" at bounding box center [158, 81] width 82 height 8
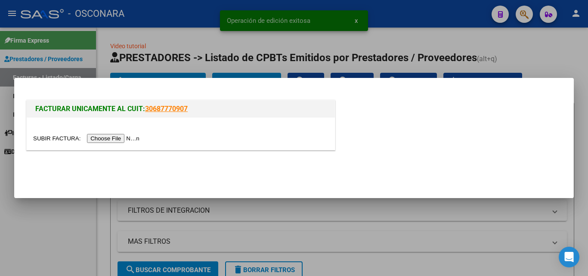
click at [134, 139] on input "file" at bounding box center [87, 138] width 109 height 9
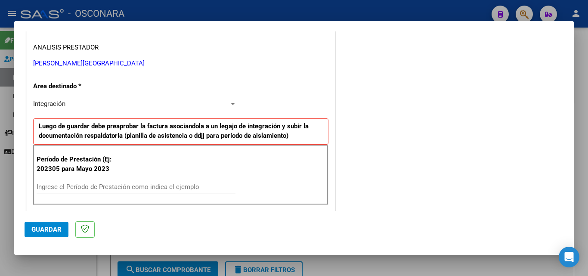
scroll to position [215, 0]
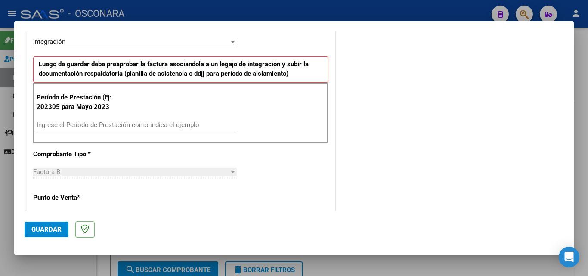
click at [129, 124] on input "Ingrese el Período de Prestación como indica el ejemplo" at bounding box center [136, 125] width 199 height 8
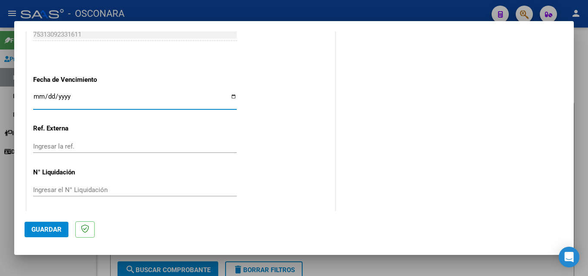
scroll to position [578, 0]
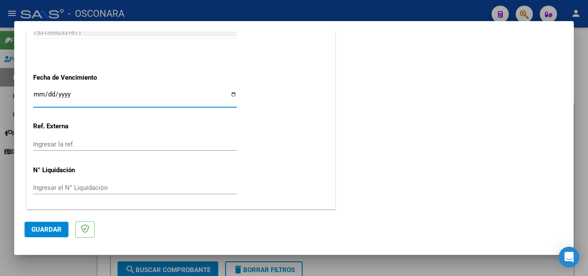
click at [49, 227] on span "Guardar" at bounding box center [46, 230] width 30 height 8
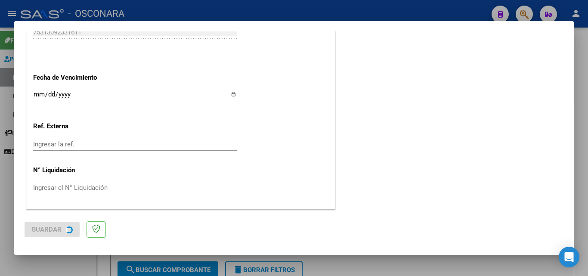
scroll to position [0, 0]
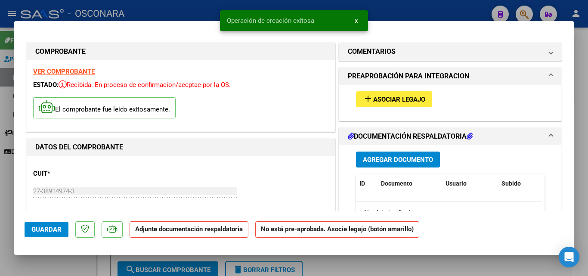
click at [402, 95] on span "add Asociar Legajo" at bounding box center [394, 99] width 62 height 8
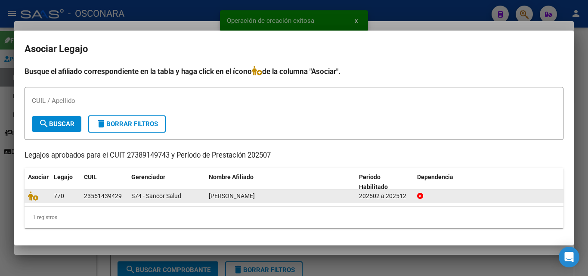
click at [32, 201] on div at bounding box center [37, 196] width 19 height 10
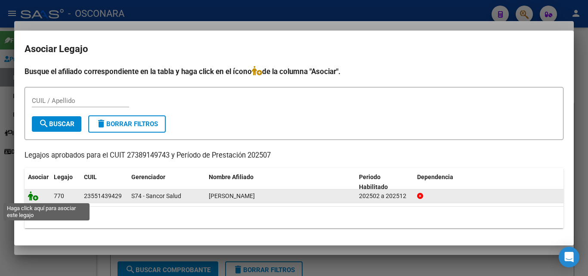
click at [32, 199] on icon at bounding box center [33, 195] width 10 height 9
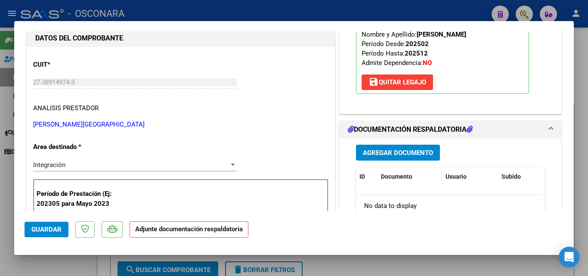
scroll to position [129, 0]
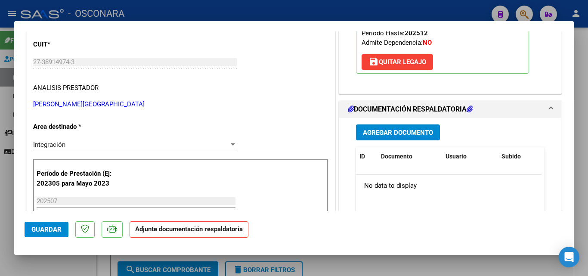
click at [404, 132] on span "Agregar Documento" at bounding box center [398, 133] width 70 height 8
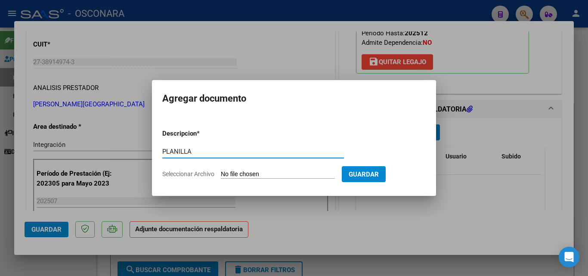
click at [266, 175] on input "Seleccionar Archivo" at bounding box center [278, 174] width 114 height 8
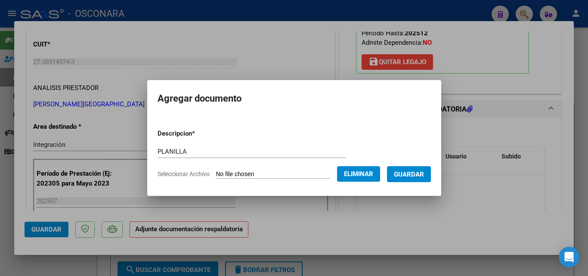
click at [413, 175] on span "Guardar" at bounding box center [409, 174] width 30 height 8
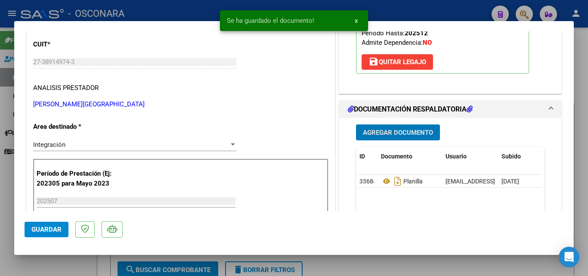
click at [41, 232] on span "Guardar" at bounding box center [46, 230] width 30 height 8
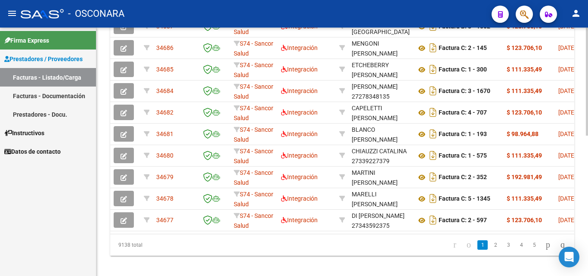
scroll to position [322, 0]
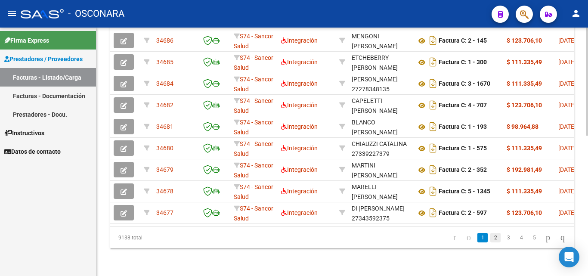
click at [490, 238] on link "2" at bounding box center [495, 237] width 10 height 9
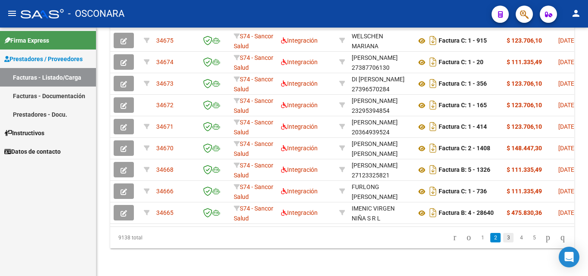
click at [503, 240] on link "3" at bounding box center [508, 237] width 10 height 9
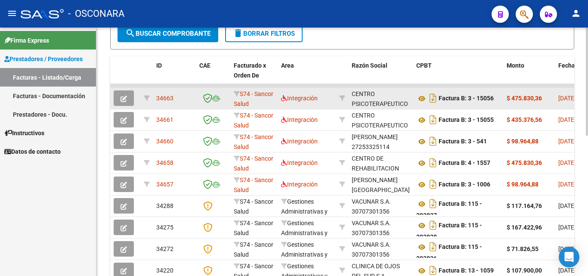
scroll to position [64, 0]
